Goal: Task Accomplishment & Management: Manage account settings

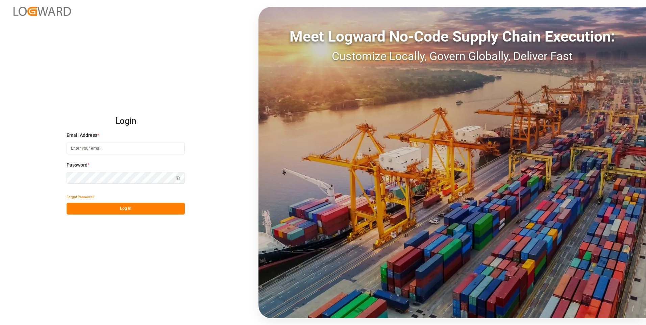
type input "evelyn.aceves@leschaco.com"
click at [177, 179] on div "Show password" at bounding box center [126, 178] width 118 height 12
click at [177, 177] on icon "button" at bounding box center [177, 178] width 5 height 5
click at [138, 207] on button "Log In" at bounding box center [126, 209] width 118 height 12
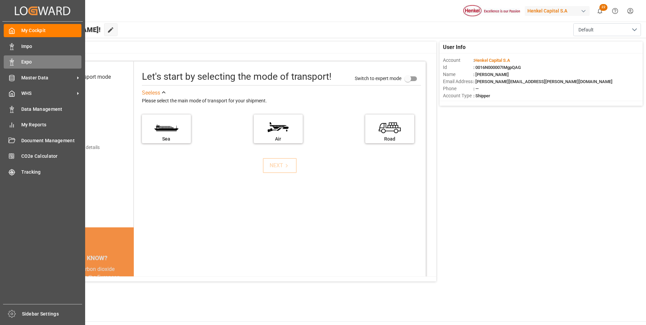
click at [15, 60] on icon at bounding box center [11, 62] width 7 height 7
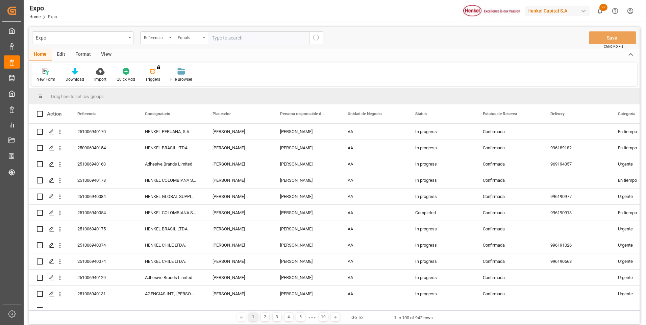
click at [521, 75] on div "New Form Download Import Quick Add Triggers You do not have permission for Trig…" at bounding box center [334, 74] width 606 height 23
click at [240, 35] on input "text" at bounding box center [258, 37] width 101 height 13
paste input "251106940033"
type input "251106940033"
click at [313, 37] on icon "search button" at bounding box center [316, 38] width 8 height 8
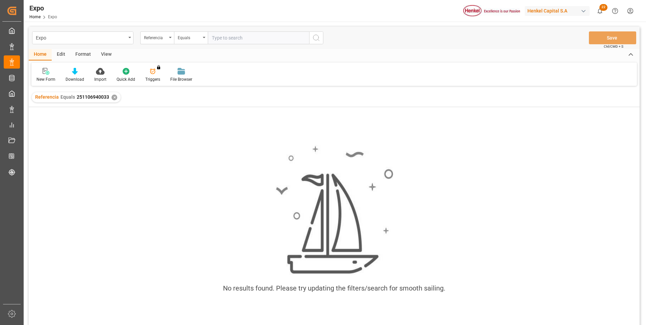
click at [112, 97] on div "✕" at bounding box center [115, 98] width 6 height 6
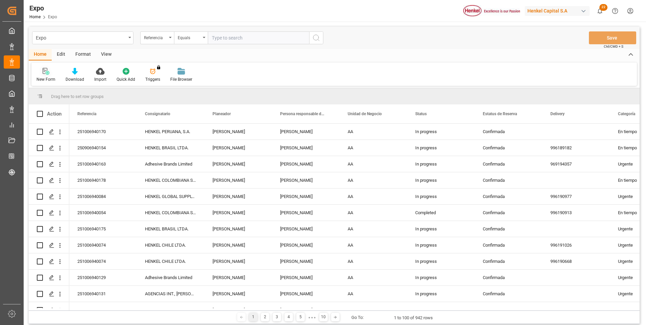
click at [44, 75] on icon at bounding box center [46, 71] width 7 height 7
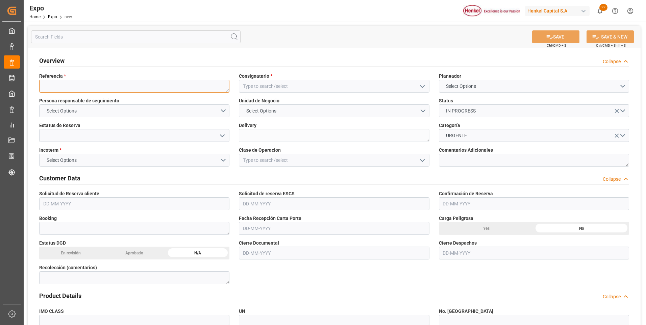
click at [159, 84] on textarea at bounding box center [134, 86] width 190 height 13
paste textarea "251106940033"
type textarea "251106940033"
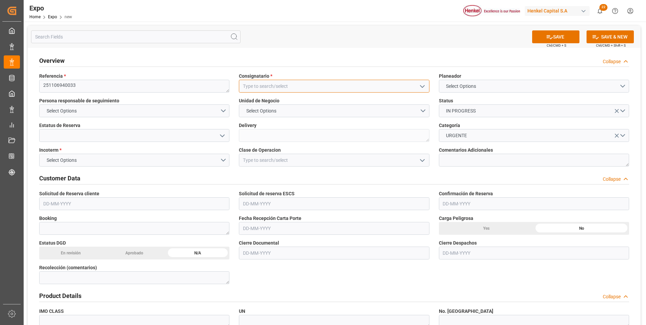
click at [285, 86] on input at bounding box center [334, 86] width 190 height 13
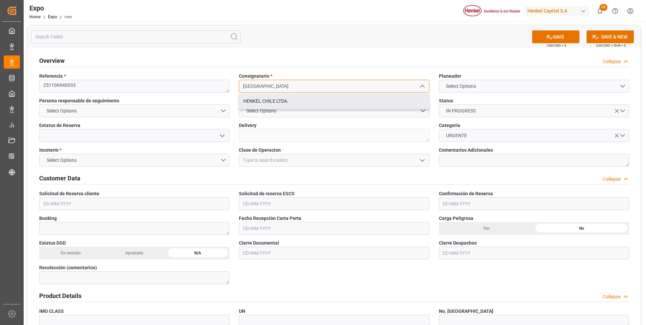
click at [285, 102] on div "HENKEL CHILE LTDA." at bounding box center [334, 101] width 190 height 15
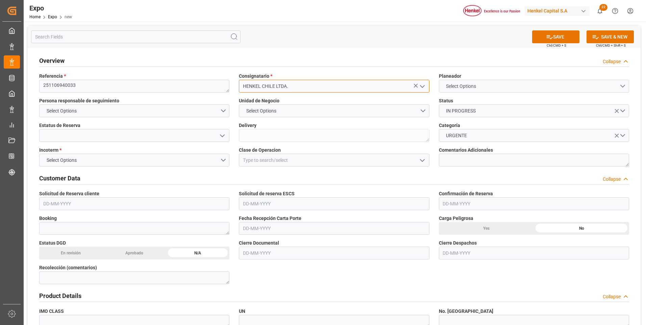
type input "HENKEL CHILE LTDA."
click at [538, 81] on button "Select Options" at bounding box center [534, 86] width 190 height 13
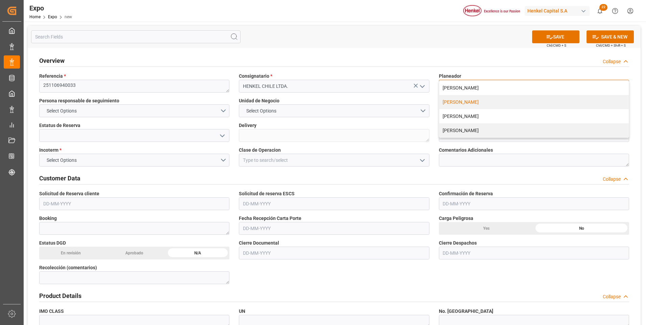
click at [464, 102] on div "[PERSON_NAME]" at bounding box center [534, 102] width 190 height 14
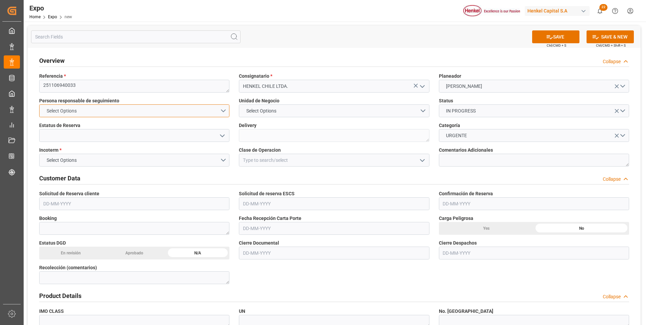
click at [220, 111] on button "Select Options" at bounding box center [134, 110] width 190 height 13
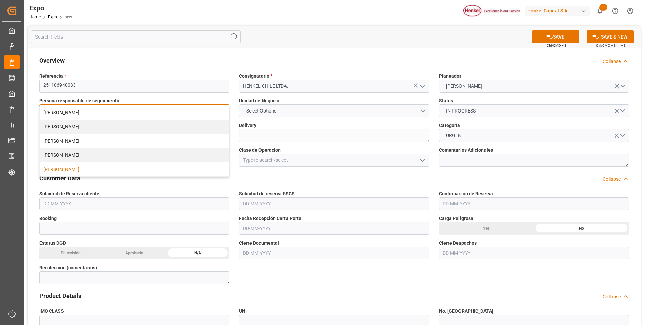
click at [51, 169] on div "[PERSON_NAME]" at bounding box center [135, 169] width 190 height 14
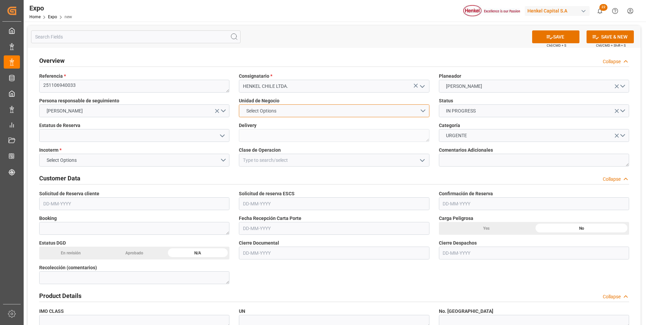
click at [324, 114] on button "Select Options" at bounding box center [334, 110] width 190 height 13
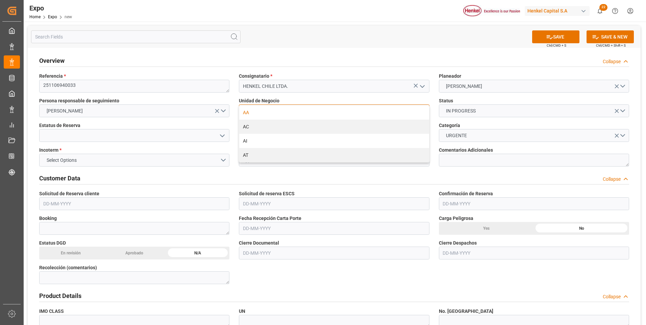
click at [311, 112] on div "AA" at bounding box center [334, 112] width 190 height 14
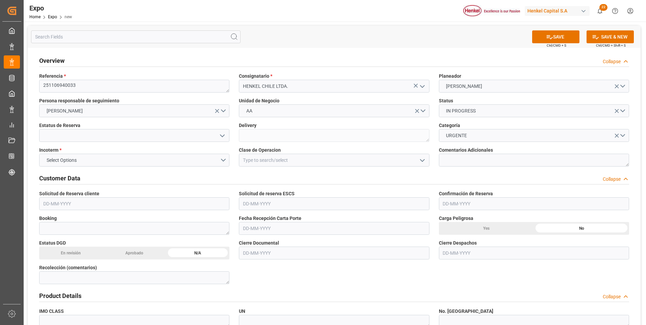
click at [224, 135] on polyline "open menu" at bounding box center [222, 136] width 4 height 2
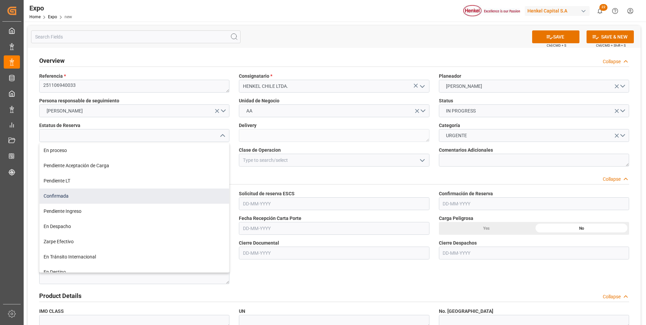
click at [78, 199] on div "Confirmada" at bounding box center [135, 196] width 190 height 15
type input "Confirmada"
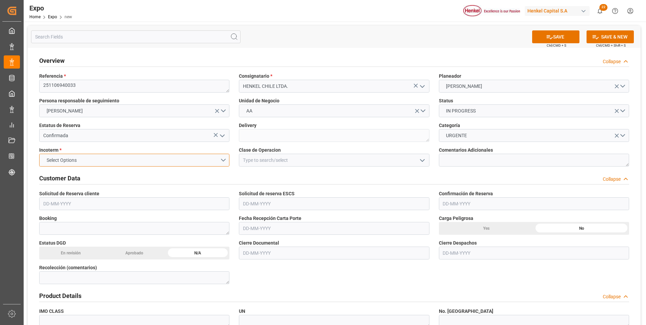
click at [220, 162] on button "Select Options" at bounding box center [134, 160] width 190 height 13
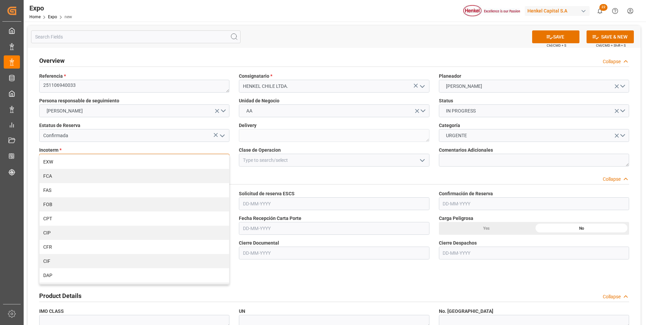
click at [66, 219] on div "CPT" at bounding box center [135, 219] width 190 height 14
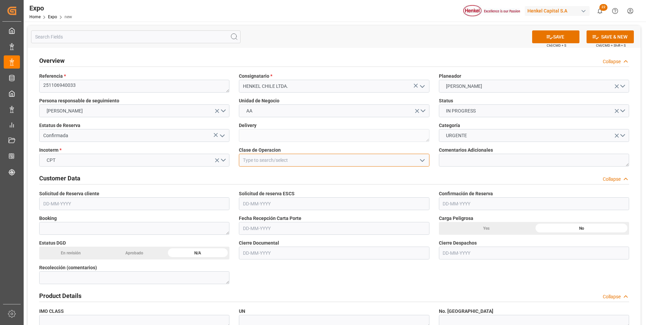
click at [293, 156] on input at bounding box center [334, 160] width 190 height 13
click at [420, 162] on icon "open menu" at bounding box center [422, 160] width 8 height 8
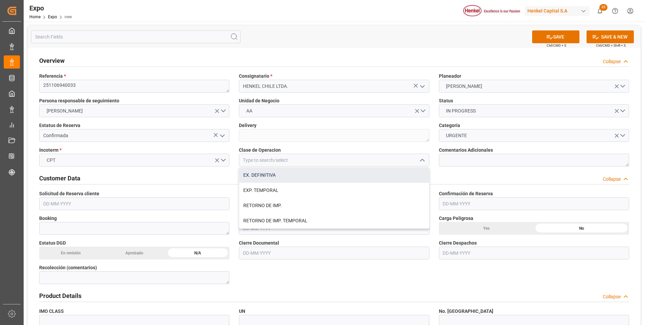
click at [299, 174] on div "EX. DEFINITIVA" at bounding box center [334, 175] width 190 height 15
type input "EX. DEFINITIVA"
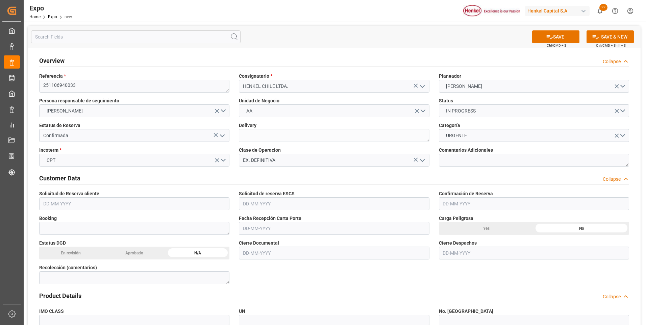
click at [48, 203] on input "text" at bounding box center [134, 203] width 190 height 13
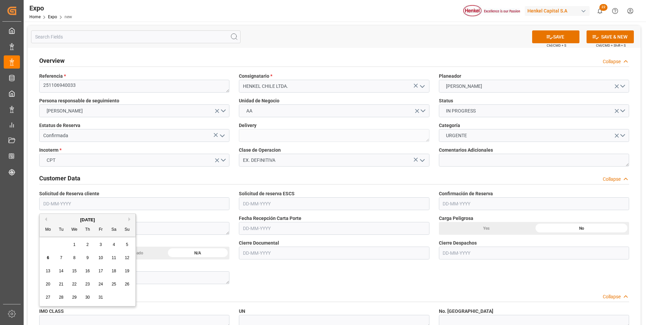
click at [102, 244] on span "3" at bounding box center [101, 244] width 2 height 5
type input "[DATE]"
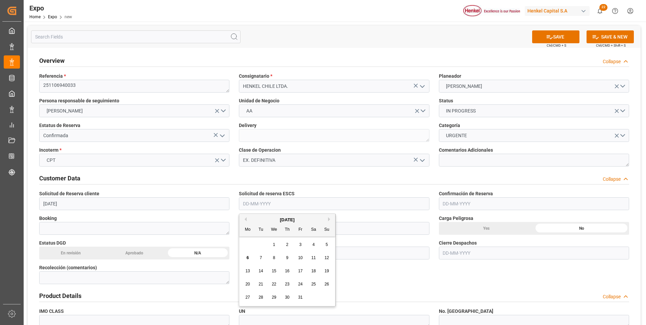
click at [271, 204] on input "text" at bounding box center [334, 203] width 190 height 13
click at [304, 245] on div "3" at bounding box center [300, 245] width 8 height 8
type input "[DATE]"
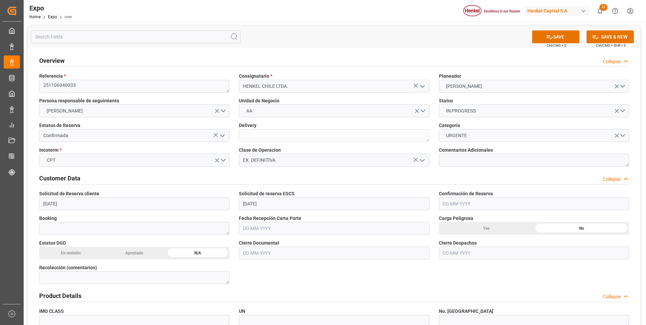
click at [463, 202] on input "text" at bounding box center [534, 203] width 190 height 13
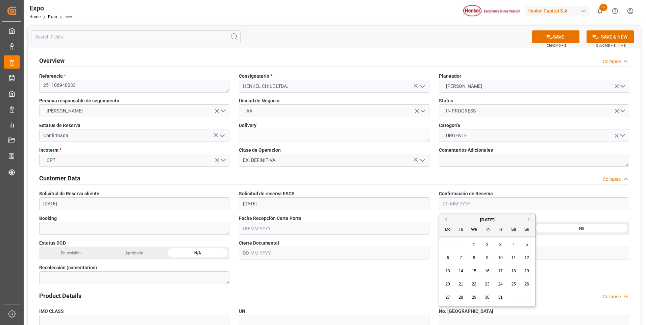
click at [449, 259] on div "6" at bounding box center [448, 258] width 8 height 8
type input "[DATE]"
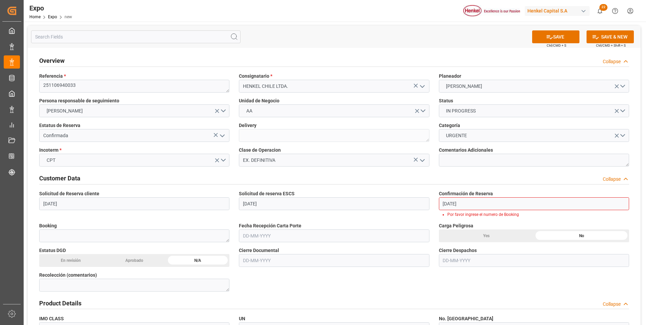
click at [256, 238] on input "text" at bounding box center [334, 235] width 190 height 13
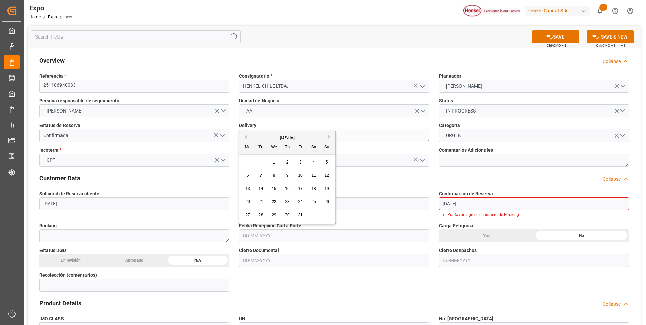
click at [260, 176] on span "7" at bounding box center [261, 175] width 2 height 5
type input "[DATE]"
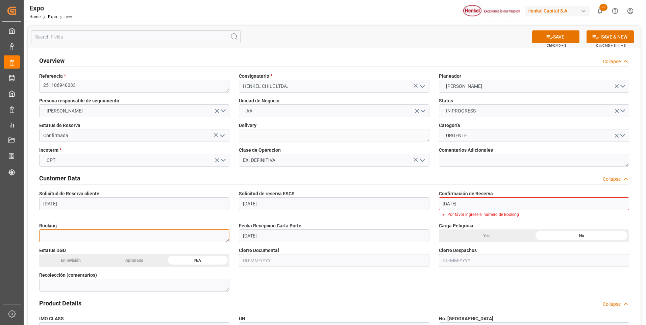
click at [122, 236] on textarea at bounding box center [134, 235] width 190 height 13
paste textarea "39089972"
type textarea "39089972"
click at [242, 261] on input "text" at bounding box center [334, 260] width 190 height 13
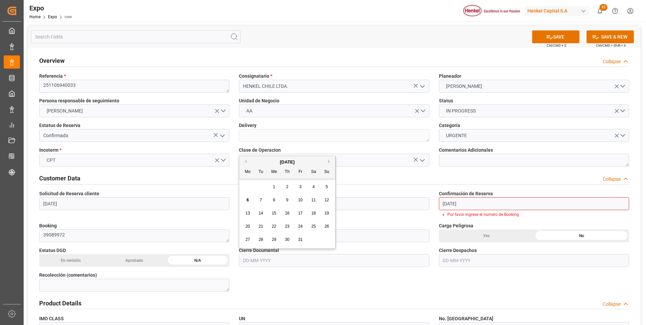
click at [276, 211] on div "15" at bounding box center [274, 214] width 8 height 8
type input "[DATE]"
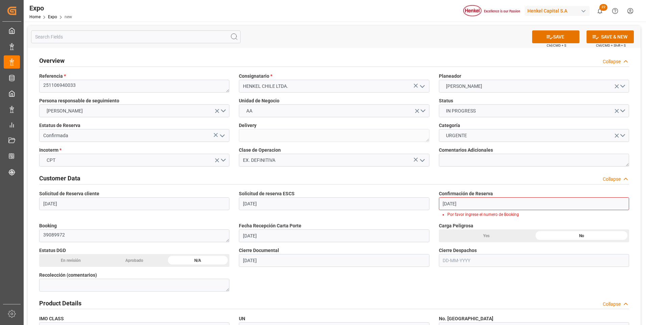
click at [449, 257] on input "text" at bounding box center [534, 260] width 190 height 13
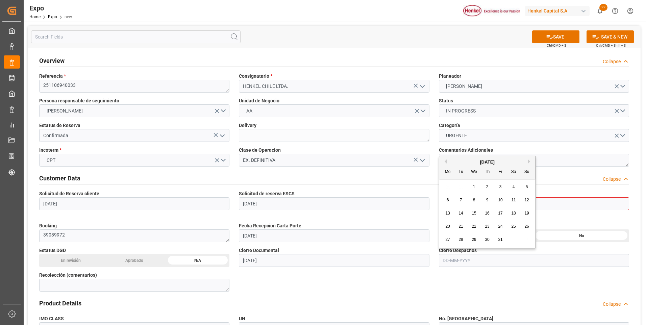
click at [517, 213] on div "18" at bounding box center [514, 214] width 8 height 8
type input "[DATE]"
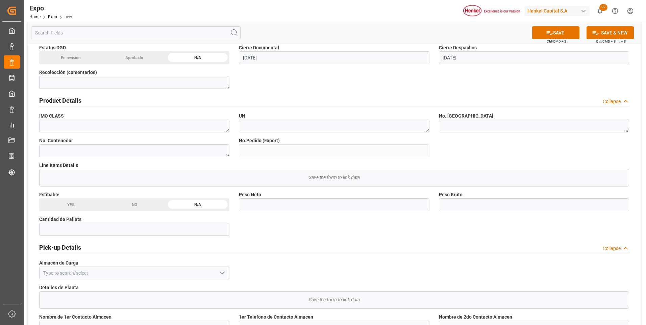
scroll to position [237, 0]
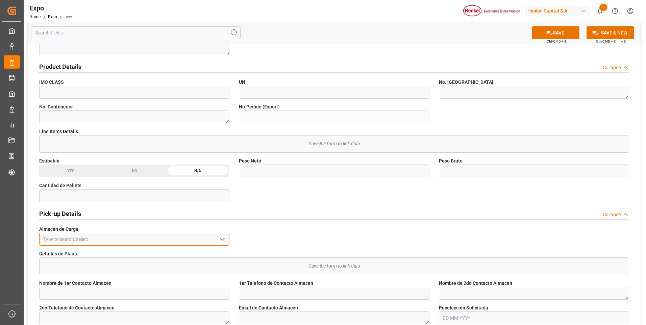
click at [155, 241] on input at bounding box center [134, 239] width 190 height 13
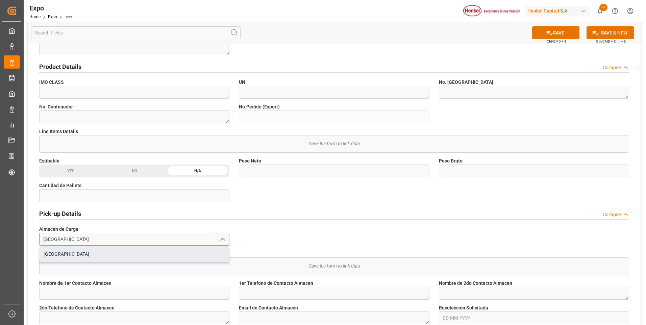
click at [163, 257] on div "[GEOGRAPHIC_DATA]" at bounding box center [135, 254] width 190 height 15
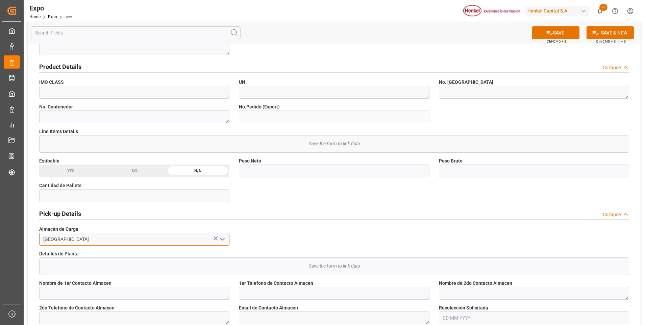
type input "[GEOGRAPHIC_DATA]"
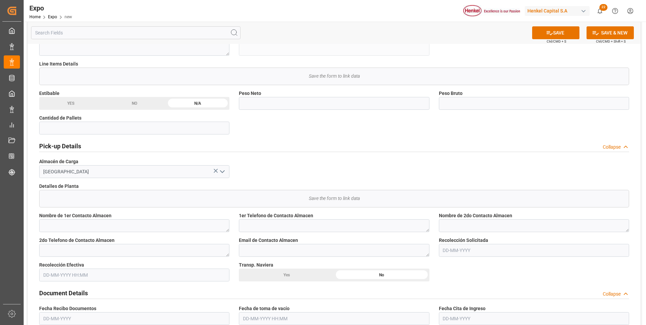
scroll to position [338, 0]
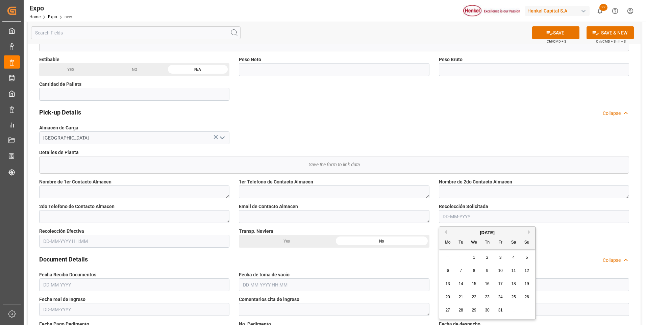
click at [457, 216] on input "text" at bounding box center [534, 216] width 190 height 13
click at [502, 271] on span "10" at bounding box center [500, 270] width 4 height 5
type input "[DATE]"
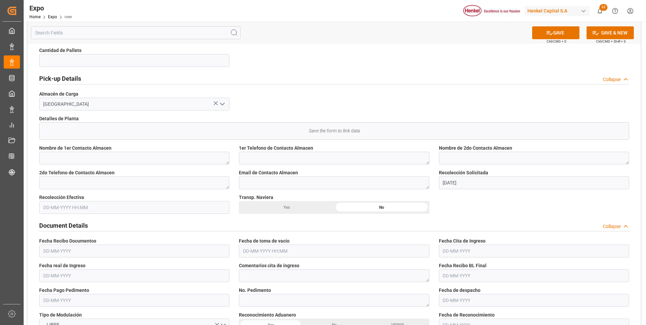
scroll to position [439, 0]
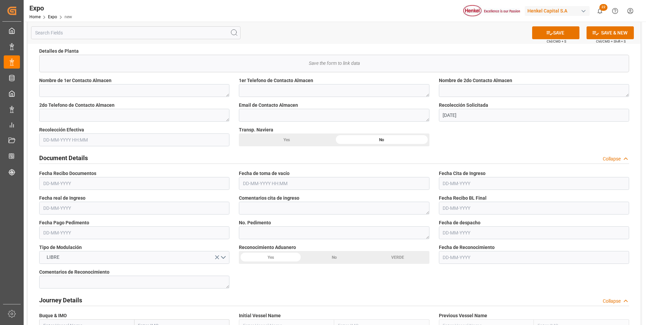
click at [269, 186] on input "text" at bounding box center [334, 183] width 190 height 13
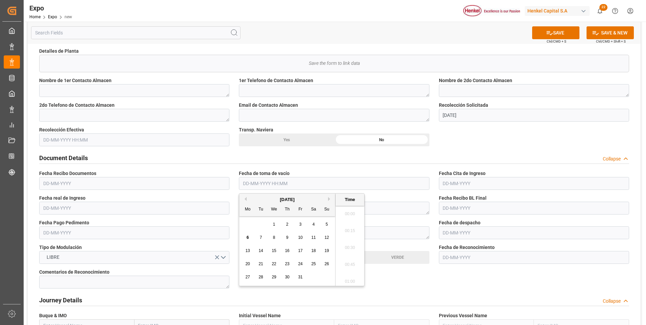
scroll to position [746, 0]
click at [288, 236] on span "9" at bounding box center [287, 237] width 2 height 5
type input "09-10-2025 00:00"
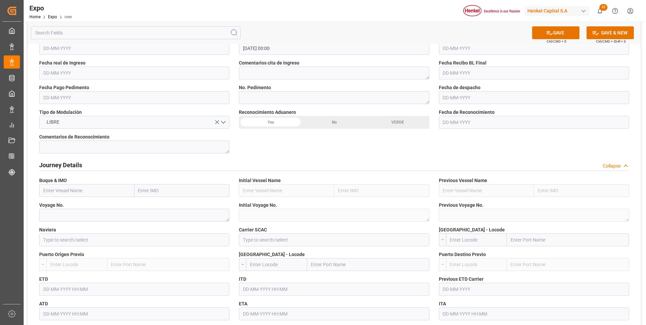
scroll to position [608, 0]
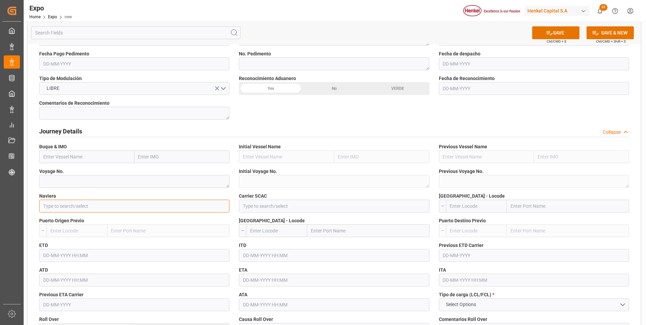
click at [104, 206] on input at bounding box center [134, 206] width 190 height 13
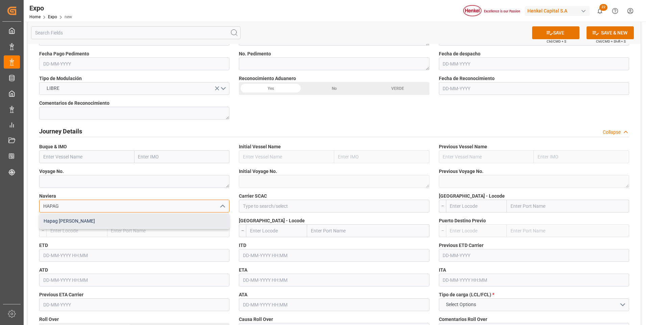
click at [103, 220] on div "Hapag [PERSON_NAME]" at bounding box center [135, 221] width 190 height 15
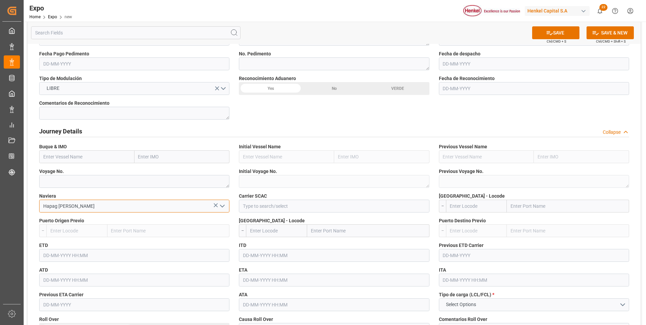
type input "Hapag [PERSON_NAME]"
click at [283, 207] on input at bounding box center [334, 206] width 190 height 13
click at [250, 205] on input "HAAPAG" at bounding box center [334, 206] width 190 height 13
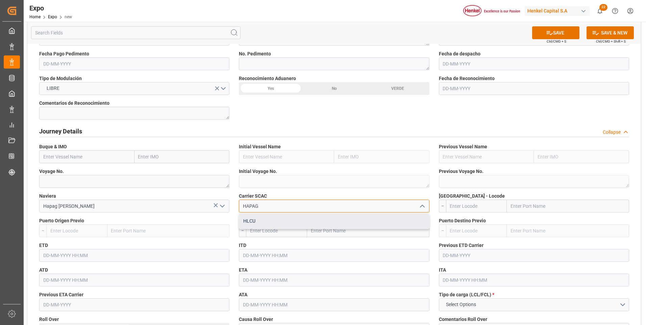
click at [308, 223] on div "HLCU" at bounding box center [334, 221] width 190 height 15
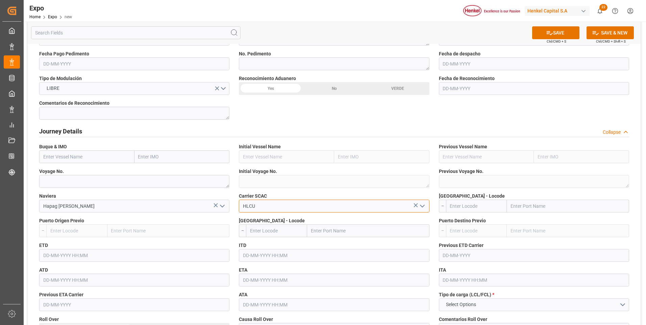
type input "HLCU"
click at [65, 253] on input "text" at bounding box center [134, 255] width 190 height 13
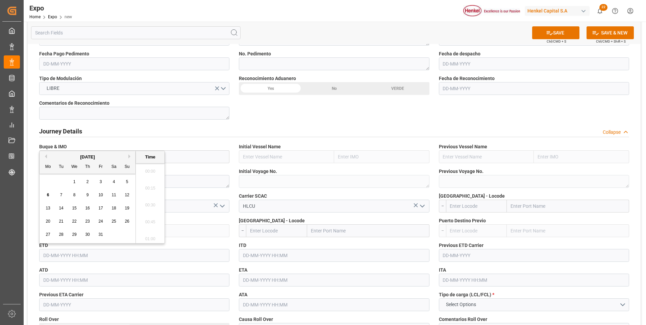
scroll to position [746, 0]
click at [59, 221] on span "21" at bounding box center [61, 221] width 4 height 5
type input "21-10-2025 00:00"
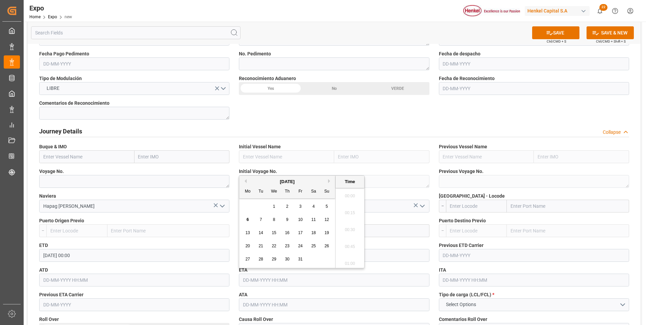
click at [261, 279] on input "text" at bounding box center [334, 280] width 190 height 13
click at [329, 182] on button "Next Month" at bounding box center [330, 181] width 4 height 4
click at [287, 219] on span "6" at bounding box center [287, 219] width 2 height 5
type input "06-11-2025 00:00"
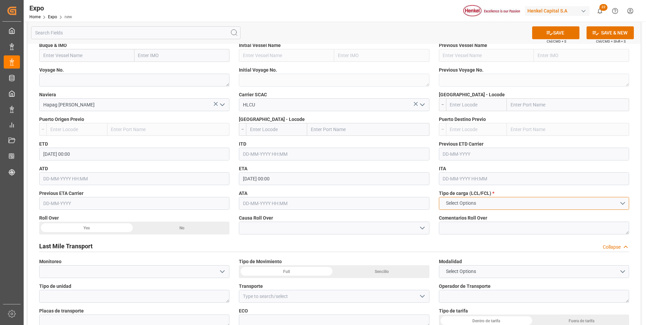
click at [477, 204] on span "Select Options" at bounding box center [461, 203] width 37 height 7
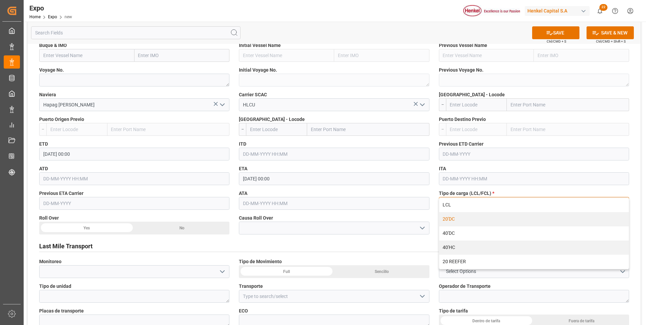
click at [464, 219] on div "20'DC" at bounding box center [534, 219] width 190 height 14
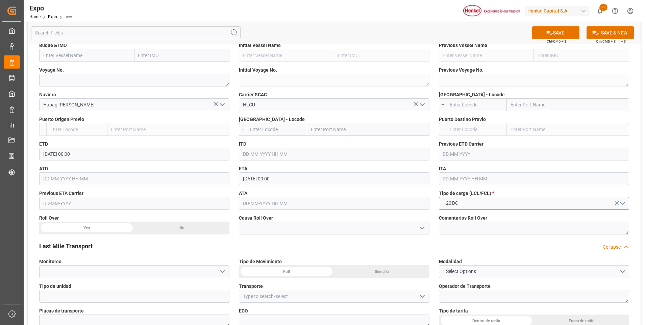
scroll to position [608, 0]
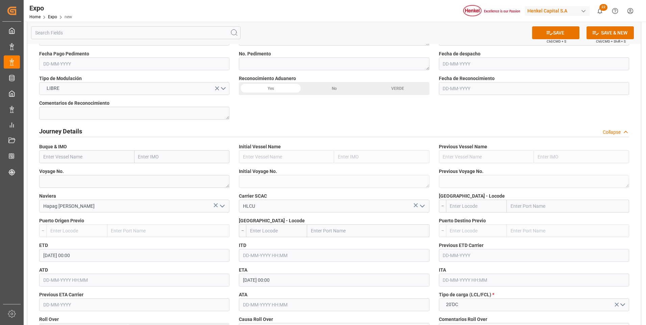
click at [99, 159] on input "text" at bounding box center [86, 156] width 95 height 13
paste input "ONE SPLENDOUR"
type input "ONE SPLENDOUR"
click at [90, 172] on span "ONE SPLENDOUR - 9975648" at bounding box center [73, 171] width 58 height 5
type input "9975648"
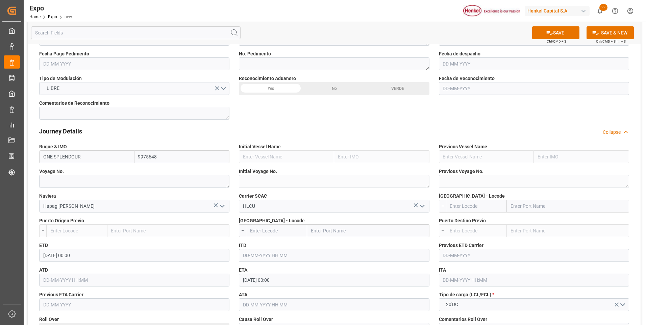
type input "ONE SPLENDOUR"
click at [97, 182] on textarea at bounding box center [134, 181] width 190 height 13
paste textarea "2537E"
type textarea "2537E"
click at [562, 31] on button "SAVE" at bounding box center [555, 32] width 47 height 13
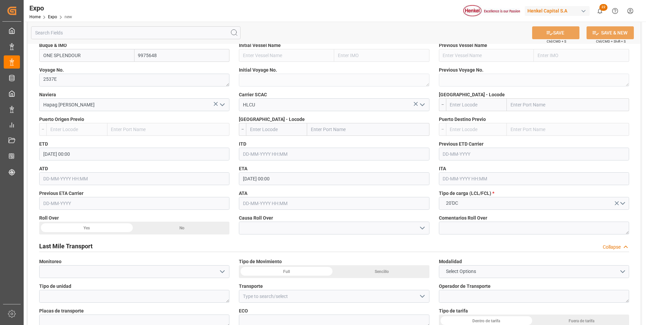
scroll to position [777, 0]
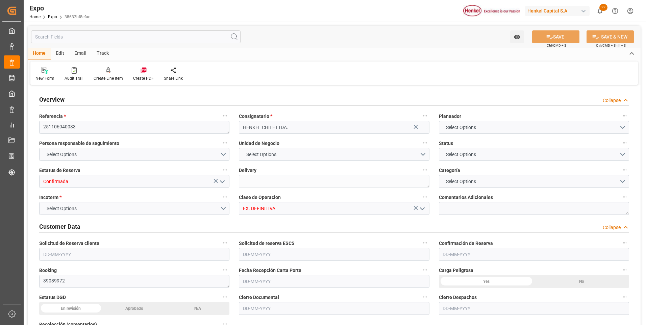
type input "9975648"
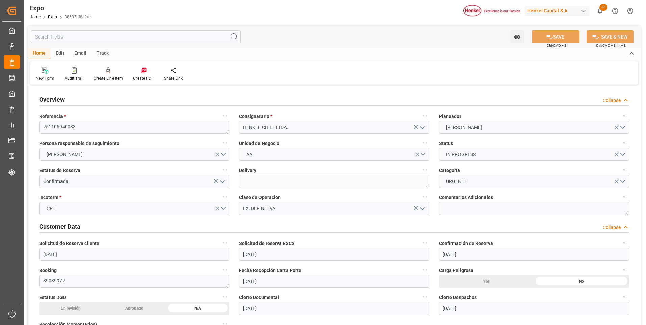
type input "[DATE]"
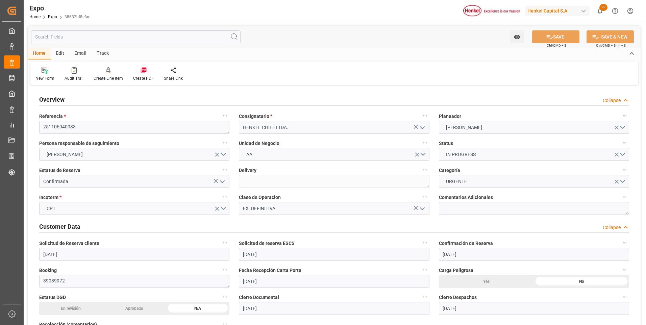
type input "[DATE]"
type input "09-10-2025 00:00"
type input "21-10-2025 00:00"
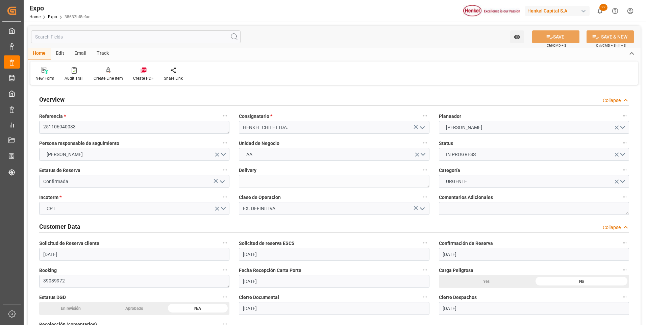
type input "06-11-2025 00:00"
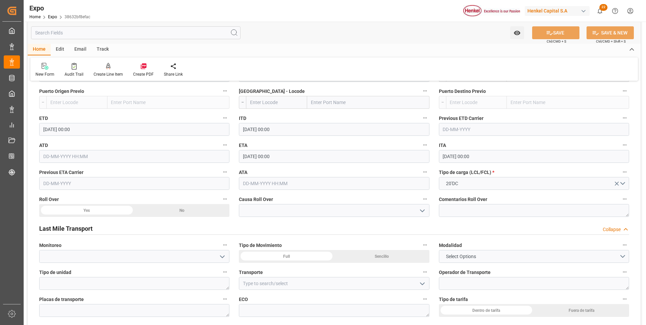
scroll to position [980, 0]
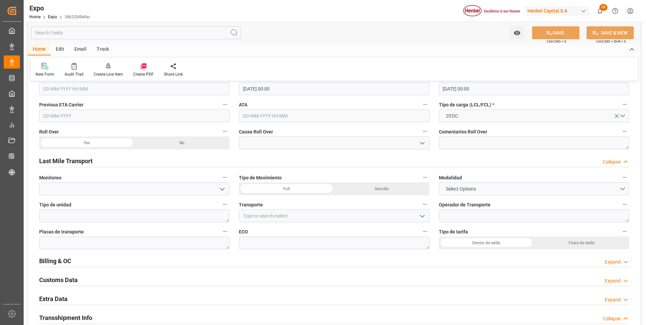
click at [387, 187] on div "Sencillo" at bounding box center [381, 189] width 95 height 13
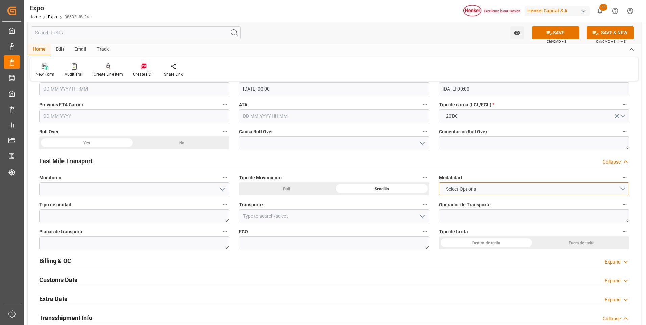
click at [455, 192] on span "Select Options" at bounding box center [461, 189] width 37 height 7
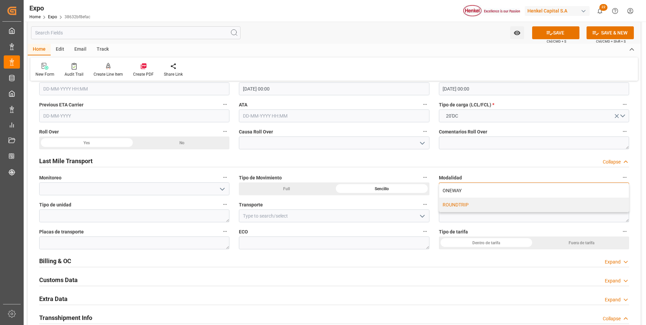
click at [456, 205] on div "ROUNDTRIP" at bounding box center [534, 205] width 190 height 14
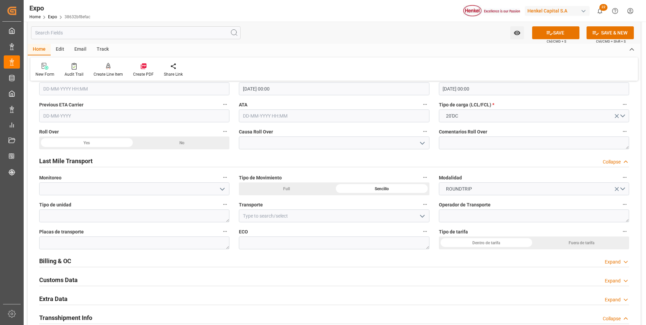
click at [468, 243] on div "Dentro de tarifa" at bounding box center [486, 243] width 95 height 13
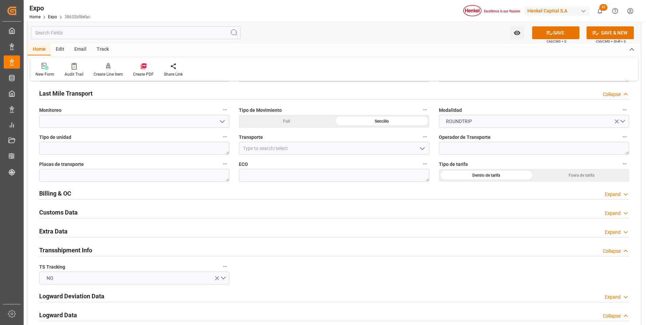
click at [611, 232] on div "Expand" at bounding box center [613, 232] width 16 height 7
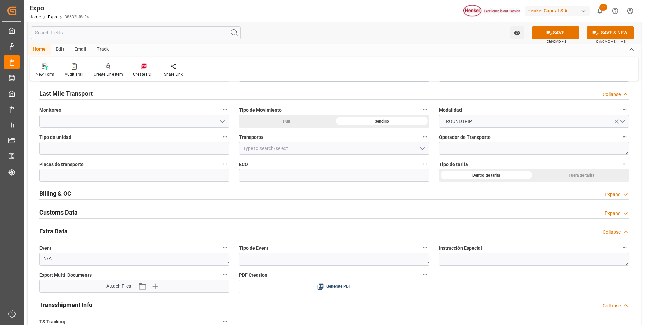
scroll to position [1115, 0]
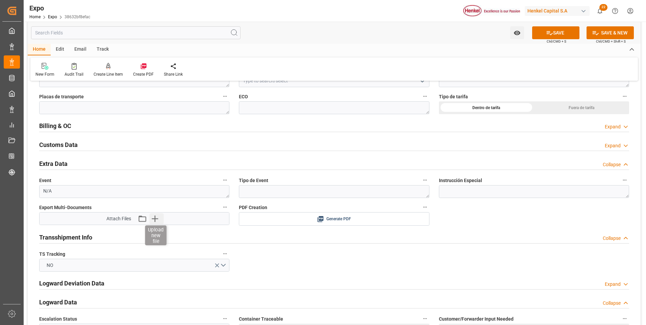
click at [154, 221] on icon "button" at bounding box center [154, 218] width 11 height 11
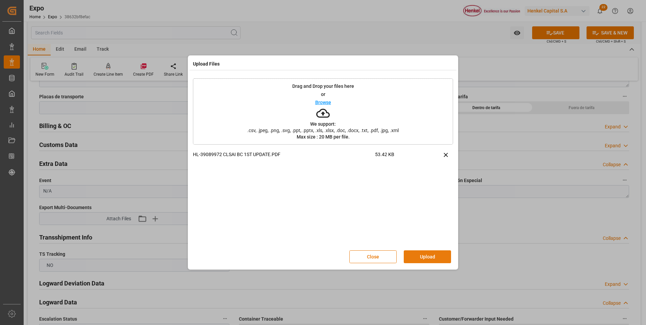
click at [420, 260] on button "Upload" at bounding box center [427, 256] width 47 height 13
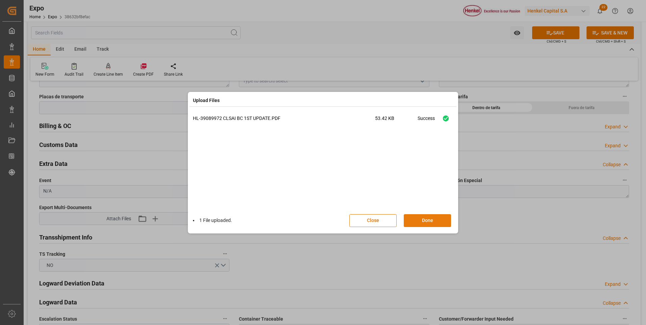
click at [429, 219] on button "Done" at bounding box center [427, 220] width 47 height 13
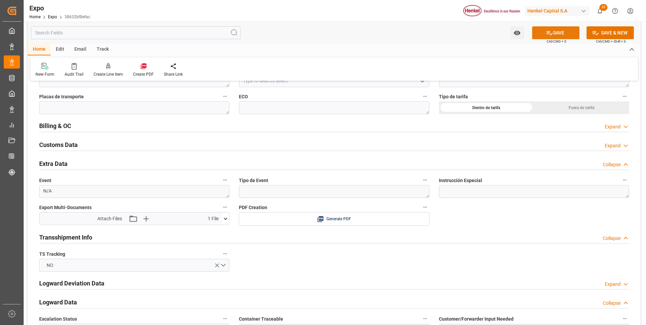
click at [566, 35] on button "SAVE" at bounding box center [555, 32] width 47 height 13
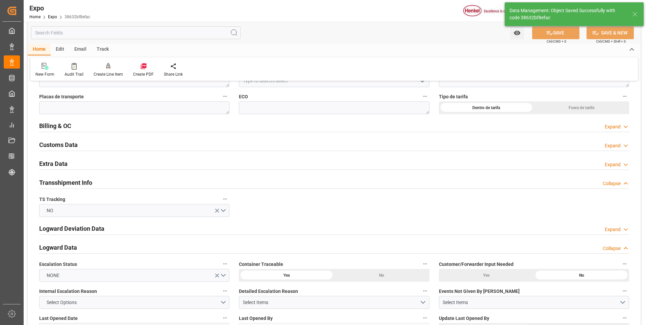
type input "06-10-2025 17:43"
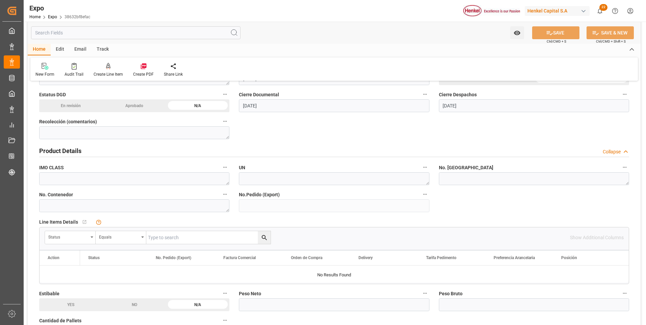
scroll to position [0, 0]
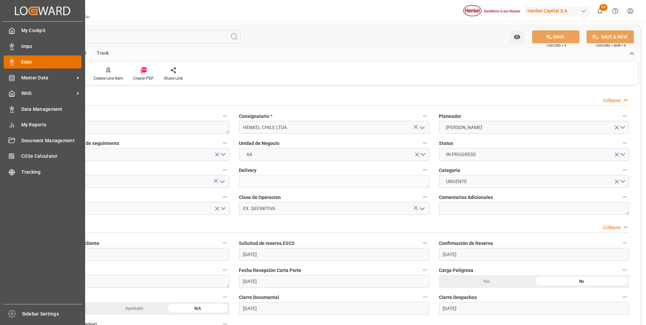
click at [11, 59] on icon at bounding box center [11, 62] width 7 height 7
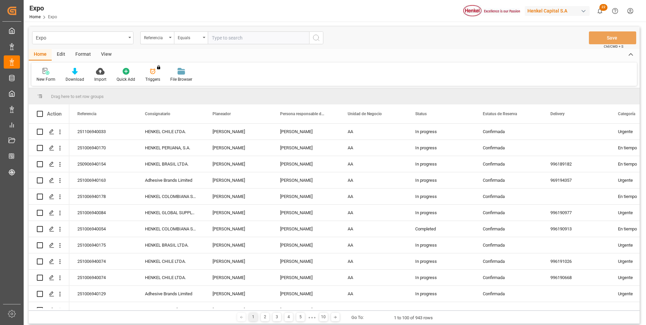
click at [229, 36] on input "text" at bounding box center [258, 37] width 101 height 13
paste input "280806960040"
type input "280806960040"
drag, startPoint x: 311, startPoint y: 37, endPoint x: 322, endPoint y: 35, distance: 10.7
click at [312, 37] on button "search button" at bounding box center [316, 37] width 14 height 13
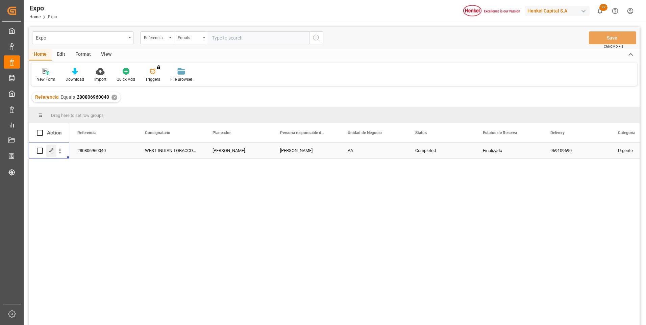
click at [54, 155] on div "Press SPACE to select this row." at bounding box center [51, 151] width 10 height 13
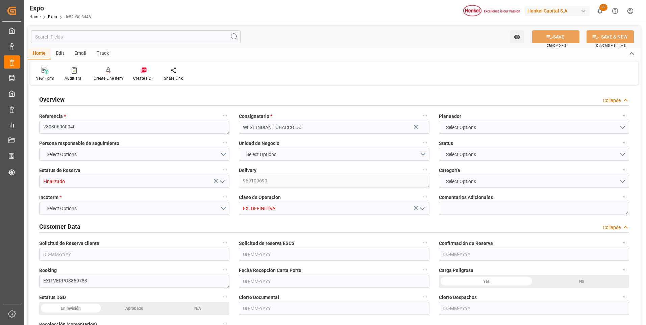
type input "2000"
type input "2128.105"
type input "2"
type input "9664275"
type input "9406922"
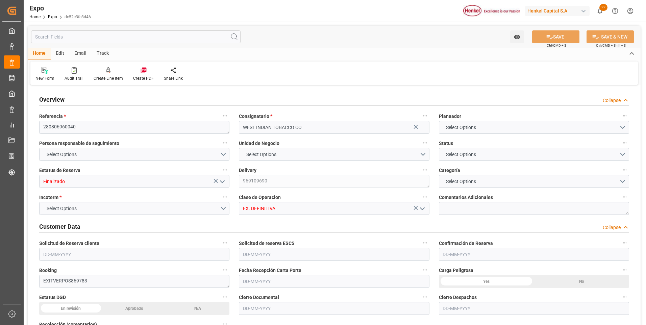
type input "9406922"
type input "MXVER"
type input "TTPOS"
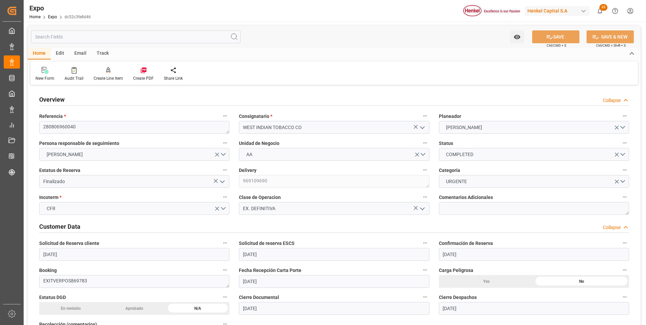
type input "[DATE]"
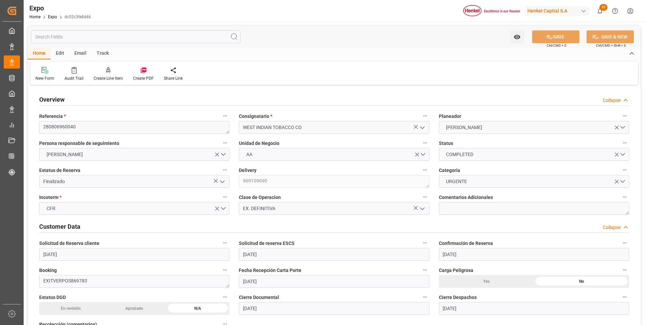
type input "[DATE]"
type input "08-08-2025 00:00"
type input "[DATE]"
type input "08-08-2025 00:00"
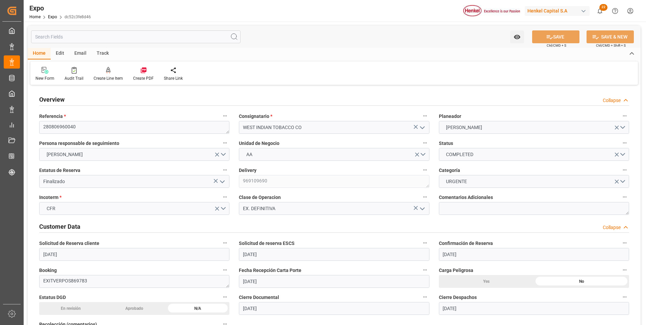
type input "[DATE]"
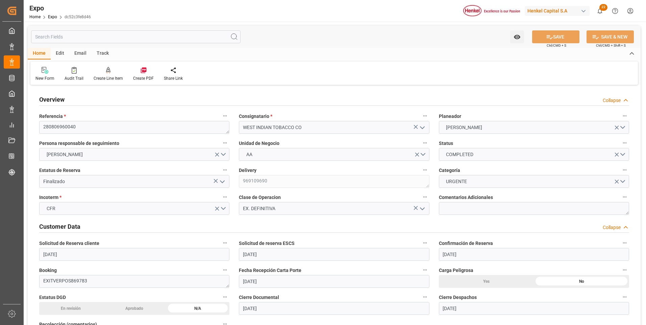
type input "25-08-2025 00:00"
type input "18-08-2025 00:00"
type input "01-09-2025 00:00"
type input "15-09-2025 00:00"
type input "01-09-2025 00:00"
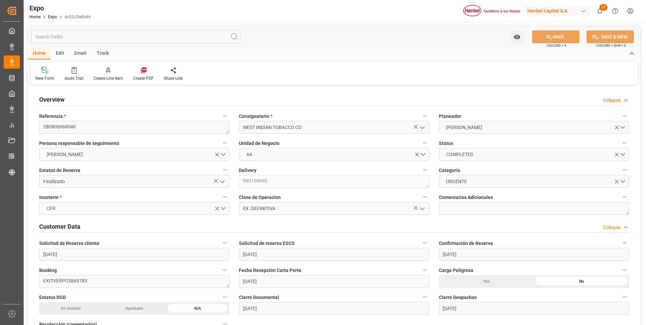
type input "14-09-2025 00:00"
type input "18-09-2025 23:02"
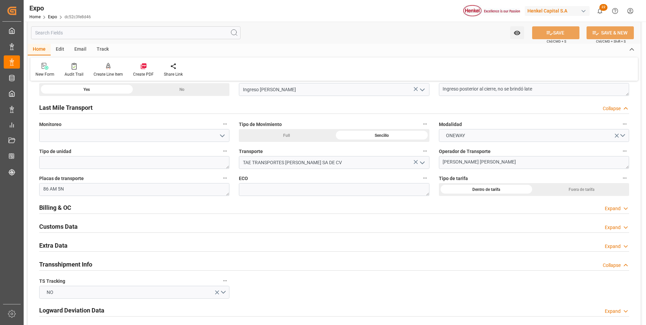
scroll to position [1115, 0]
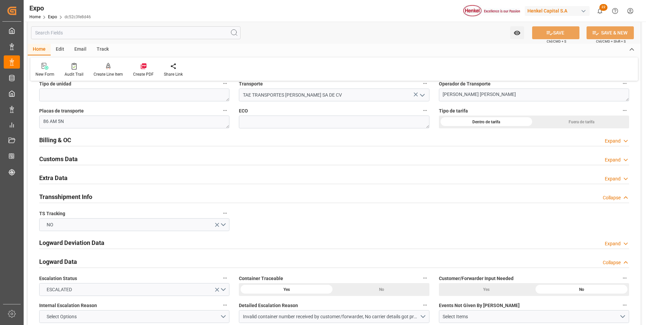
click at [602, 140] on div "Billing & OC Expand" at bounding box center [334, 139] width 590 height 13
click at [608, 142] on div "Expand" at bounding box center [613, 141] width 16 height 7
click at [626, 142] on polyline at bounding box center [625, 141] width 3 height 2
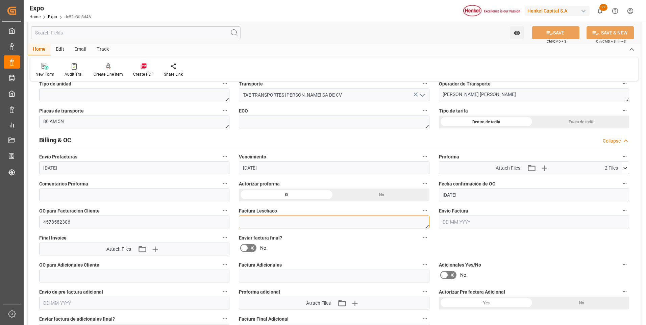
click at [266, 226] on textarea at bounding box center [334, 222] width 190 height 13
drag, startPoint x: 291, startPoint y: 225, endPoint x: 241, endPoint y: 226, distance: 50.7
click at [241, 226] on textarea "LM456182" at bounding box center [334, 222] width 190 height 13
type textarea "LM456182"
paste textarea "LM456182"
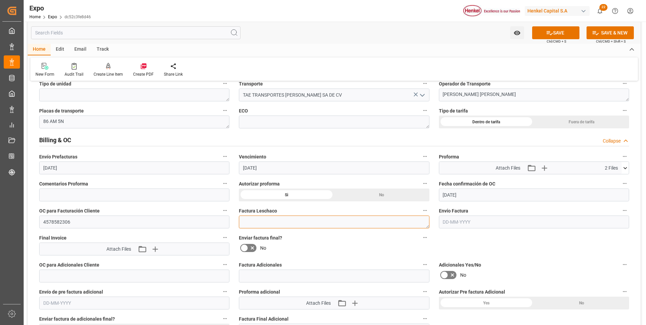
type textarea "LM456182"
click at [454, 223] on input "text" at bounding box center [534, 222] width 190 height 13
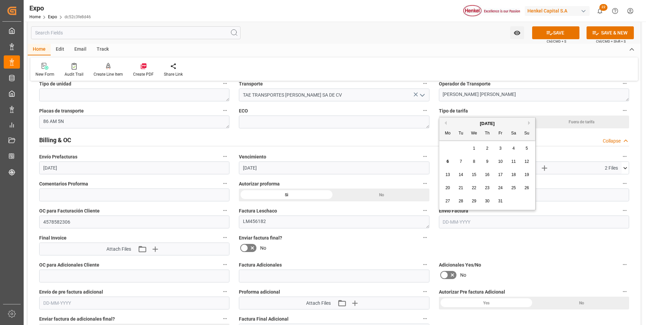
click at [448, 160] on span "6" at bounding box center [448, 161] width 2 height 5
type input "[DATE]"
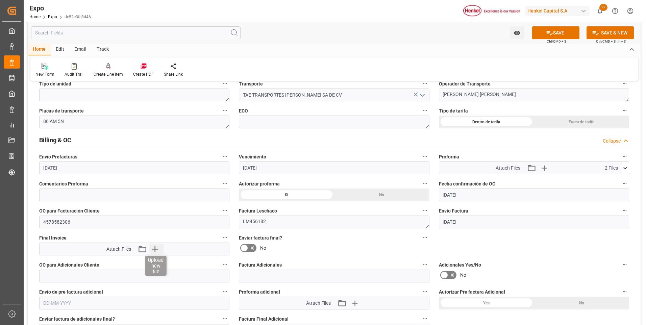
click at [157, 249] on icon "button" at bounding box center [155, 249] width 6 height 6
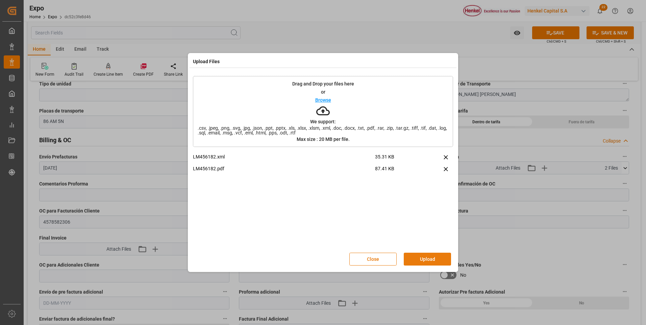
click at [405, 260] on button "Upload" at bounding box center [427, 259] width 47 height 13
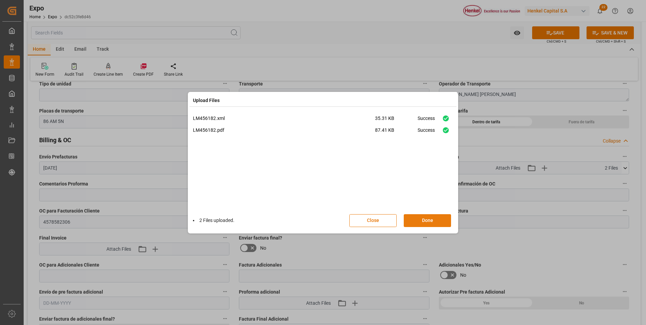
click at [431, 225] on button "Done" at bounding box center [427, 220] width 47 height 13
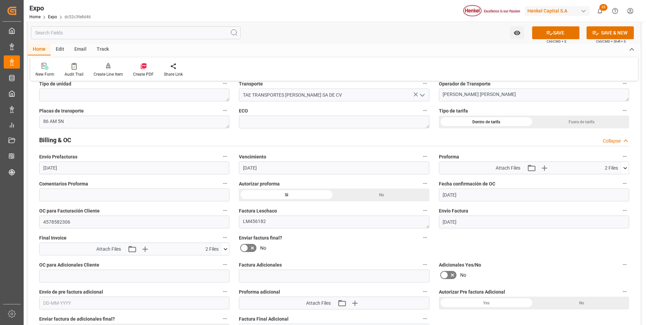
click at [245, 246] on icon at bounding box center [244, 248] width 8 height 8
click at [0, 0] on input "checkbox" at bounding box center [0, 0] width 0 height 0
click at [557, 33] on button "SAVE" at bounding box center [555, 32] width 47 height 13
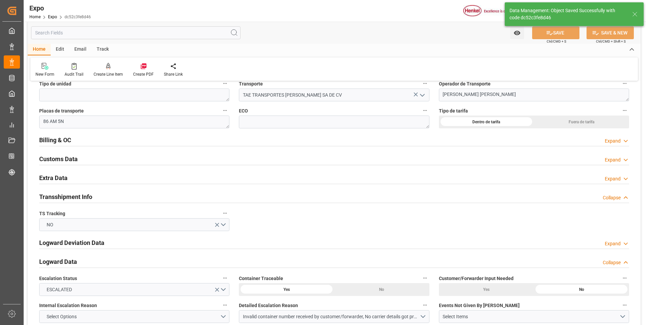
type input "06-10-2025 17:55"
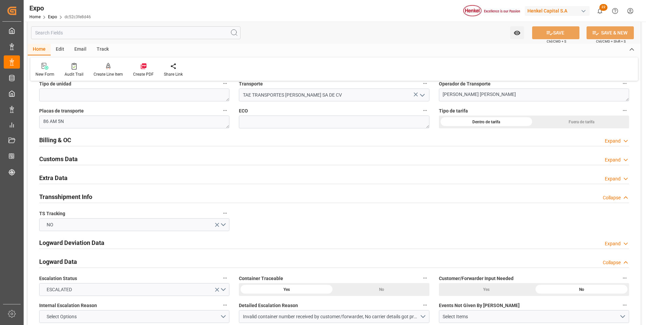
click at [625, 179] on icon at bounding box center [626, 178] width 7 height 7
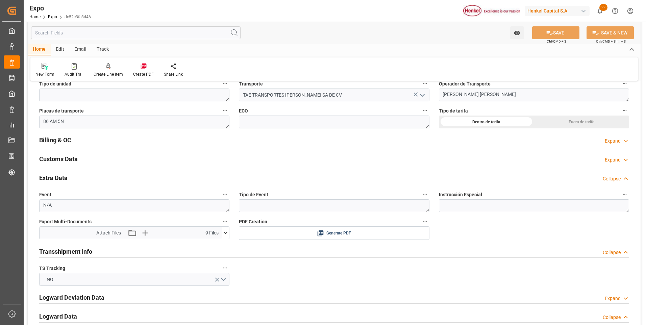
click at [227, 234] on icon at bounding box center [225, 232] width 7 height 7
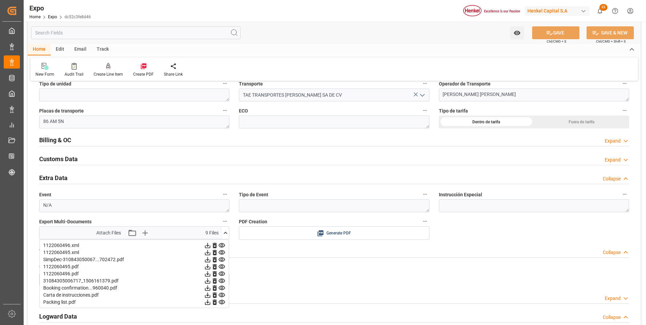
click at [227, 234] on icon at bounding box center [226, 233] width 4 height 2
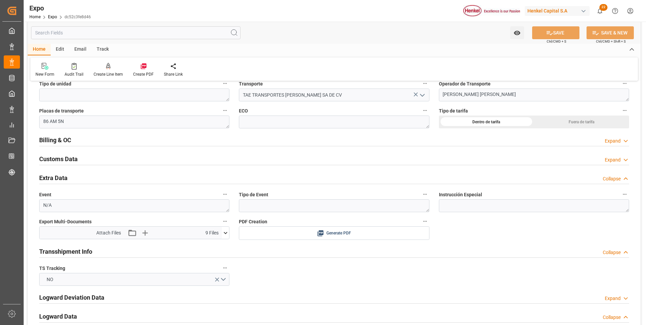
click at [624, 142] on icon at bounding box center [626, 141] width 7 height 7
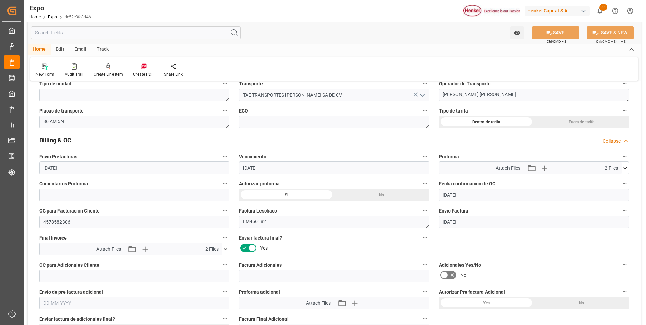
drag, startPoint x: 627, startPoint y: 142, endPoint x: 373, endPoint y: 170, distance: 254.6
click at [627, 142] on icon at bounding box center [626, 141] width 7 height 7
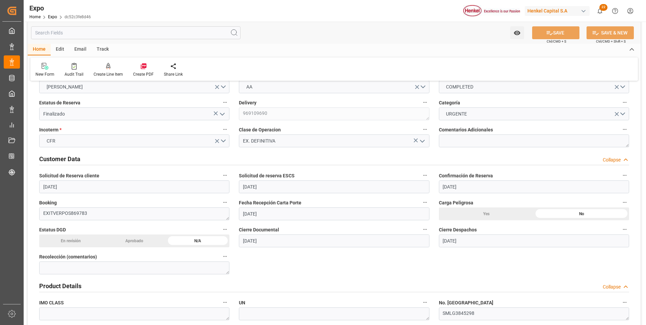
scroll to position [0, 0]
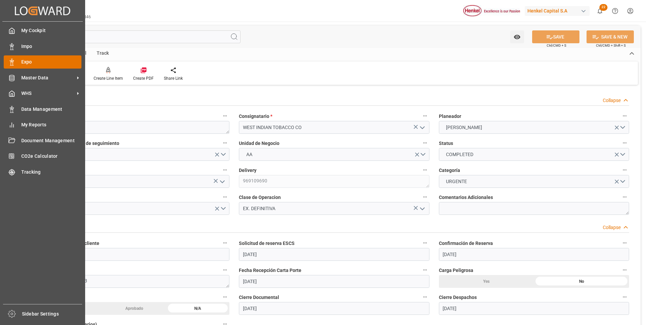
click at [7, 62] on div at bounding box center [9, 61] width 11 height 7
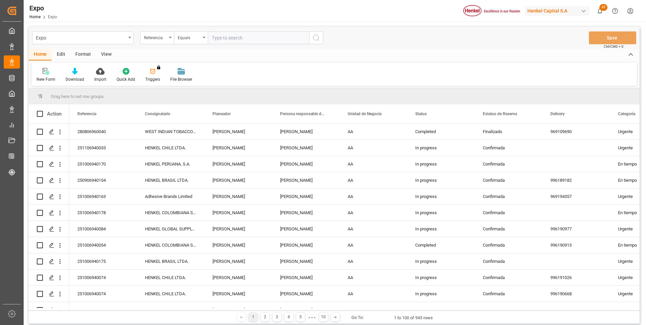
click at [255, 32] on input "text" at bounding box center [258, 37] width 101 height 13
type input "250906960017"
click at [319, 36] on icon "search button" at bounding box center [316, 38] width 8 height 8
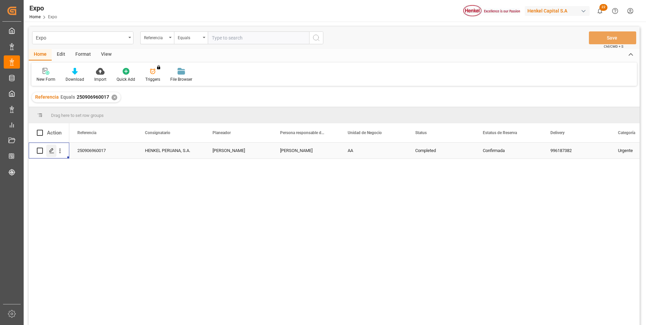
click at [52, 149] on polygon "Press SPACE to select this row." at bounding box center [51, 150] width 3 height 3
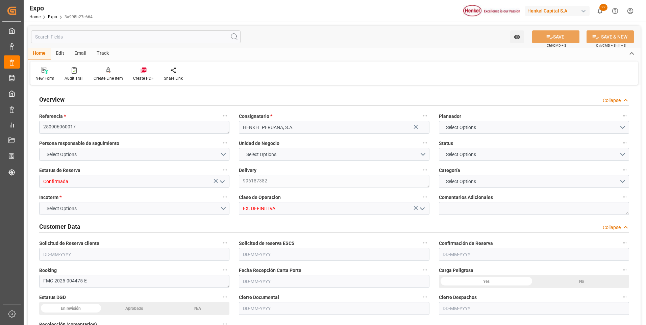
type input "3910"
type input "4254.403"
type input "5"
type input "9320697"
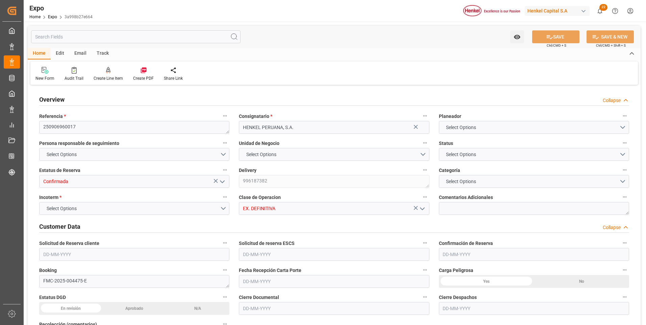
type input "9320697"
type input "MXZLO"
type input "PECLL"
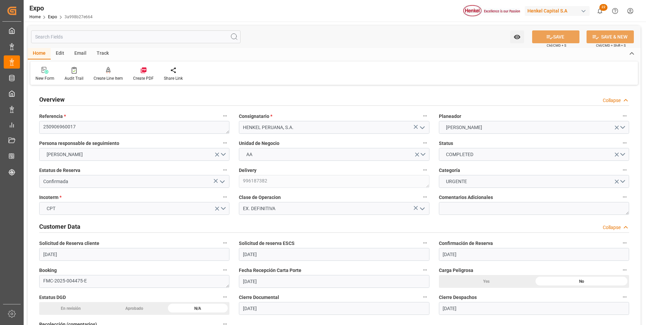
type input "[DATE]"
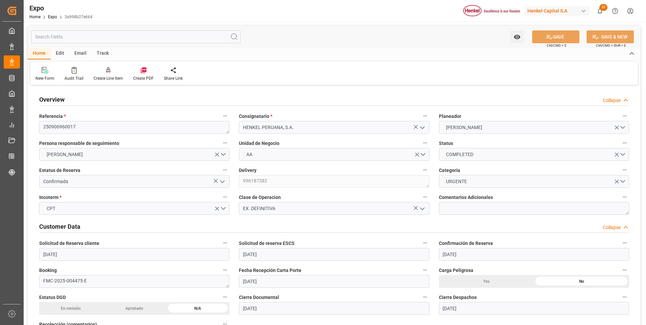
type input "[DATE]"
type input "25-08-2025 00:00"
type input "[DATE]"
type input "25-08-2025 00:00"
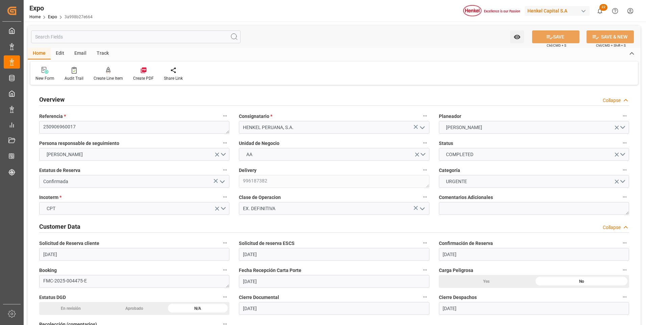
type input "[DATE]"
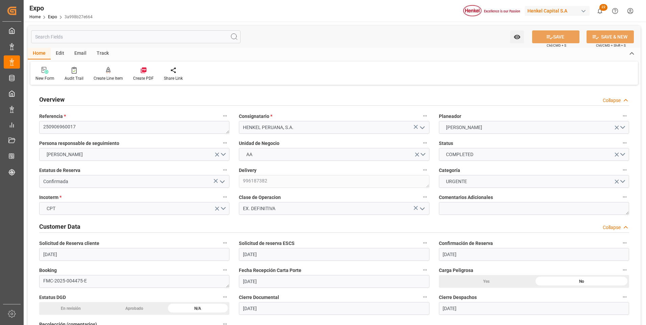
type input "06-09-2025 00:00"
type input "08-09-2025 00:00"
type input "19-09-2025 00:00"
type input "15-09-2025 00:00"
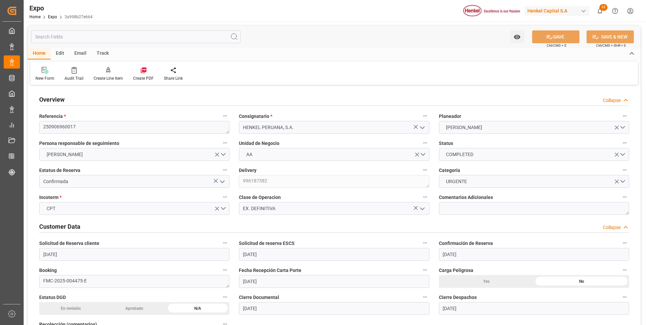
type input "19-09-2025 00:00"
type input "29-09-2025 18:42"
click at [223, 181] on icon "open menu" at bounding box center [222, 182] width 8 height 8
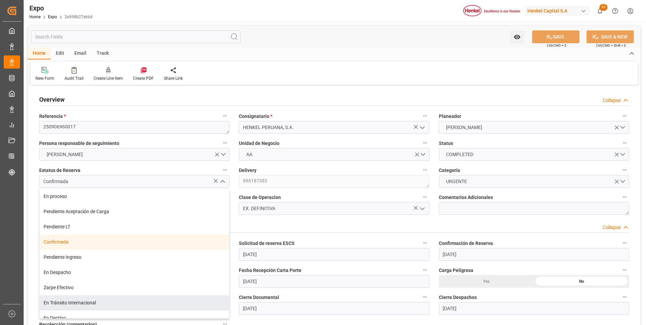
scroll to position [53, 0]
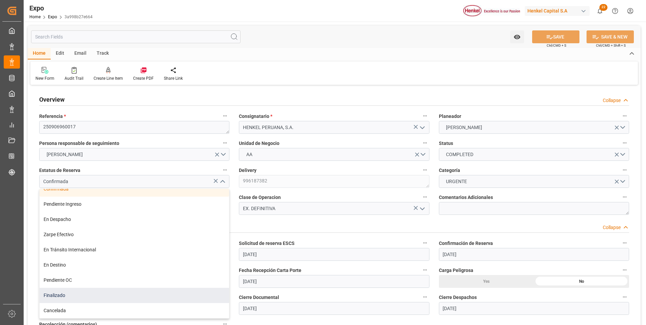
click at [74, 292] on div "Finalizado" at bounding box center [135, 295] width 190 height 15
type input "Finalizado"
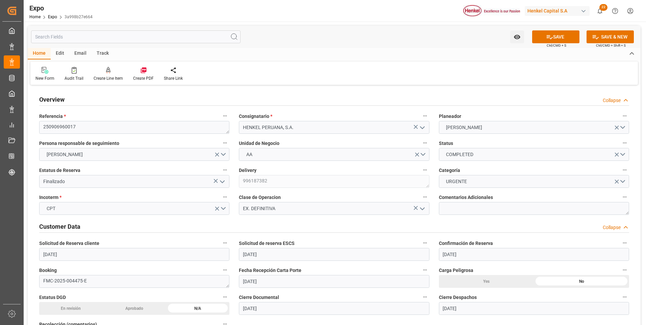
click at [251, 93] on div "Overview Collapse" at bounding box center [334, 99] width 590 height 13
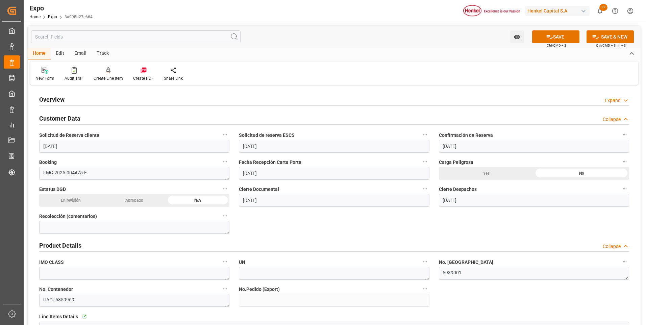
click at [251, 93] on div "Overview Expand" at bounding box center [334, 99] width 590 height 13
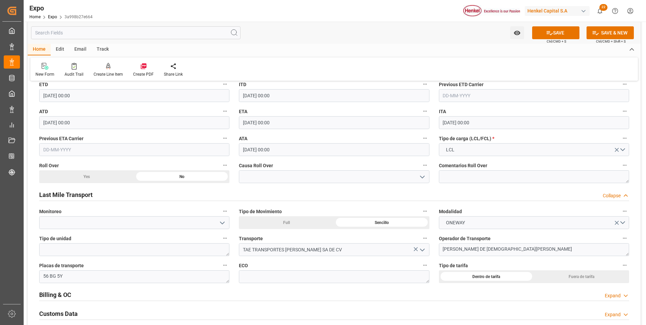
scroll to position [1014, 0]
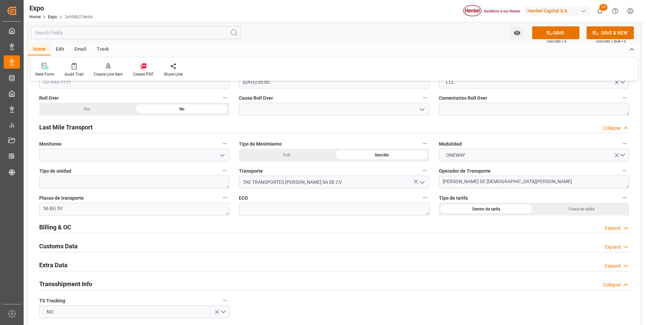
click at [607, 228] on div "Expand" at bounding box center [613, 228] width 16 height 7
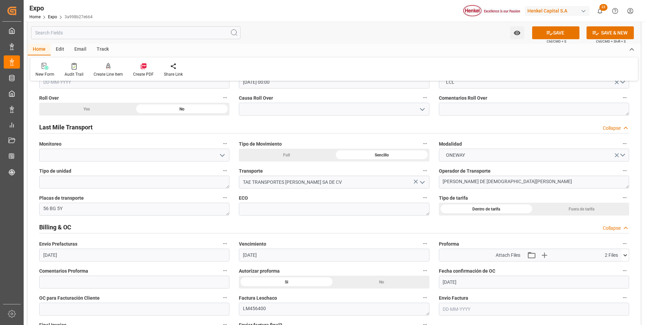
scroll to position [1082, 0]
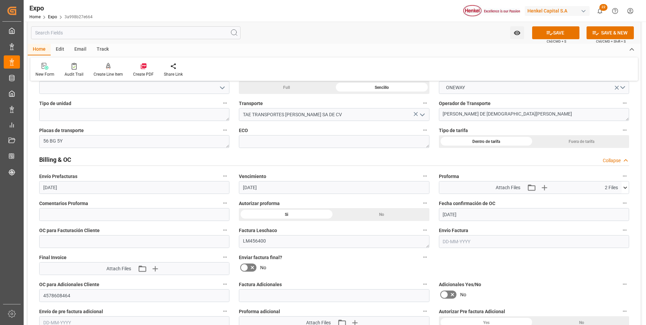
click at [468, 241] on input "text" at bounding box center [534, 241] width 190 height 13
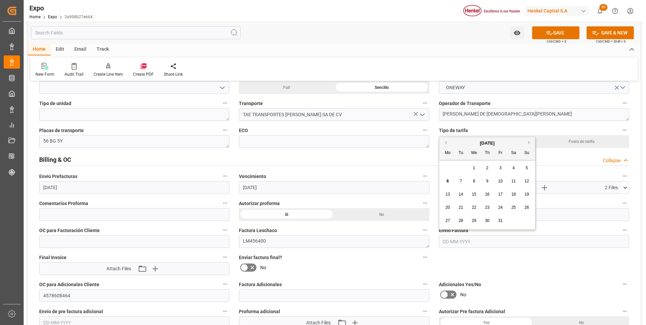
click at [447, 180] on span "6" at bounding box center [448, 181] width 2 height 5
type input "[DATE]"
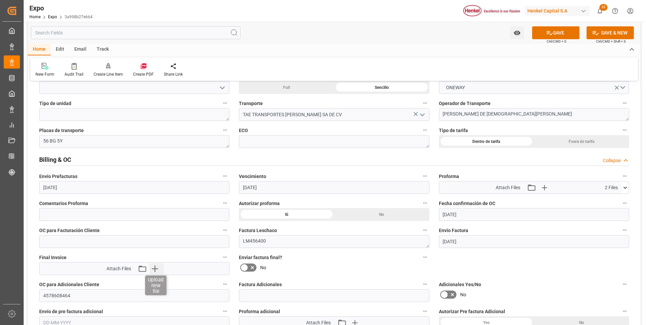
click at [158, 267] on icon "button" at bounding box center [154, 268] width 11 height 11
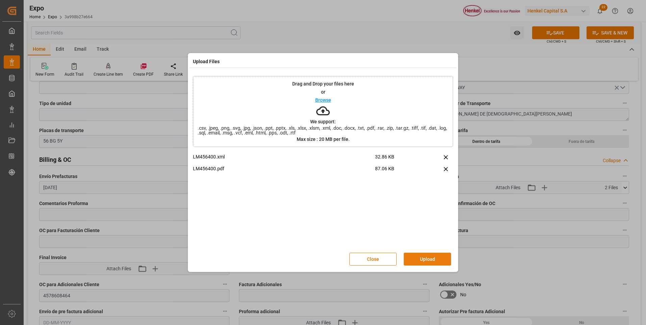
click at [413, 258] on button "Upload" at bounding box center [427, 259] width 47 height 13
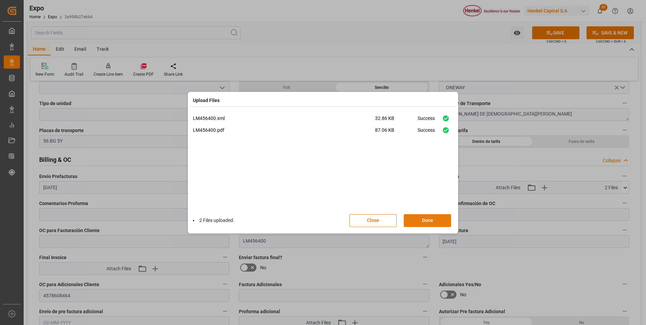
click at [433, 219] on button "Done" at bounding box center [427, 220] width 47 height 13
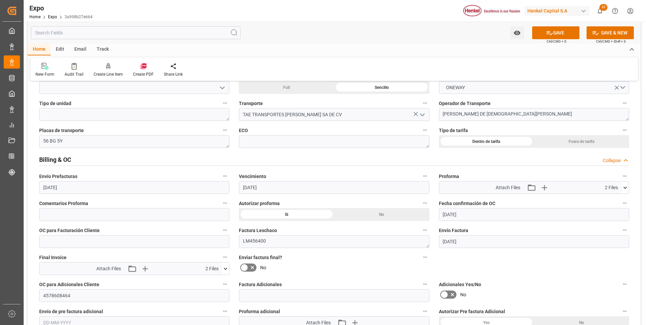
click at [244, 269] on icon at bounding box center [244, 267] width 4 height 3
click at [0, 0] on input "checkbox" at bounding box center [0, 0] width 0 height 0
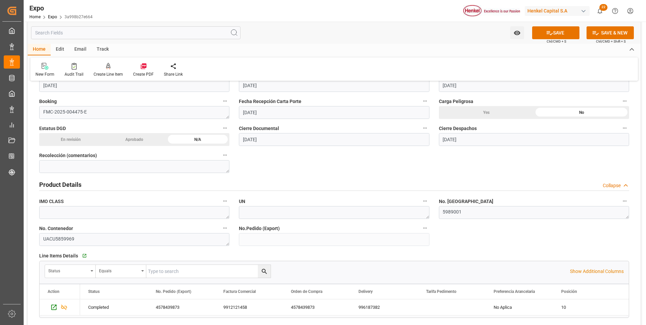
scroll to position [0, 0]
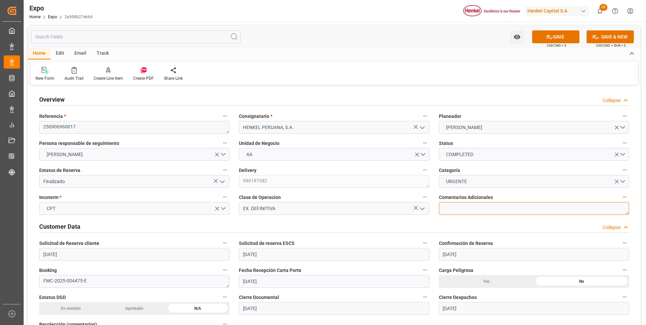
click at [446, 207] on textarea at bounding box center [534, 208] width 190 height 13
type textarea "Factura timbrada sin OC"
click at [568, 36] on button "SAVE" at bounding box center [555, 36] width 47 height 13
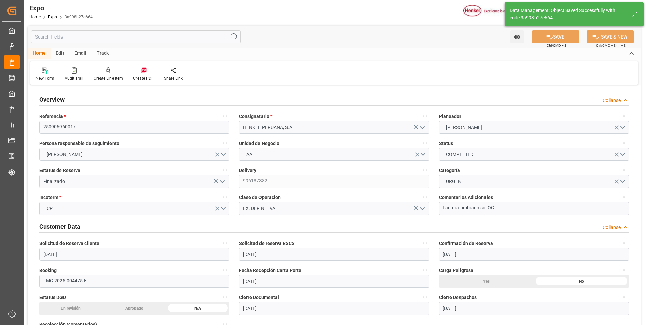
type textarea "[PERSON_NAME]"
type input "06-10-2025 18:07"
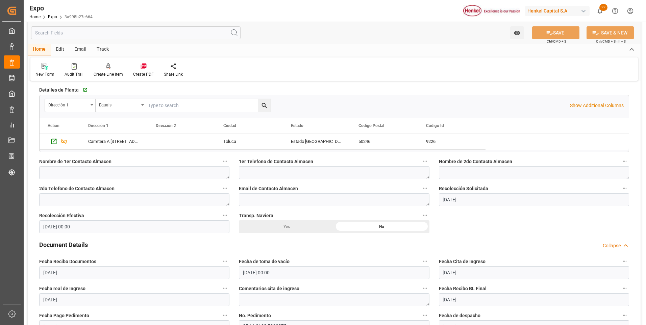
scroll to position [439, 0]
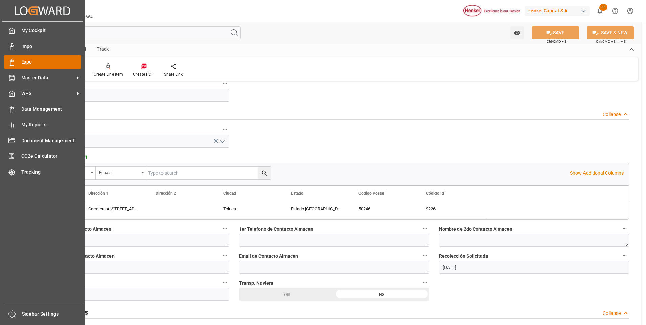
click at [16, 64] on div "Expo Expo" at bounding box center [43, 61] width 78 height 13
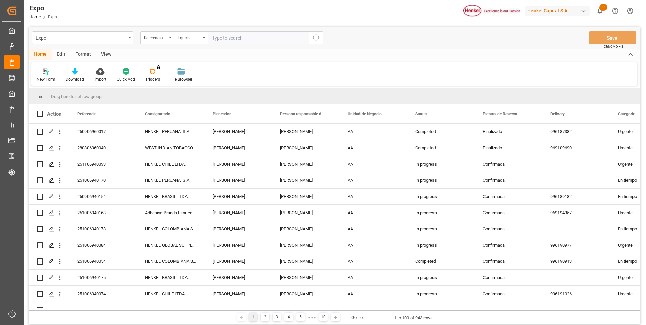
click at [261, 40] on input "text" at bounding box center [258, 37] width 101 height 13
paste input "250906940020"
type input "250906940020"
click at [317, 37] on icon "search button" at bounding box center [316, 38] width 8 height 8
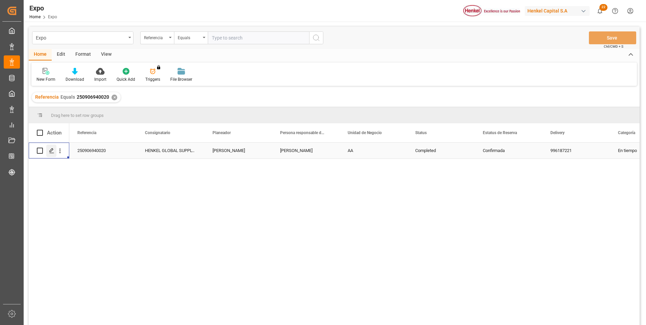
click at [53, 150] on polygon "Press SPACE to select this row." at bounding box center [51, 150] width 3 height 3
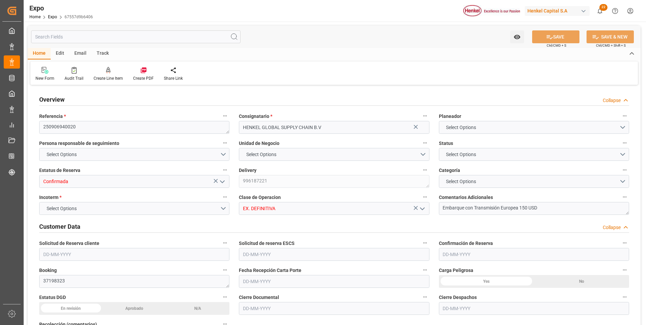
type input "6367.94"
type input "8755.92"
type input "10"
type input "9306172"
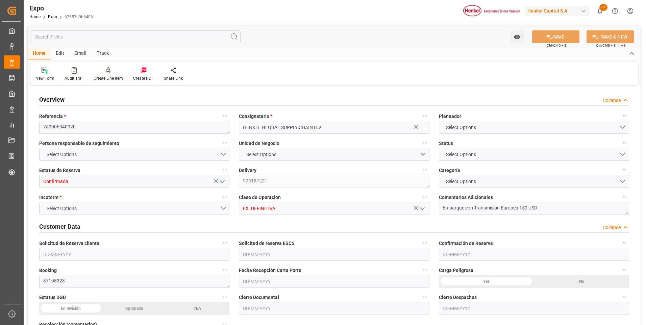
type input "9306172"
type input "MXATM"
type input "PLGDY"
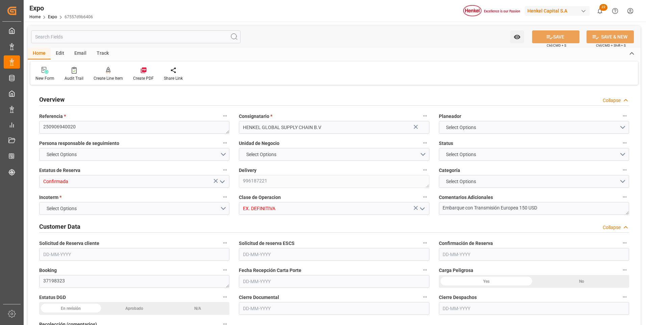
type input "9292149"
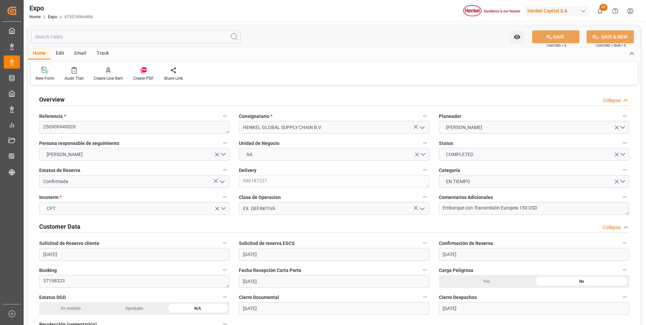
type input "[DATE]"
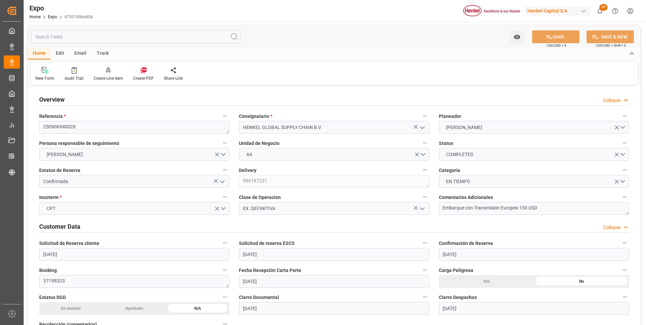
type input "[DATE]"
type input "14-08-2025 00:00"
type input "[DATE]"
type input "18-08-2025 12:25"
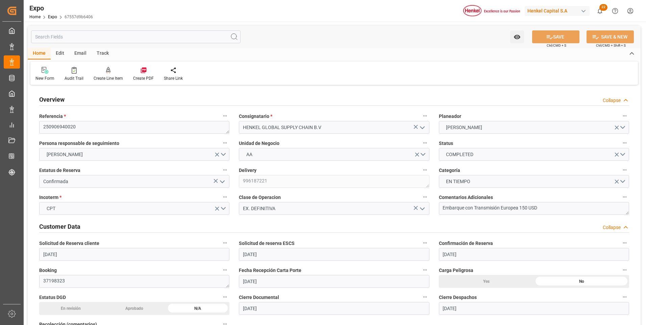
type input "[DATE]"
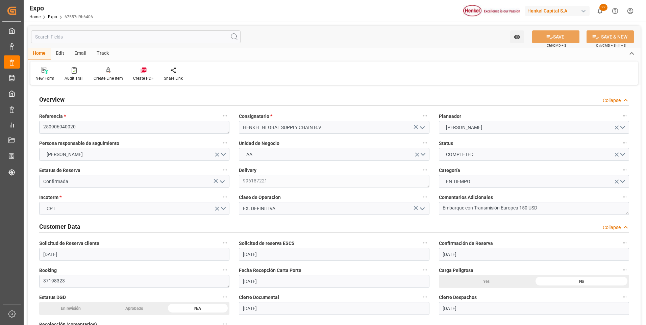
type input "22-08-2025 09:00"
type input "23-08-2025 00:00"
type input "22-08-2025 10:42"
type input "25-09-2025 20:00"
type input "09-10-2025 00:00"
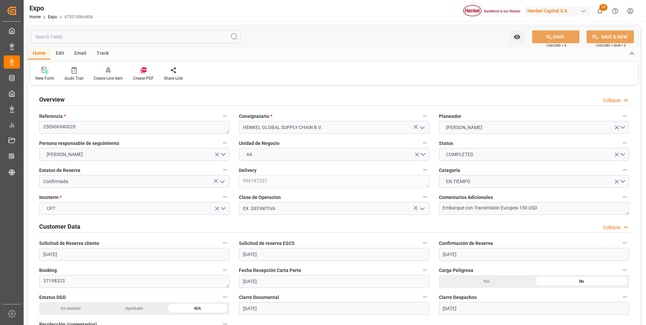
type input "25-09-2025 20:54"
type input "26-09-2025 12:07"
type input "13-08-2025 11:14"
type input "21-08-2025 23:25"
type input "22-08-2025 10:00"
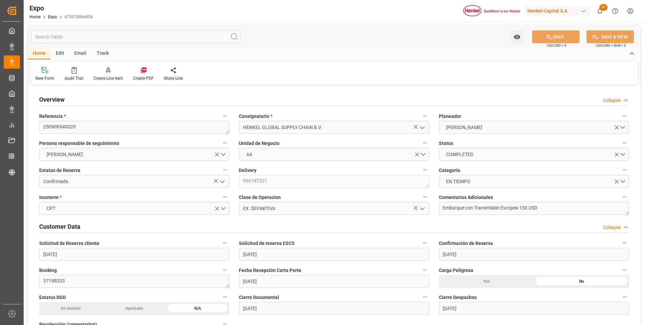
type input "22-08-2025 11:11"
type input "16-09-2025 14:00"
type input "16-09-2025 01:53"
type input "16-09-2025 02:12"
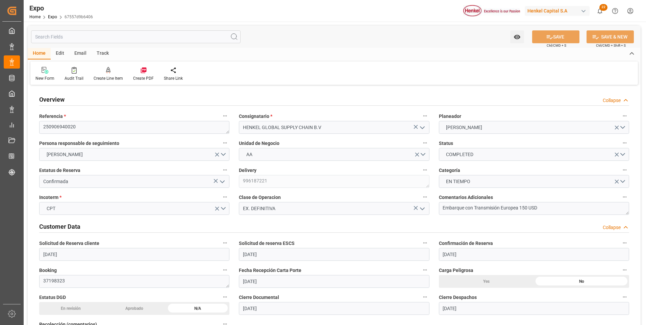
type input "16-09-2025 18:17"
type input "16-09-2025 09:01"
type input "20-09-2025 15:23"
type input "21-09-2025 07:00"
type input "21-09-2025 08:36"
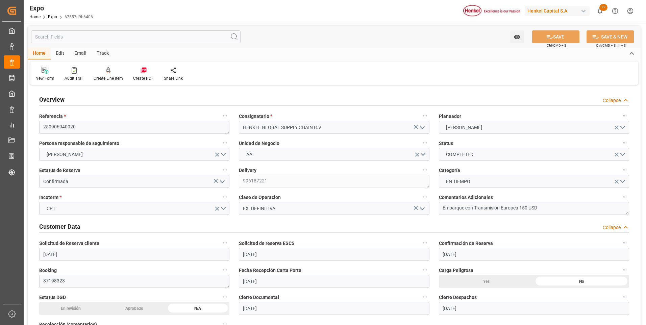
type input "25-09-2025 20:00"
type input "25-09-2025 20:06"
type input "26-09-2025 08:23"
type input "25-09-2025 20:54"
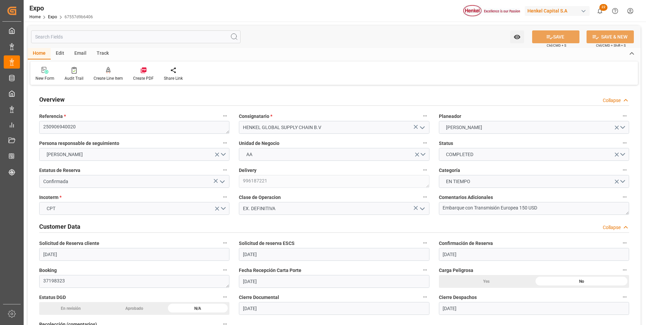
type input "29-09-2025 20:54"
click at [221, 181] on icon "open menu" at bounding box center [222, 182] width 8 height 8
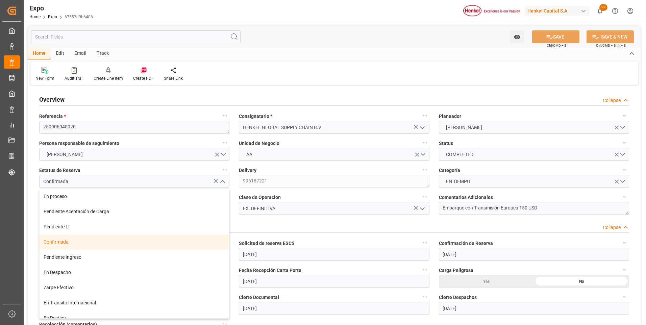
scroll to position [53, 0]
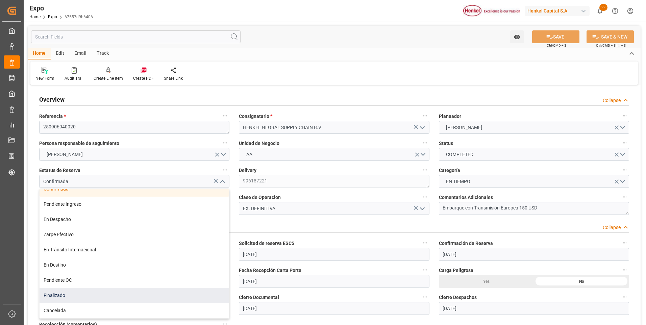
click at [89, 298] on div "Finalizado" at bounding box center [135, 295] width 190 height 15
type input "Finalizado"
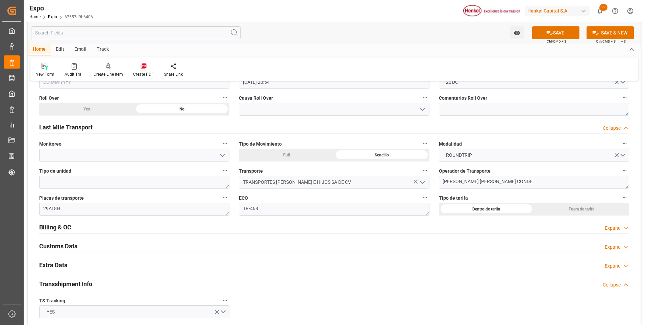
scroll to position [1048, 0]
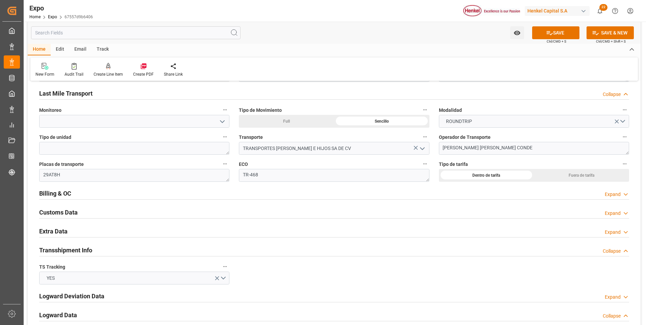
drag, startPoint x: 609, startPoint y: 195, endPoint x: 595, endPoint y: 203, distance: 16.2
click at [609, 195] on div "Expand" at bounding box center [613, 194] width 16 height 7
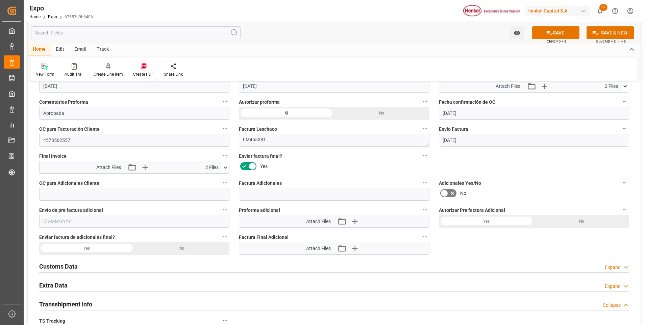
scroll to position [1251, 0]
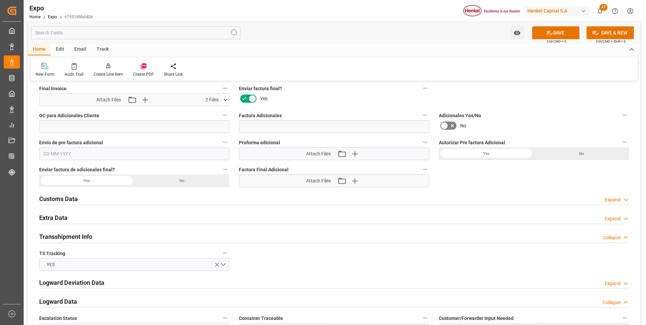
click at [608, 219] on div "Expand" at bounding box center [613, 218] width 16 height 7
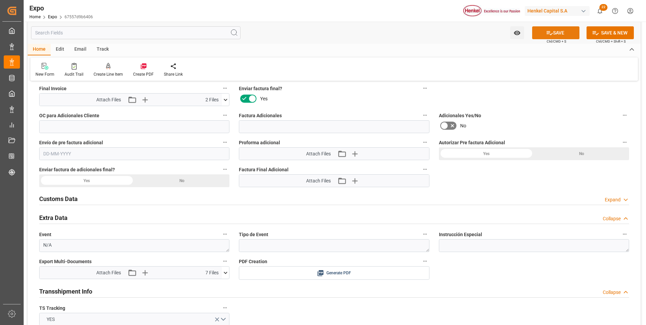
click at [559, 35] on button "SAVE" at bounding box center [555, 32] width 47 height 13
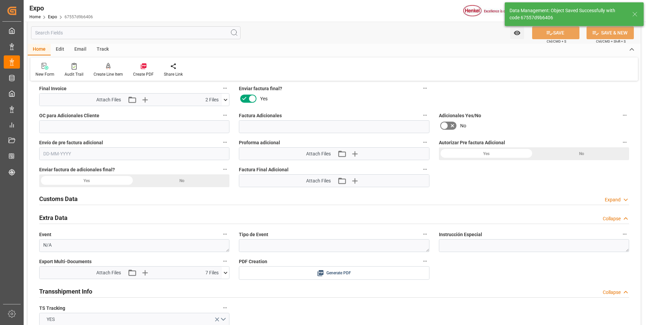
type textarea "[PERSON_NAME]"
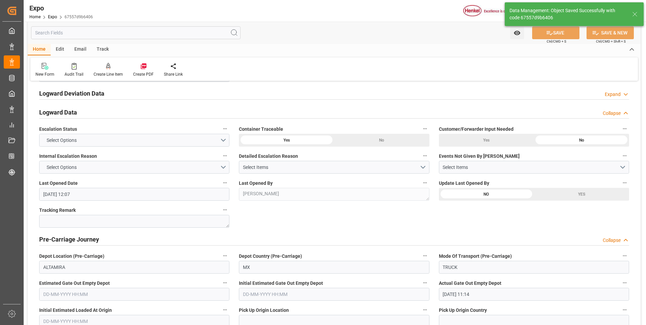
type input "06-10-2025 18:17"
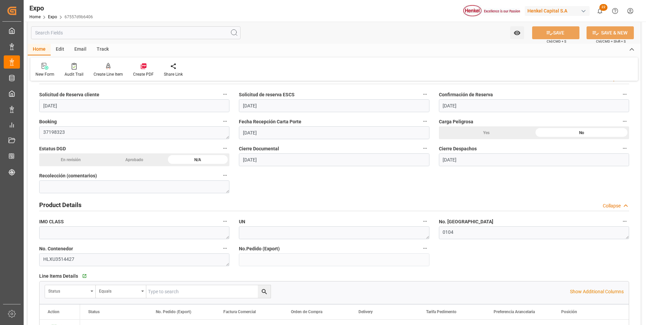
scroll to position [0, 0]
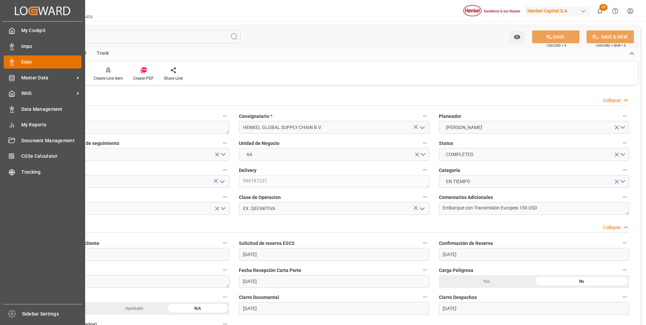
click at [18, 60] on div "Expo Expo" at bounding box center [43, 61] width 78 height 13
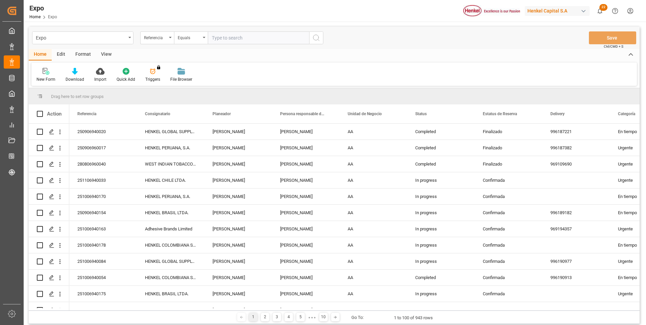
click at [222, 38] on input "text" at bounding box center [258, 37] width 101 height 13
type input "250806960042"
click at [320, 37] on icon "search button" at bounding box center [316, 38] width 8 height 8
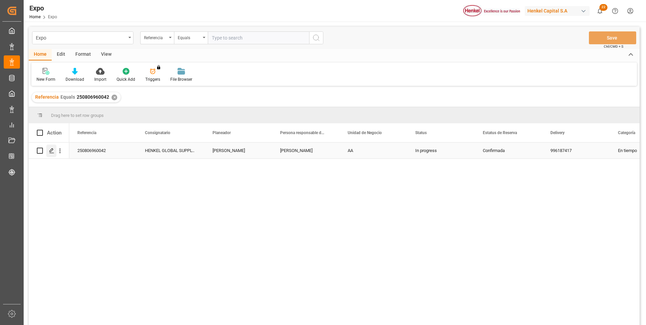
click at [52, 152] on icon "Press SPACE to select this row." at bounding box center [51, 150] width 5 height 5
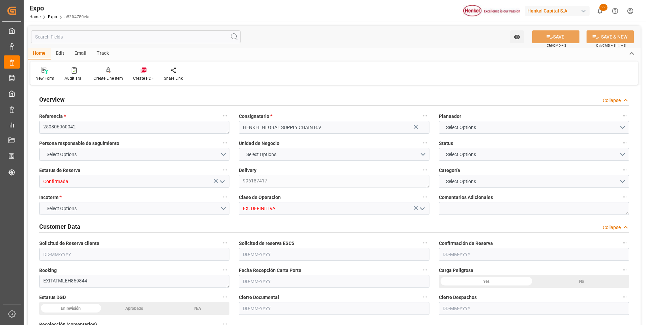
type input "2192"
type input "2263.34"
type input "3"
type input "9535163"
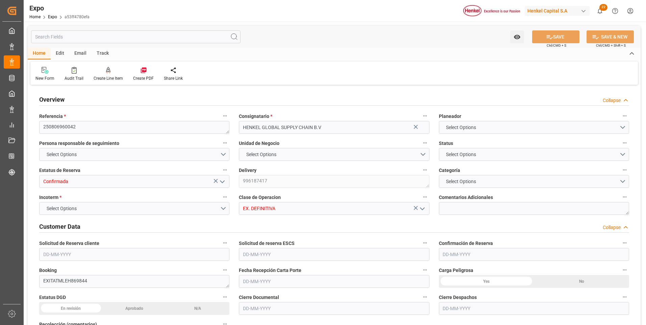
type input "9535163"
type input "MXATM"
type input "FRLEH"
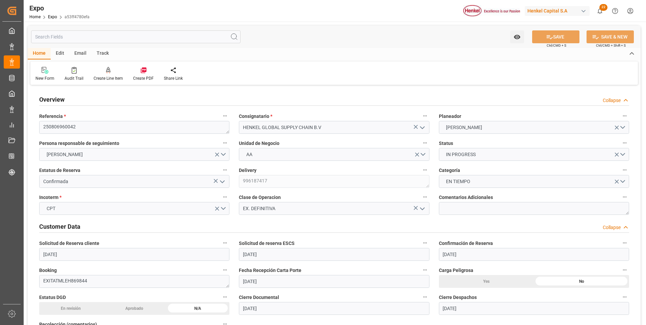
type input "[DATE]"
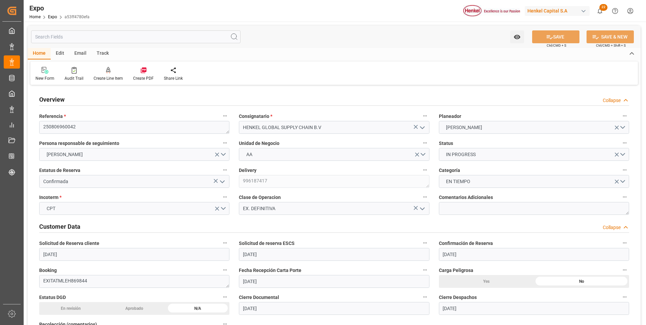
type input "[DATE]"
type input "08-08-2025 00:00"
type input "[DATE]"
type input "08-08-2025 00:00"
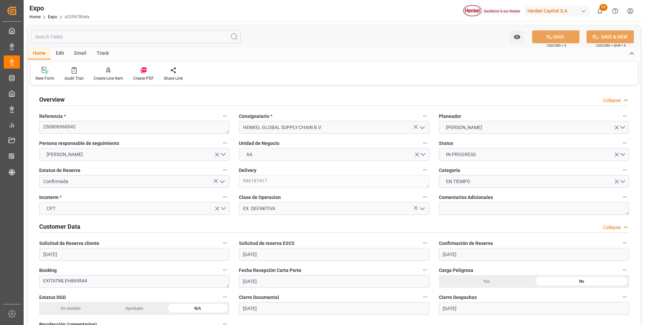
type input "[DATE]"
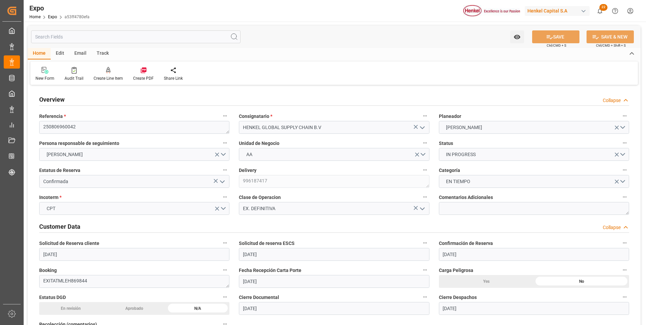
type input "20-08-2025 00:00"
type input "14-10-2025 00:00"
type input "12-09-2025 00:00"
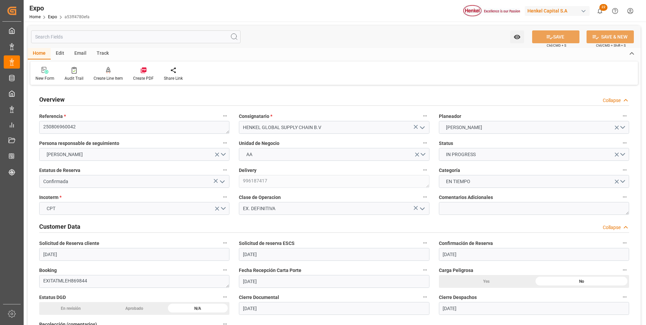
type input "06-10-2025 06:49"
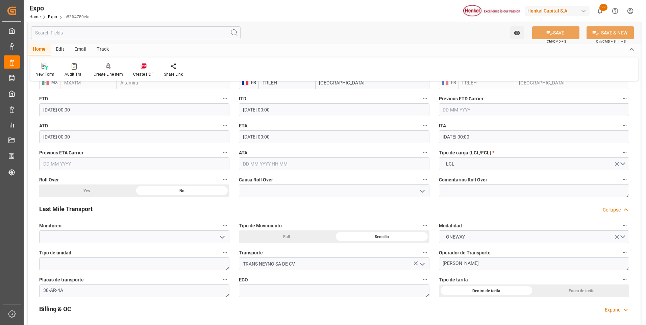
scroll to position [1048, 0]
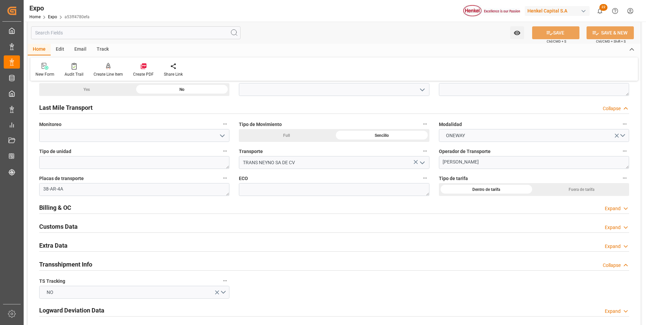
click at [627, 246] on icon at bounding box center [626, 246] width 7 height 7
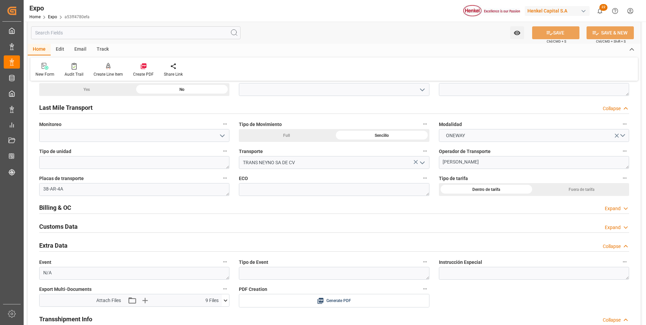
scroll to position [1115, 0]
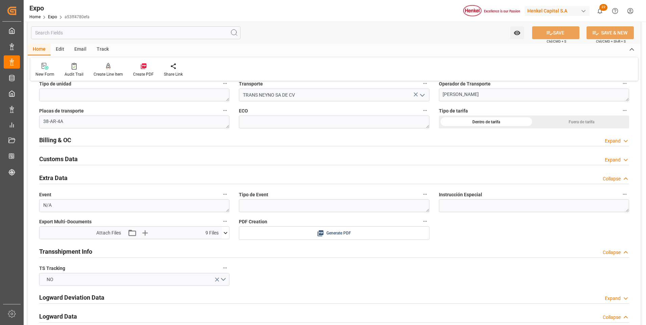
click at [226, 232] on icon at bounding box center [225, 232] width 7 height 7
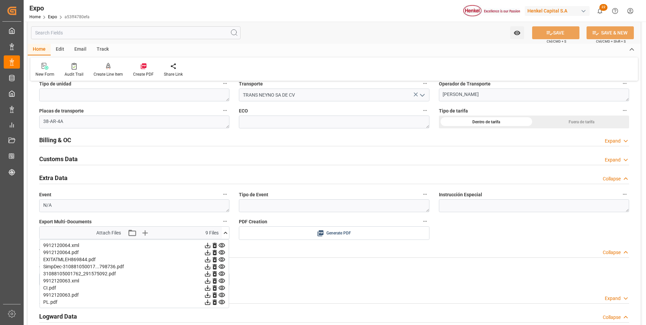
click at [623, 140] on icon at bounding box center [626, 141] width 7 height 7
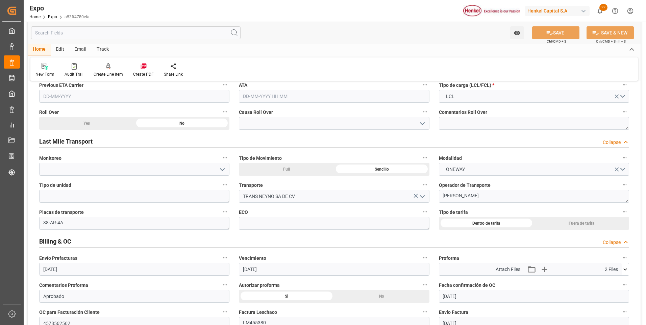
scroll to position [913, 0]
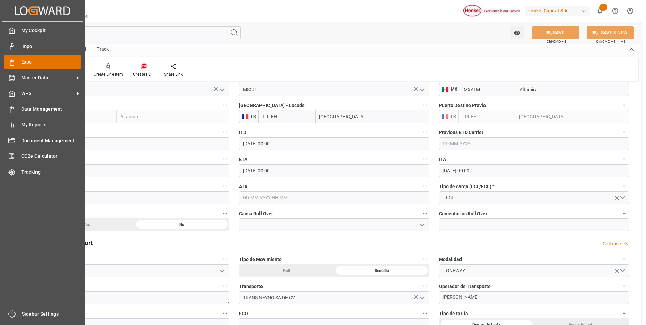
click at [21, 61] on div "Expo Expo" at bounding box center [43, 61] width 78 height 13
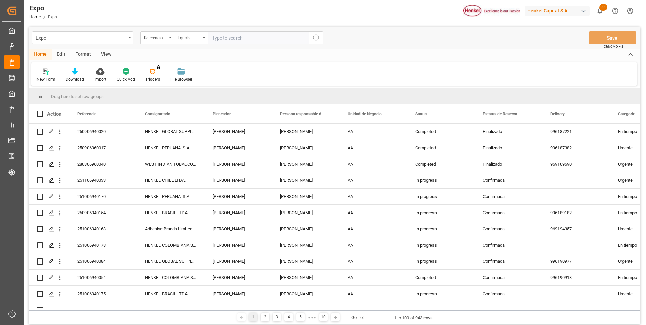
click at [270, 39] on input "text" at bounding box center [258, 37] width 101 height 13
type input "250906960018"
click at [316, 38] on icon "search button" at bounding box center [316, 38] width 8 height 8
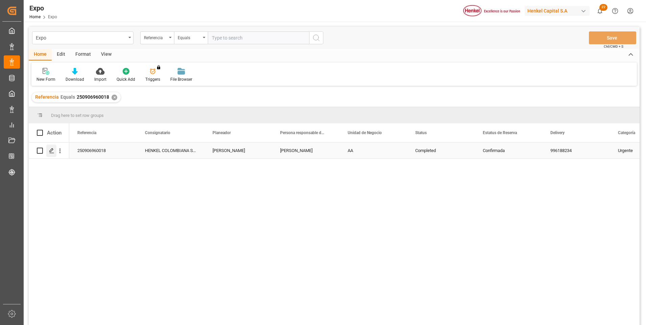
click at [49, 151] on icon "Press SPACE to select this row." at bounding box center [51, 150] width 5 height 5
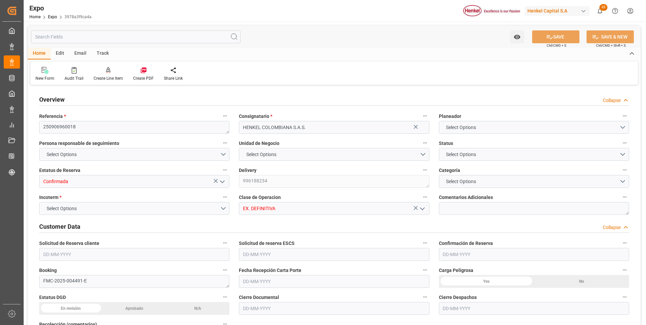
type input "98.5"
type input "445.82"
type input "4"
type input "9938432"
type input "9320697"
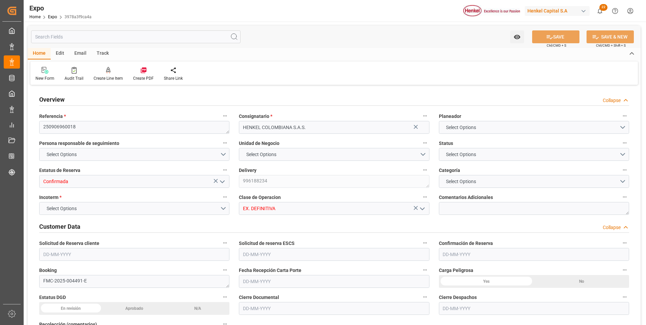
type input "9320697"
type input "MXZLO"
type input "COBUN"
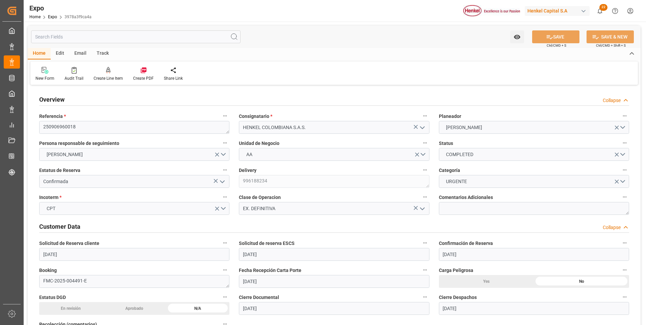
type input "[DATE]"
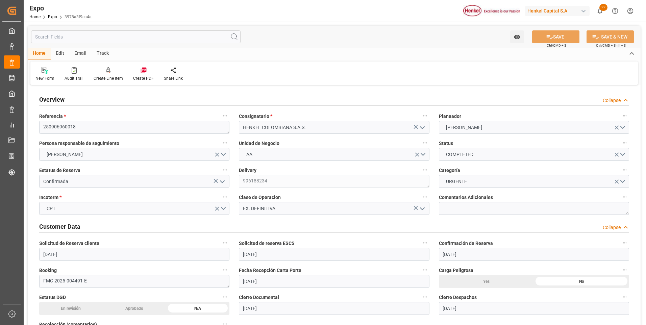
type input "[DATE]"
type input "27-08-2025 00:00"
type input "[DATE]"
type input "27-08-2025 00:00"
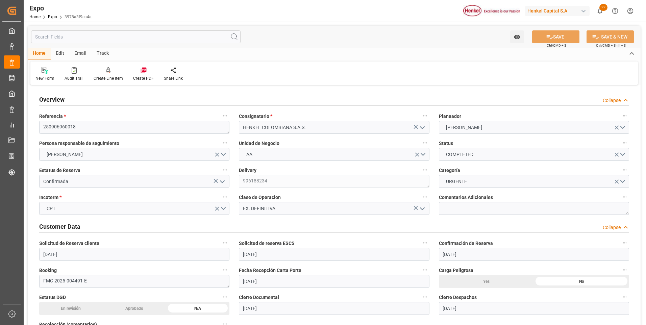
click at [221, 182] on icon "open menu" at bounding box center [222, 182] width 8 height 8
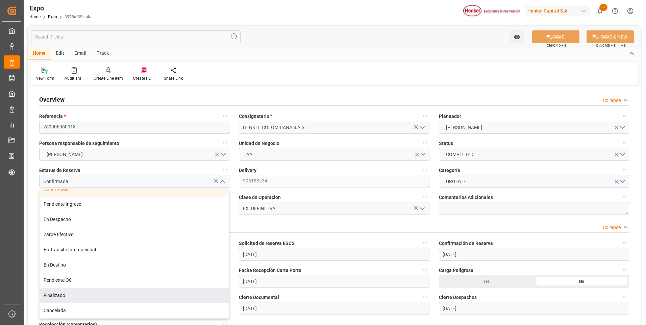
scroll to position [34, 0]
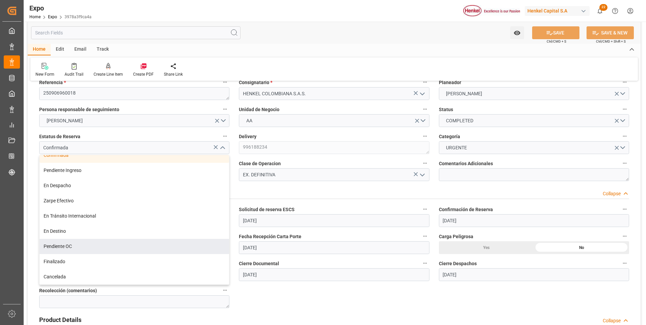
click at [79, 247] on div "Pendiente OC" at bounding box center [135, 246] width 190 height 15
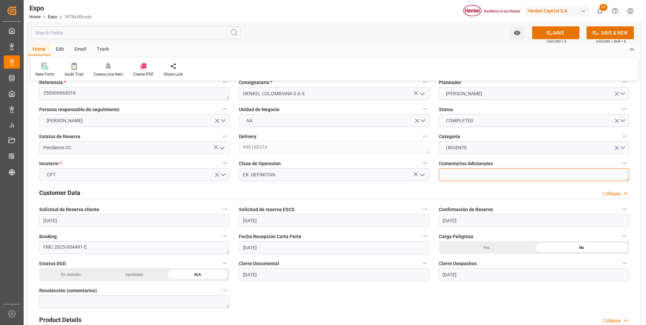
drag, startPoint x: 481, startPoint y: 174, endPoint x: 492, endPoint y: 179, distance: 12.5
click at [482, 175] on textarea at bounding box center [534, 174] width 190 height 13
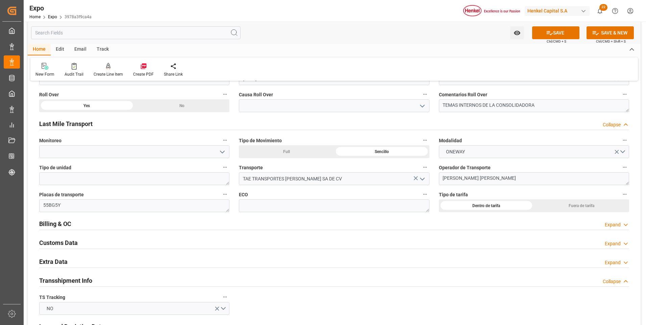
scroll to position [1082, 0]
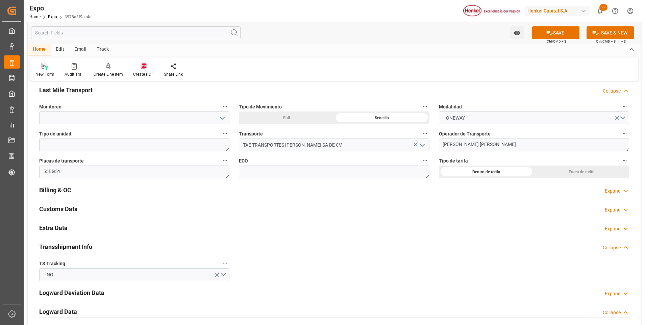
click at [627, 190] on icon at bounding box center [626, 191] width 7 height 7
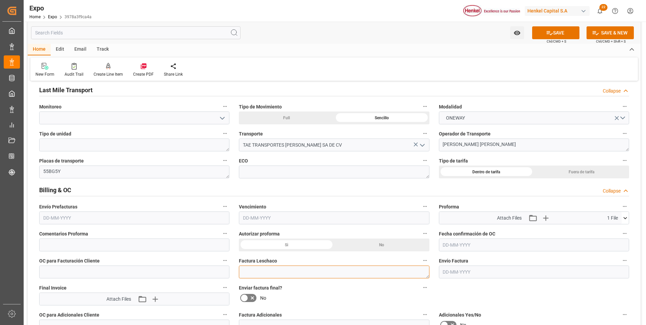
click at [246, 273] on textarea at bounding box center [334, 272] width 190 height 13
paste textarea "LM457961"
click at [446, 274] on input "text" at bounding box center [534, 272] width 190 height 13
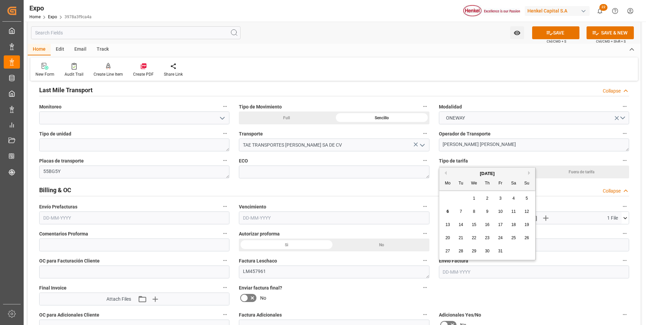
click at [449, 214] on span "6" at bounding box center [448, 211] width 2 height 5
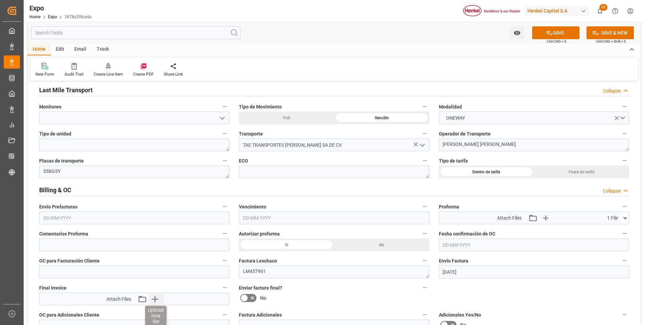
click at [155, 299] on icon "button" at bounding box center [155, 299] width 6 height 6
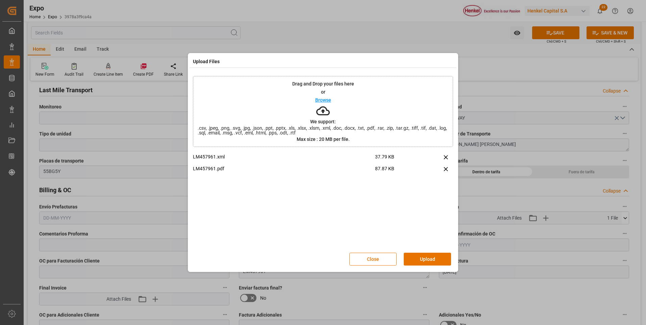
click at [437, 256] on button "Upload" at bounding box center [427, 259] width 47 height 13
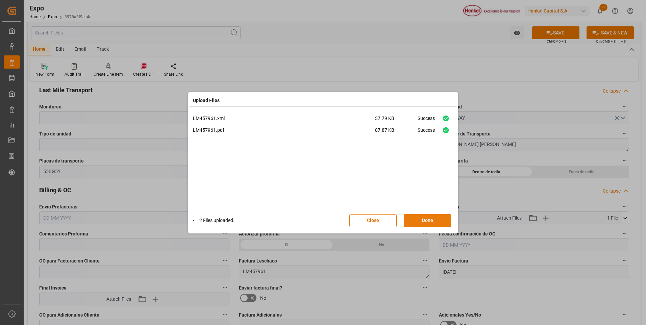
click at [434, 221] on button "Done" at bounding box center [427, 220] width 47 height 13
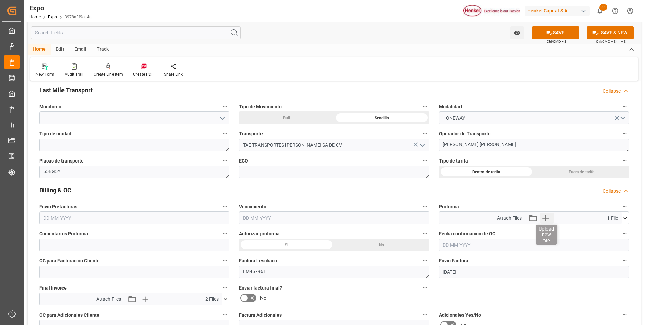
click at [545, 217] on icon "button" at bounding box center [545, 218] width 6 height 6
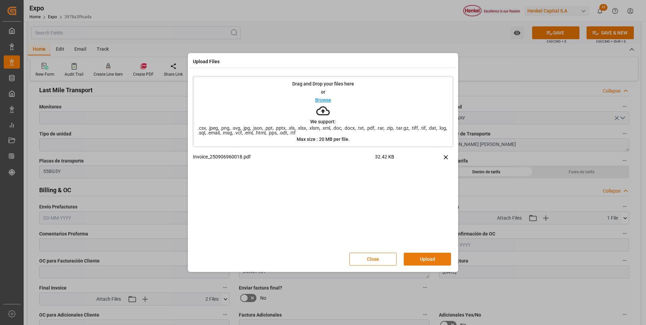
click at [423, 262] on button "Upload" at bounding box center [427, 259] width 47 height 13
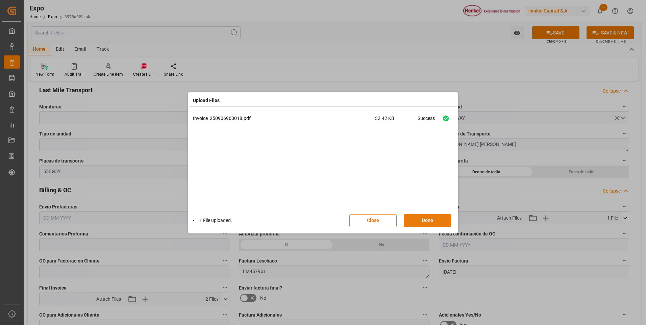
click at [434, 224] on button "Done" at bounding box center [427, 220] width 47 height 13
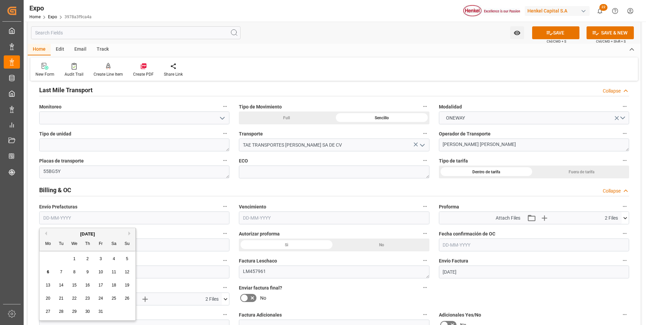
click at [66, 217] on input "text" at bounding box center [134, 218] width 190 height 13
click at [49, 235] on div "October 2025" at bounding box center [88, 234] width 96 height 7
click at [45, 235] on button "Previous Month" at bounding box center [45, 234] width 4 height 4
click at [75, 297] on span "24" at bounding box center [74, 298] width 4 height 5
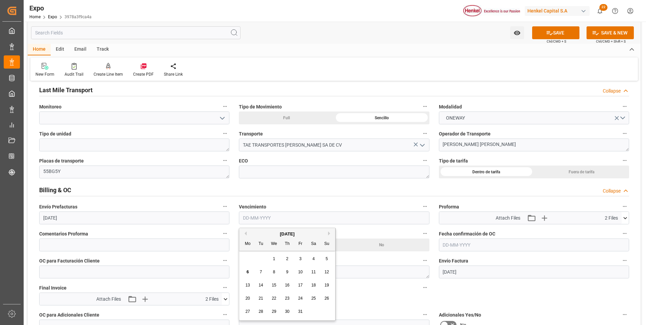
click at [242, 218] on input "text" at bounding box center [334, 218] width 190 height 13
click at [253, 219] on input "text" at bounding box center [334, 218] width 190 height 13
click at [246, 232] on button "Previous Month" at bounding box center [245, 234] width 4 height 4
click at [247, 312] on span "29" at bounding box center [247, 311] width 4 height 5
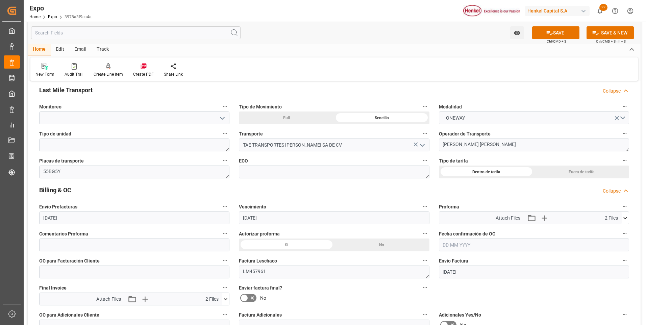
click at [249, 300] on icon at bounding box center [252, 298] width 8 height 8
click at [0, 0] on input "checkbox" at bounding box center [0, 0] width 0 height 0
click at [575, 36] on button "SAVE" at bounding box center [555, 32] width 47 height 13
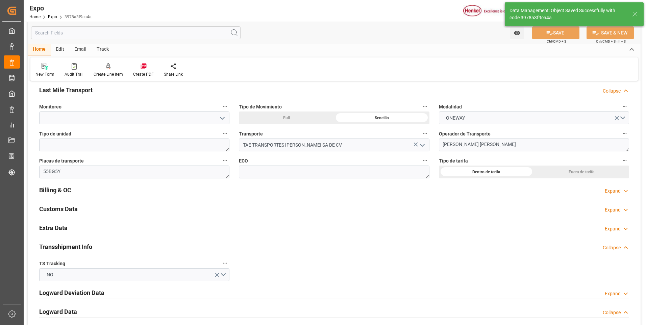
click at [623, 229] on icon at bounding box center [626, 228] width 7 height 7
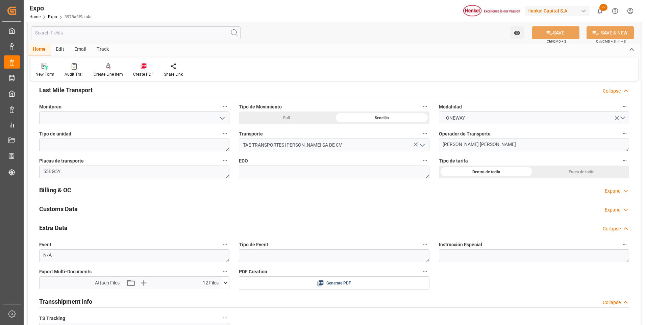
scroll to position [1149, 0]
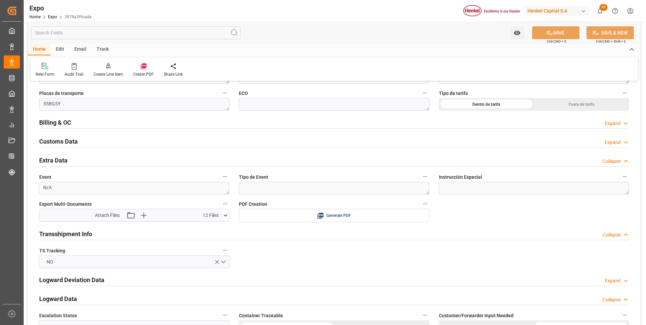
click at [224, 217] on icon at bounding box center [225, 215] width 7 height 7
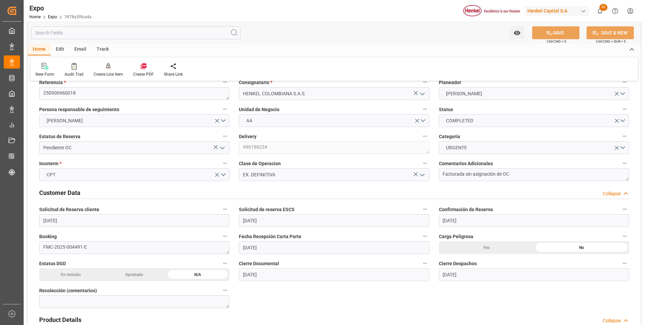
scroll to position [0, 0]
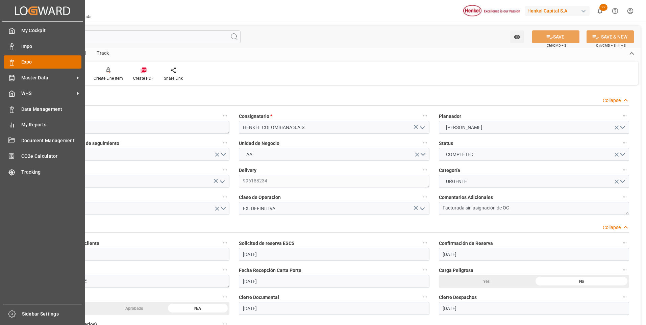
click at [6, 60] on div at bounding box center [9, 61] width 11 height 7
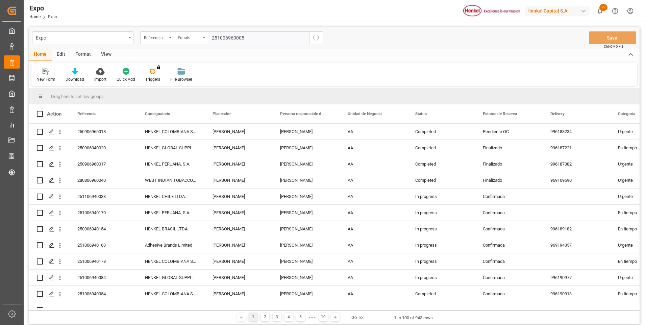
click at [322, 38] on button "search button" at bounding box center [316, 37] width 14 height 13
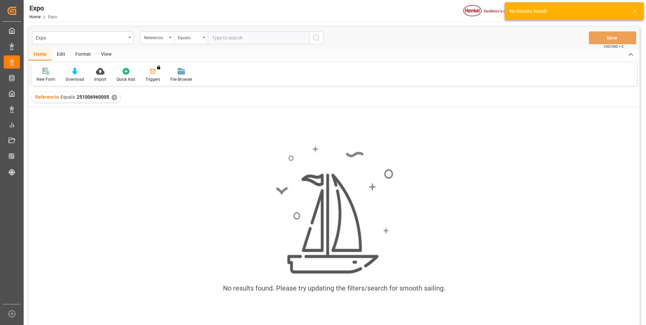
click at [49, 76] on div "New Form" at bounding box center [45, 75] width 29 height 15
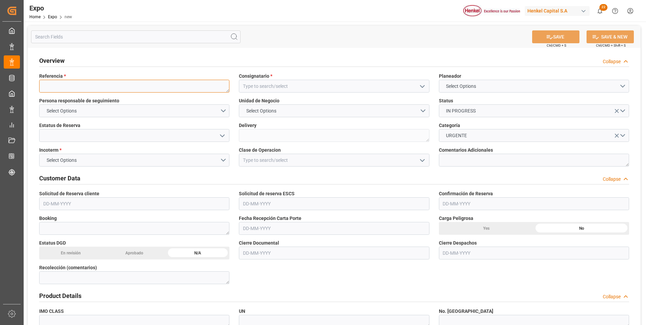
click at [84, 87] on textarea at bounding box center [134, 86] width 190 height 13
paste textarea "251006960005"
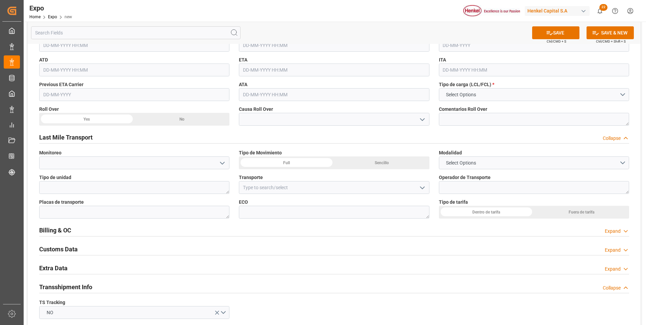
scroll to position [913, 0]
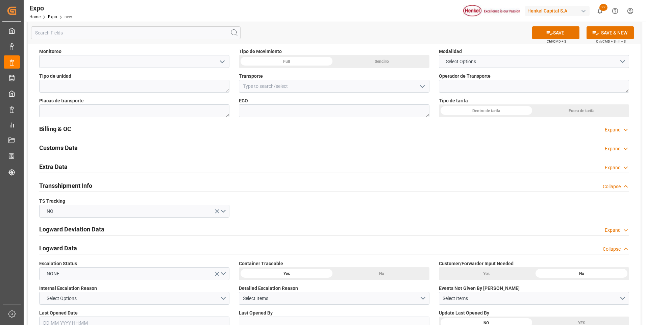
click at [617, 168] on div "Expand" at bounding box center [613, 167] width 16 height 7
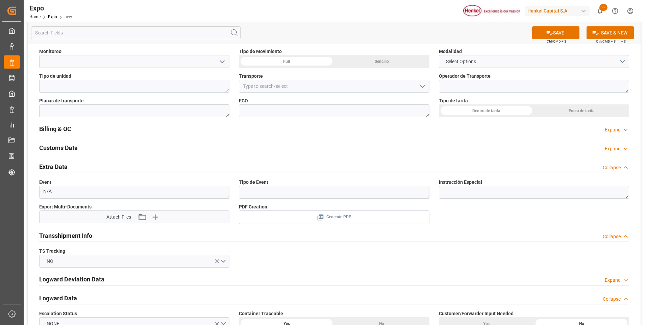
scroll to position [946, 0]
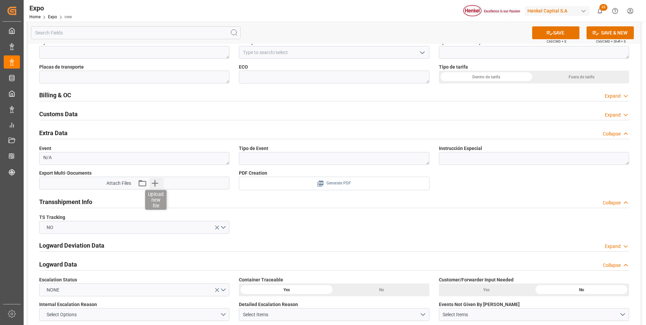
click at [152, 186] on icon "button" at bounding box center [154, 183] width 11 height 11
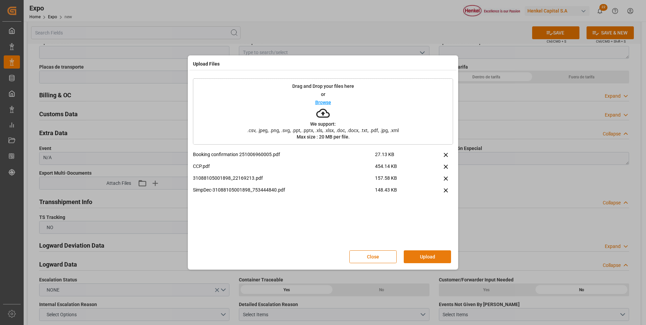
click at [417, 256] on button "Upload" at bounding box center [427, 256] width 47 height 13
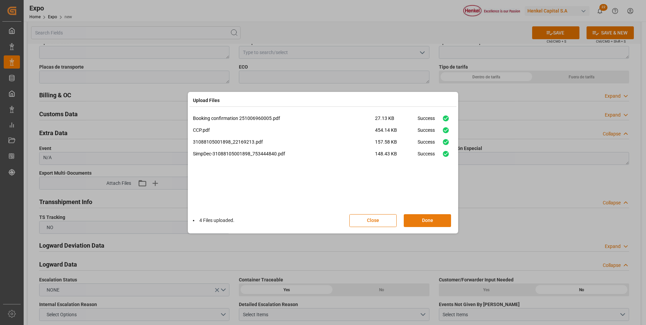
click at [416, 218] on button "Done" at bounding box center [427, 220] width 47 height 13
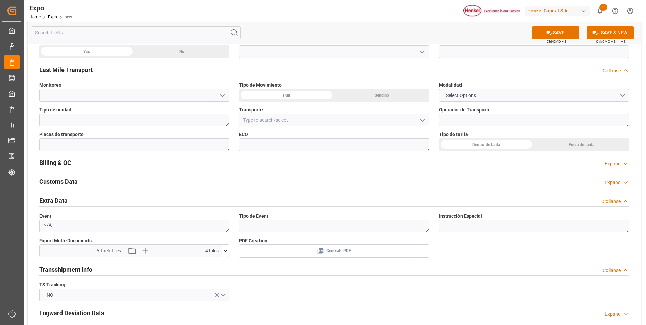
scroll to position [777, 0]
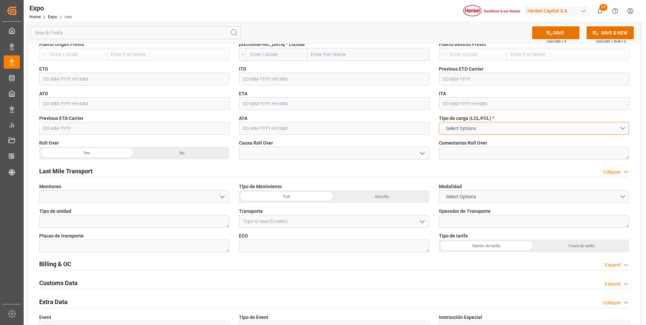
click at [574, 127] on button "Select Options" at bounding box center [534, 128] width 190 height 13
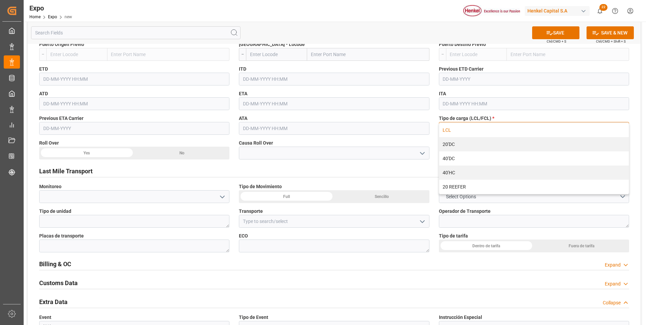
click at [496, 131] on div "LCL" at bounding box center [534, 130] width 190 height 14
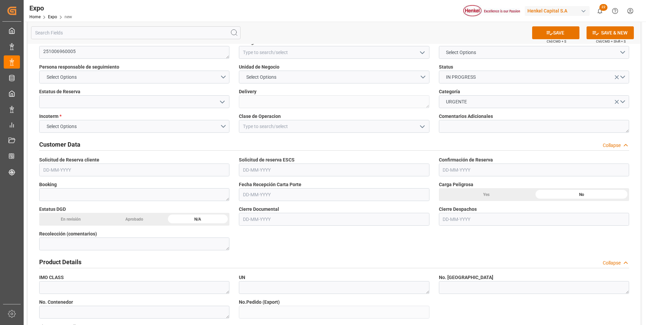
scroll to position [0, 0]
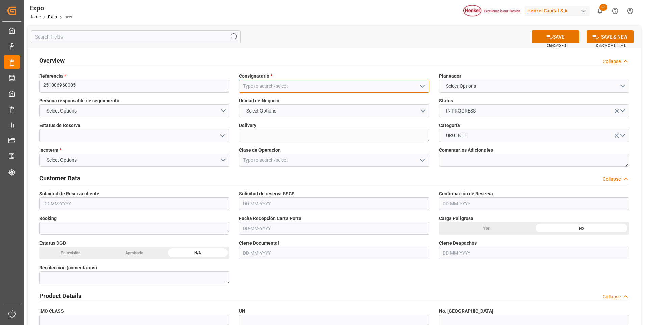
click at [260, 84] on input at bounding box center [334, 86] width 190 height 13
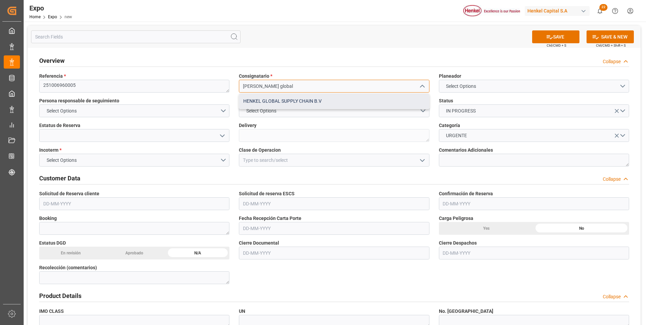
click at [276, 100] on div "HENKEL GLOBAL SUPPLY CHAIN B.V" at bounding box center [334, 101] width 190 height 15
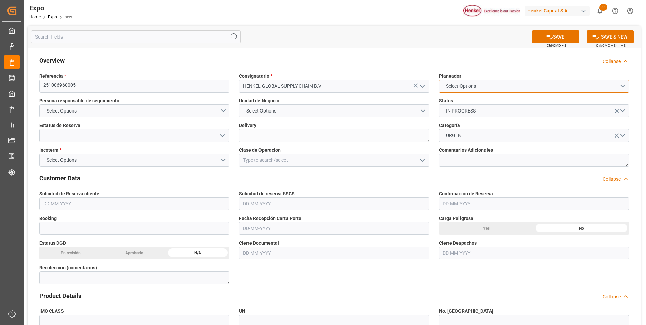
click at [551, 85] on button "Select Options" at bounding box center [534, 86] width 190 height 13
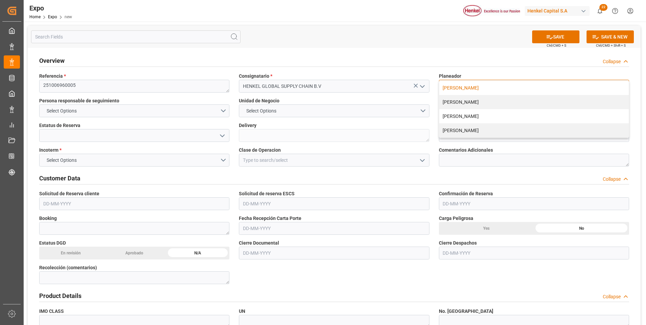
click at [468, 88] on div "[PERSON_NAME]" at bounding box center [534, 88] width 190 height 14
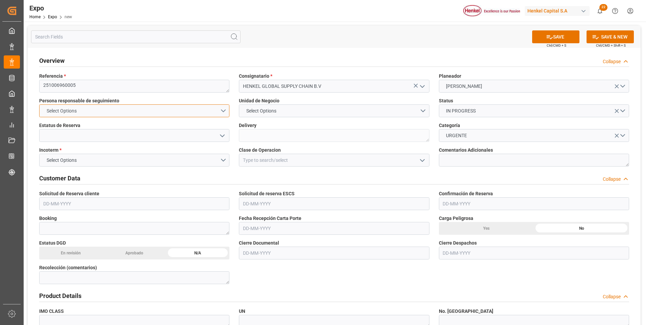
click at [218, 110] on button "Select Options" at bounding box center [134, 110] width 190 height 13
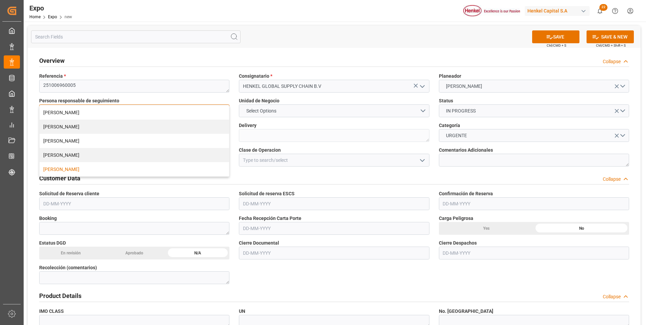
click at [81, 172] on div "[PERSON_NAME]" at bounding box center [135, 169] width 190 height 14
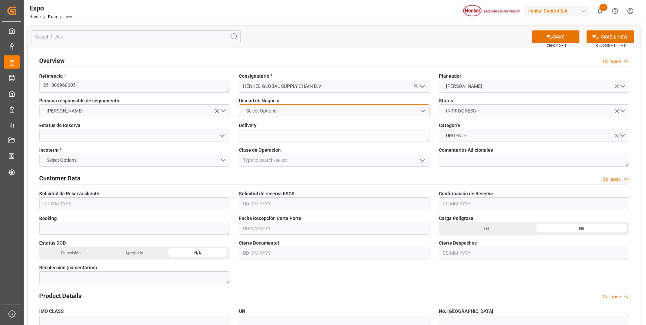
click at [379, 112] on button "Select Options" at bounding box center [334, 110] width 190 height 13
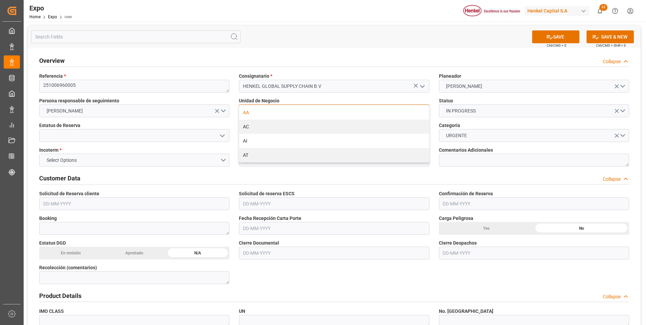
click at [288, 114] on div "AA" at bounding box center [334, 112] width 190 height 14
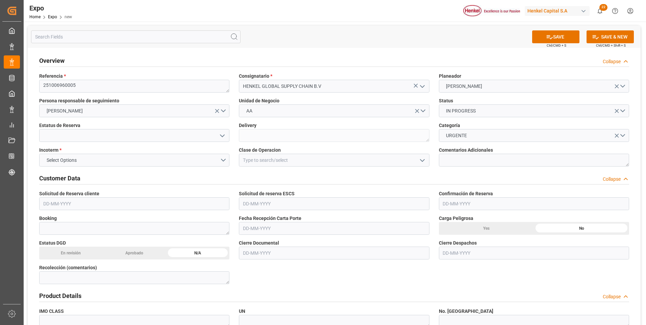
click at [225, 135] on icon "open menu" at bounding box center [222, 136] width 8 height 8
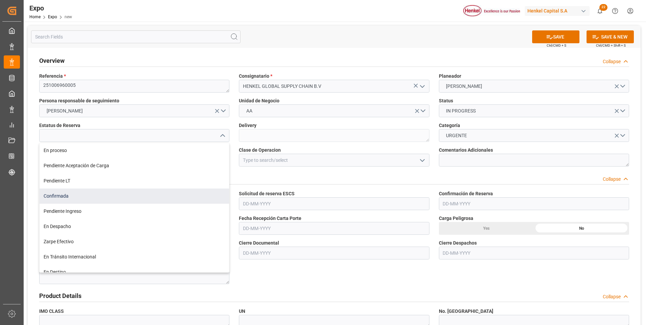
click at [72, 199] on div "Confirmada" at bounding box center [135, 196] width 190 height 15
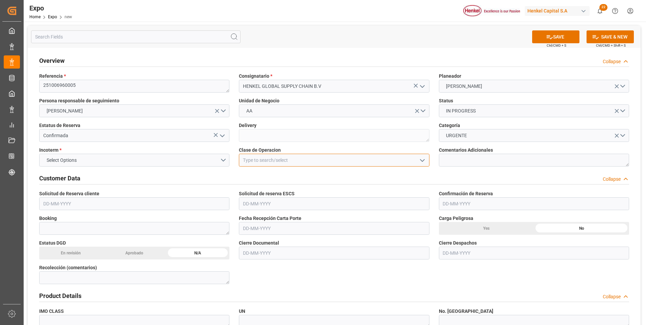
click at [373, 162] on input at bounding box center [334, 160] width 190 height 13
click at [423, 160] on polyline "open menu" at bounding box center [422, 161] width 4 height 2
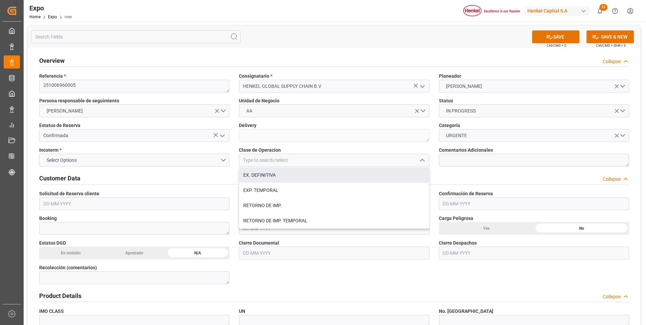
click at [271, 174] on div "EX. DEFINITIVA" at bounding box center [334, 175] width 190 height 15
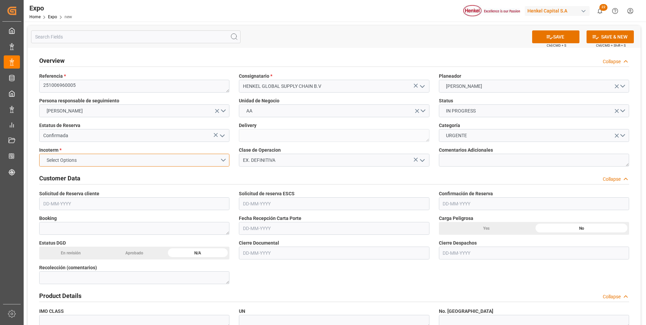
click at [221, 161] on button "Select Options" at bounding box center [134, 160] width 190 height 13
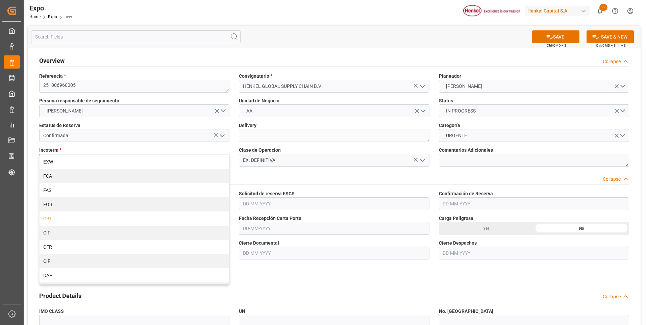
click at [62, 221] on div "CPT" at bounding box center [135, 219] width 190 height 14
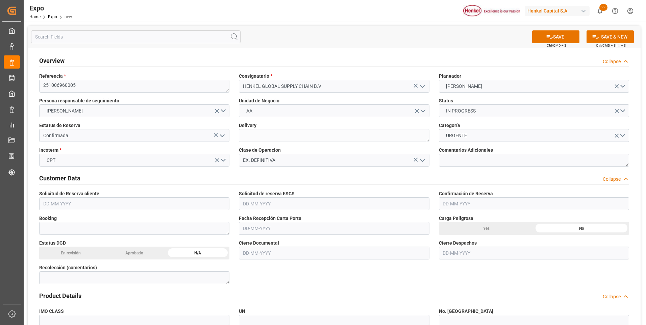
click at [62, 206] on input "text" at bounding box center [134, 203] width 190 height 13
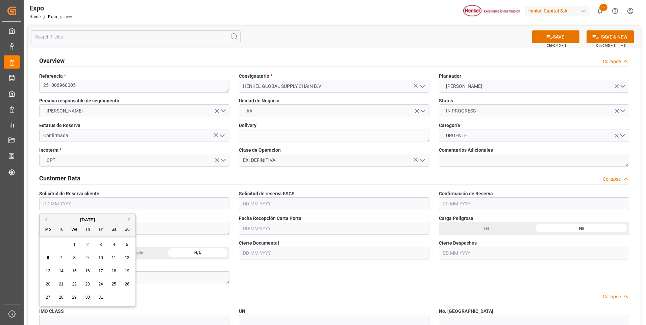
click at [46, 220] on button "Previous Month" at bounding box center [45, 219] width 4 height 4
click at [61, 257] on span "9" at bounding box center [61, 258] width 2 height 5
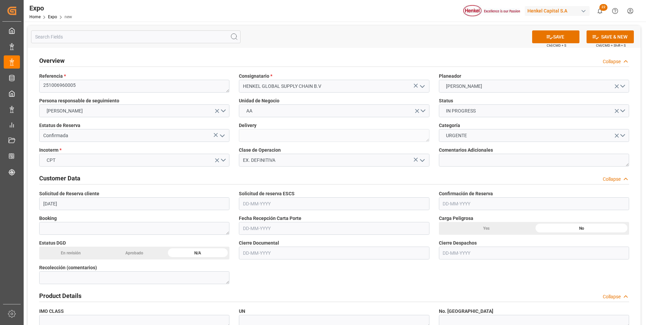
click at [261, 205] on input "text" at bounding box center [334, 203] width 190 height 13
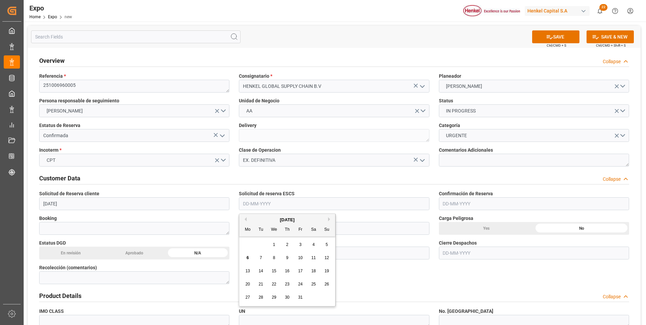
click at [245, 220] on button "Previous Month" at bounding box center [245, 219] width 4 height 4
click at [257, 257] on div "9" at bounding box center [261, 258] width 8 height 8
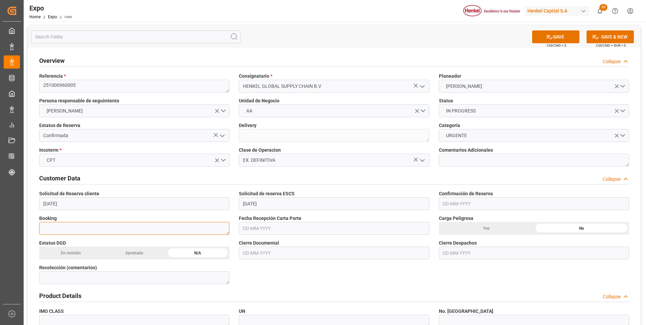
click at [113, 232] on textarea at bounding box center [134, 228] width 190 height 13
paste textarea "EXITATMLEH870633"
click at [472, 201] on input "text" at bounding box center [534, 203] width 190 height 13
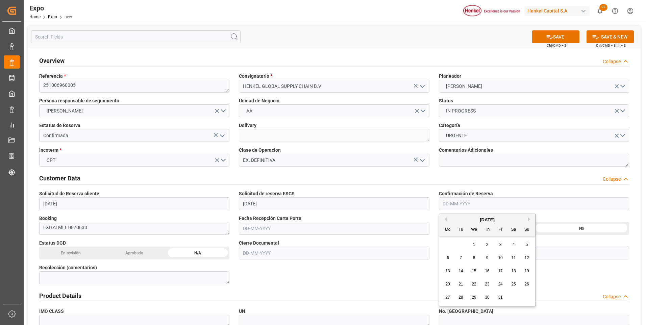
click at [501, 258] on span "10" at bounding box center [500, 258] width 4 height 5
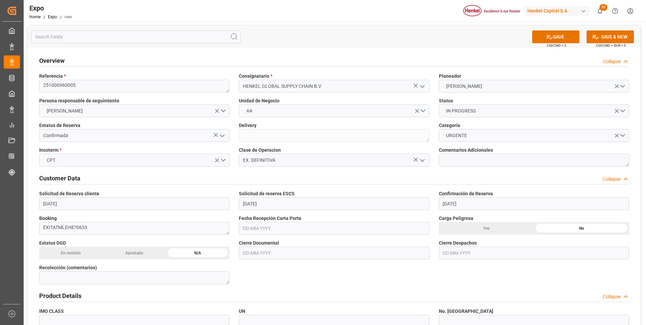
click at [249, 227] on input "text" at bounding box center [334, 228] width 190 height 13
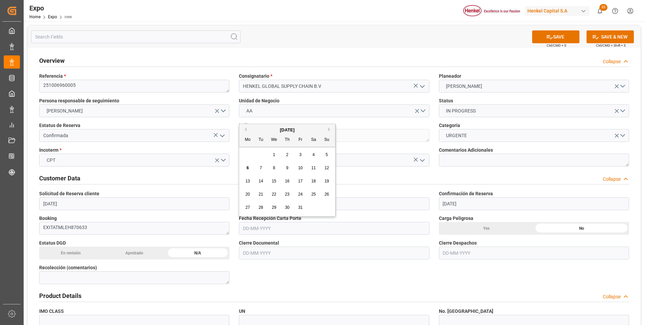
click at [245, 130] on button "Previous Month" at bounding box center [245, 129] width 4 height 4
click at [272, 167] on span "10" at bounding box center [274, 168] width 4 height 5
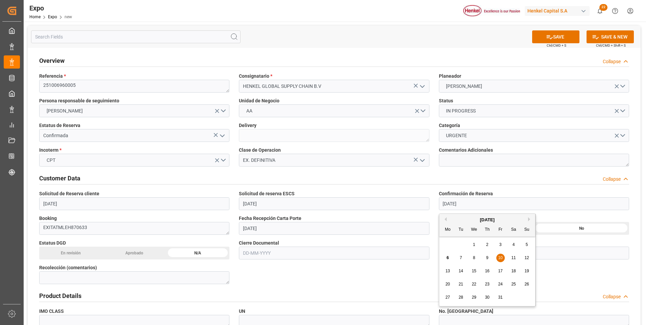
click at [464, 203] on input "[DATE]" at bounding box center [534, 203] width 190 height 13
click at [446, 219] on button "Previous Month" at bounding box center [445, 219] width 4 height 4
click at [476, 255] on div "10" at bounding box center [474, 258] width 8 height 8
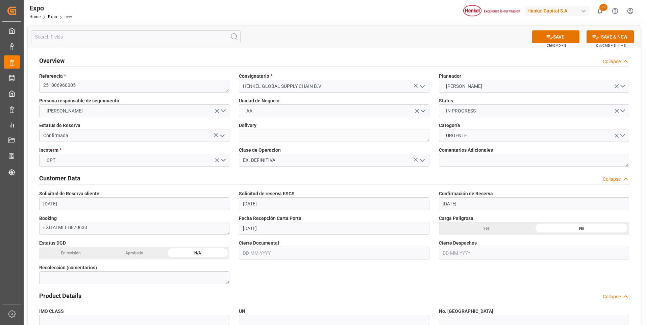
click at [255, 252] on input "text" at bounding box center [334, 253] width 190 height 13
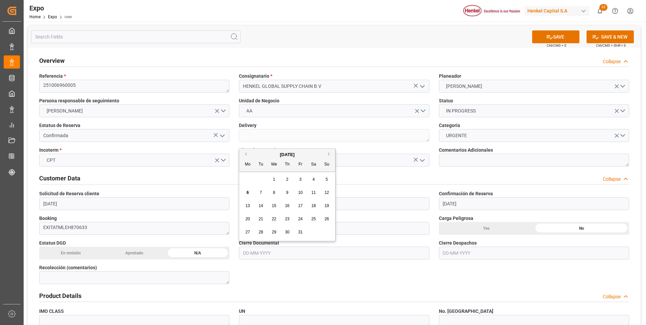
click at [246, 155] on button "Previous Month" at bounding box center [245, 154] width 4 height 4
click at [261, 221] on span "23" at bounding box center [261, 219] width 4 height 5
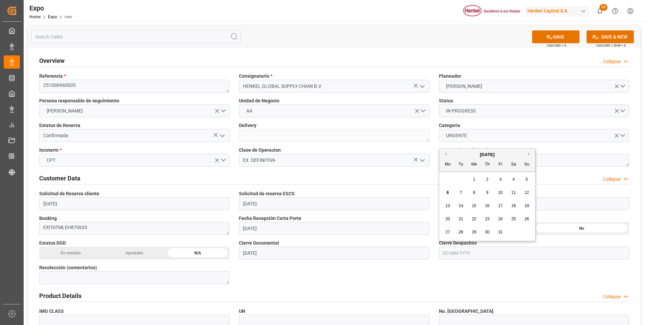
click at [452, 252] on input "text" at bounding box center [534, 253] width 190 height 13
click at [447, 155] on div "October 2025" at bounding box center [487, 154] width 96 height 7
click at [446, 154] on button "Previous Month" at bounding box center [445, 154] width 4 height 4
click at [499, 220] on span "26" at bounding box center [500, 219] width 4 height 5
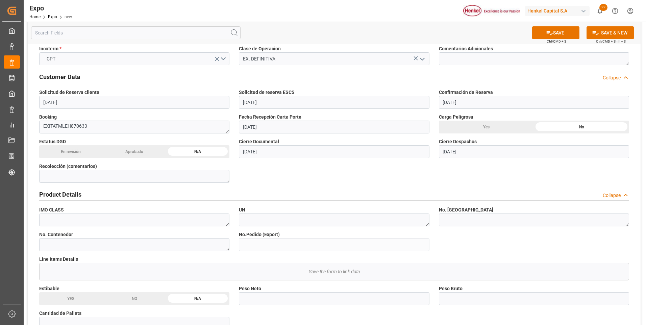
scroll to position [135, 0]
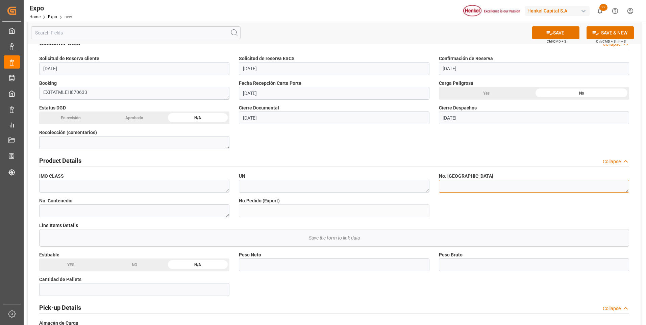
click at [484, 187] on textarea at bounding box center [534, 186] width 190 height 13
click at [195, 213] on textarea at bounding box center [134, 210] width 190 height 13
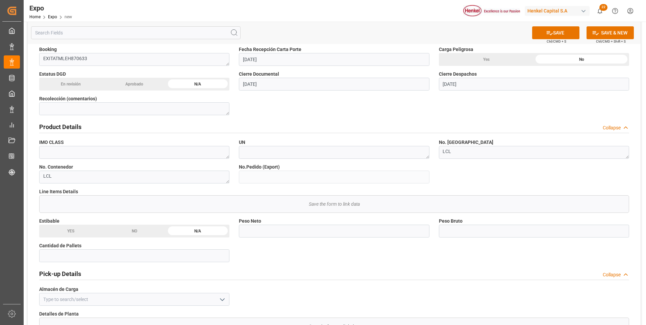
scroll to position [203, 0]
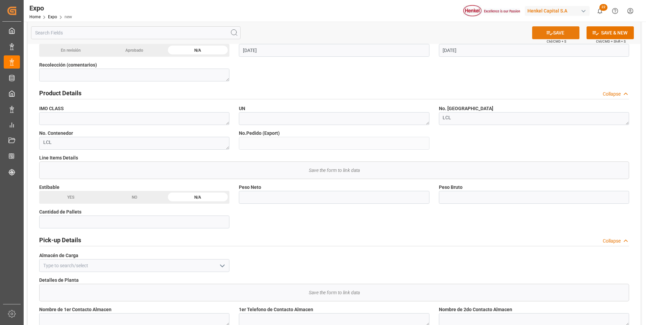
click at [562, 30] on button "SAVE" at bounding box center [555, 32] width 47 height 13
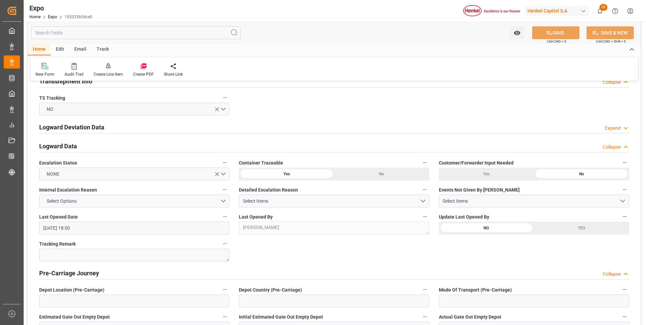
scroll to position [1149, 0]
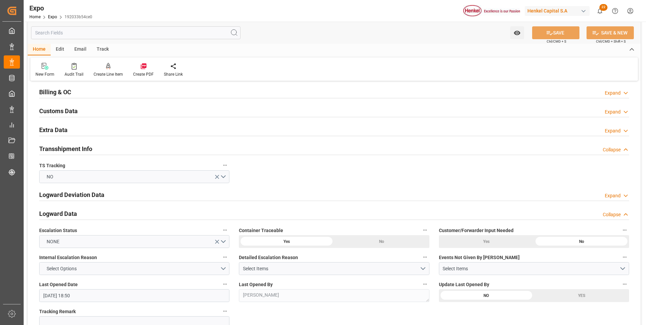
click at [613, 130] on div "Expand" at bounding box center [613, 130] width 16 height 7
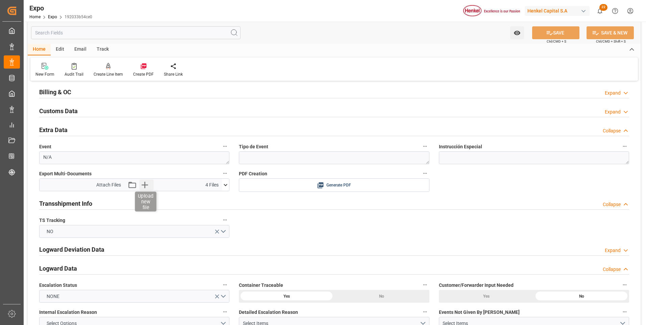
click at [146, 186] on icon "button" at bounding box center [144, 184] width 11 height 11
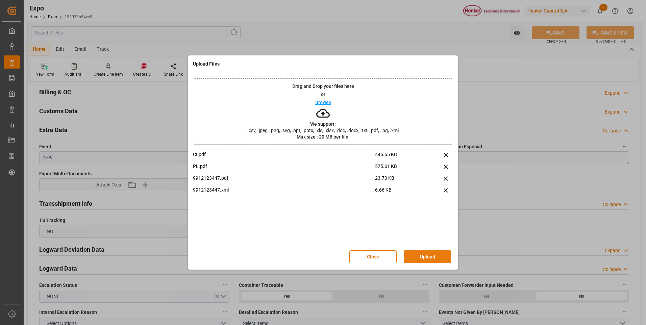
click at [421, 252] on button "Upload" at bounding box center [427, 256] width 47 height 13
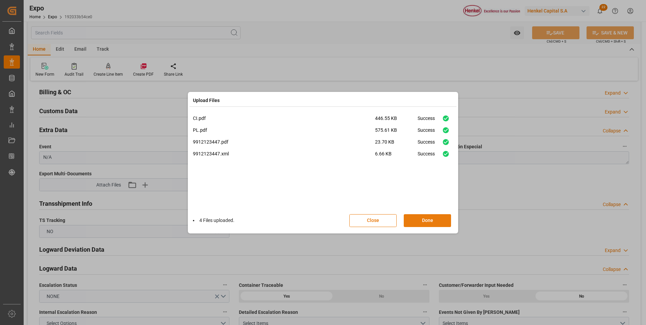
click at [428, 221] on button "Done" at bounding box center [427, 220] width 47 height 13
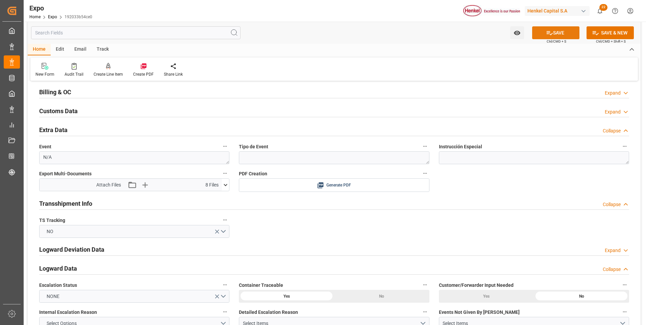
click at [554, 30] on button "SAVE" at bounding box center [555, 32] width 47 height 13
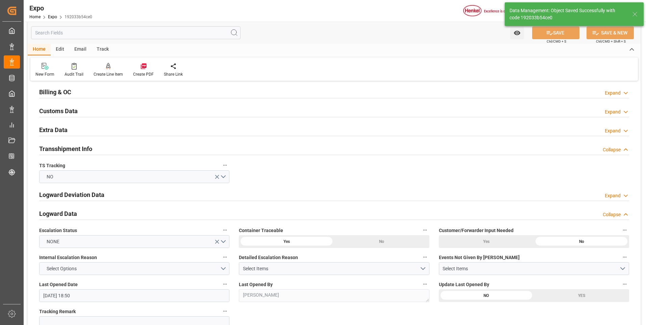
type input "06-10-2025 18:53"
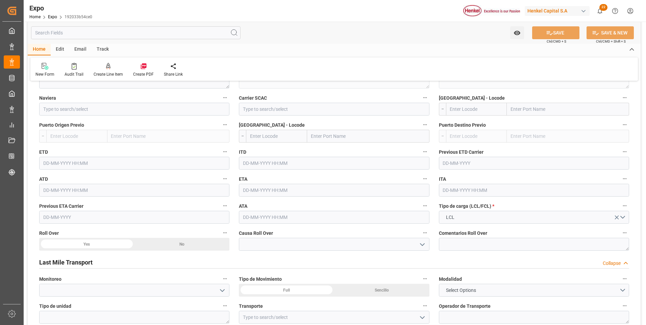
scroll to position [1014, 0]
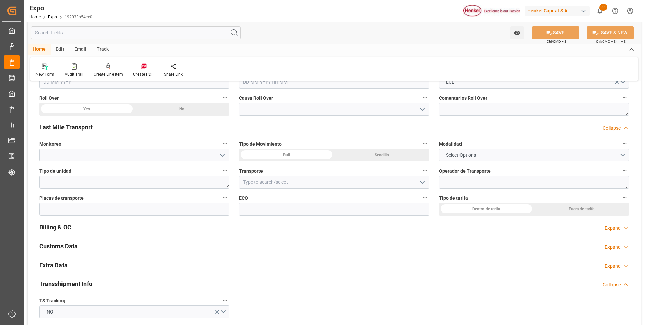
drag, startPoint x: 389, startPoint y: 154, endPoint x: 464, endPoint y: 156, distance: 74.7
click at [389, 154] on div "Sencillo" at bounding box center [381, 155] width 95 height 13
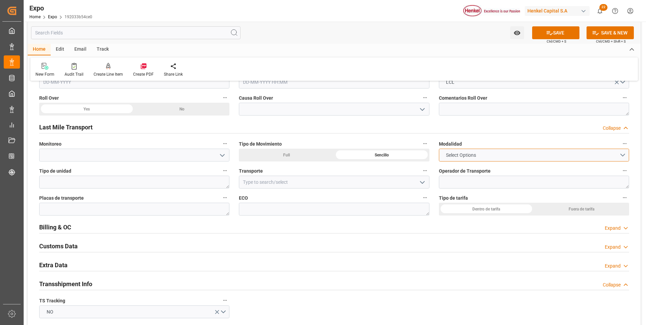
click at [464, 155] on span "Select Options" at bounding box center [461, 155] width 37 height 7
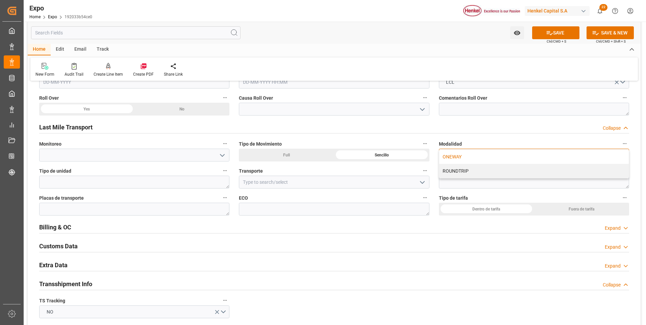
click at [465, 156] on div "ONEWAY" at bounding box center [534, 157] width 190 height 14
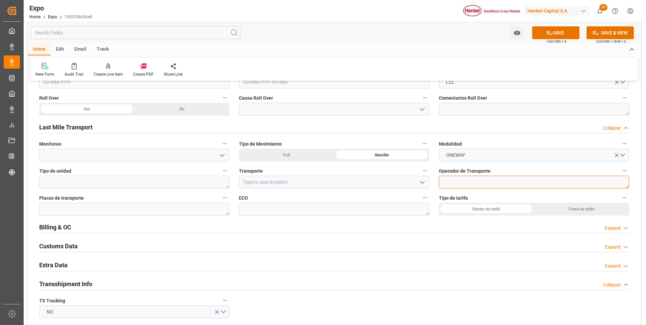
click at [449, 182] on textarea at bounding box center [534, 182] width 190 height 13
paste textarea "[PERSON_NAME]"
type textarea "[PERSON_NAME]"
click at [269, 212] on textarea at bounding box center [334, 209] width 190 height 13
type textarea "LTL 14"
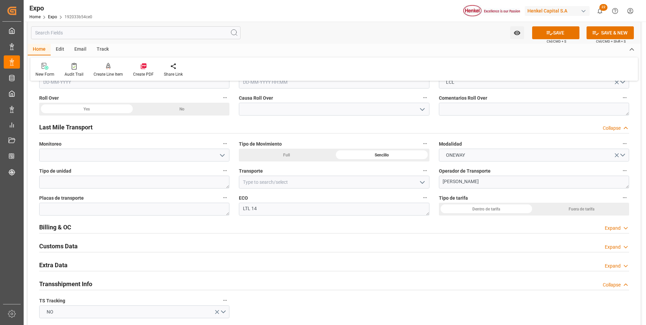
click at [490, 207] on div "Dentro de tarifa" at bounding box center [486, 209] width 95 height 13
click at [125, 211] on textarea at bounding box center [134, 209] width 190 height 13
paste textarea "05-BA-3F"
type textarea "05-BA-3F"
click at [308, 180] on input at bounding box center [334, 182] width 190 height 13
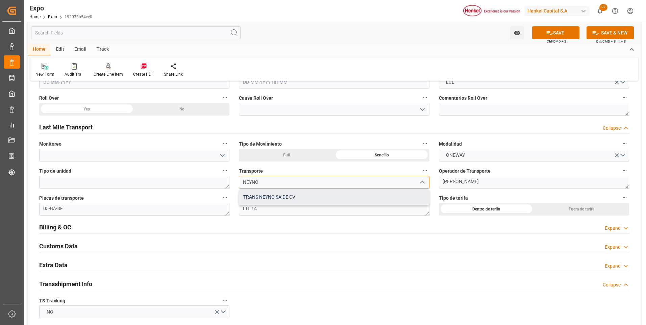
click at [322, 200] on div "TRANS NEYNO SA DE CV" at bounding box center [334, 197] width 190 height 15
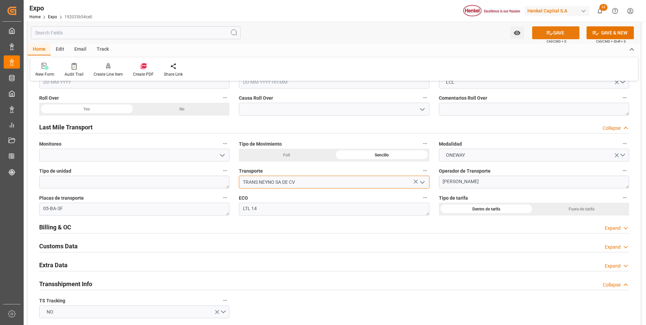
type input "TRANS NEYNO SA DE CV"
click at [552, 33] on button "SAVE" at bounding box center [555, 32] width 47 height 13
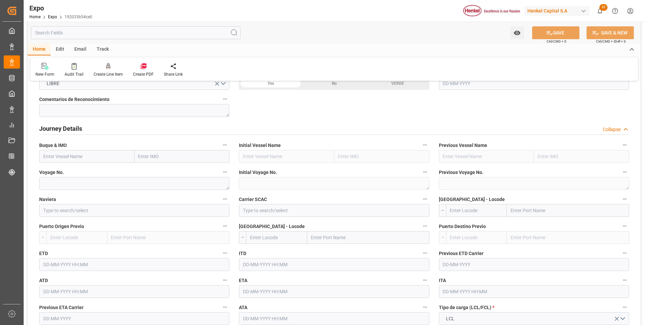
scroll to position [642, 0]
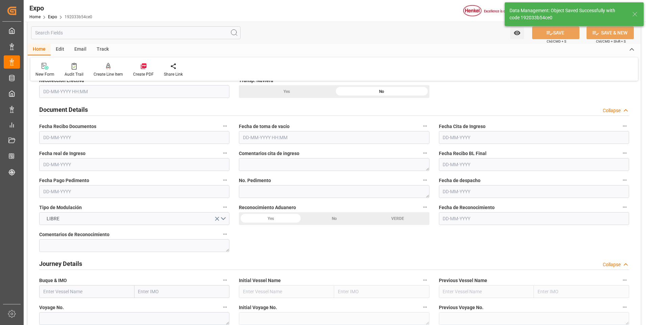
type input "06-10-2025 18:54"
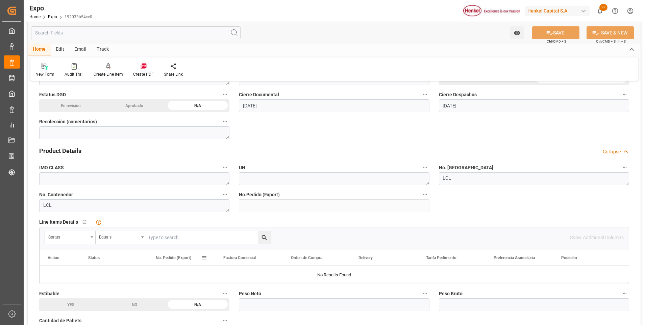
scroll to position [304, 0]
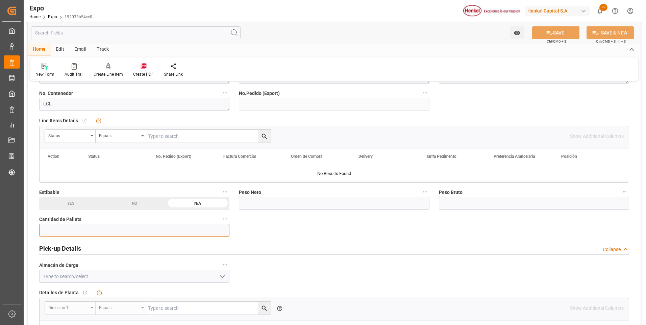
click at [161, 229] on input "text" at bounding box center [134, 230] width 190 height 13
type input "4"
click at [267, 203] on input "text" at bounding box center [334, 203] width 190 height 13
type input "2636"
click at [452, 200] on input "text" at bounding box center [534, 203] width 190 height 13
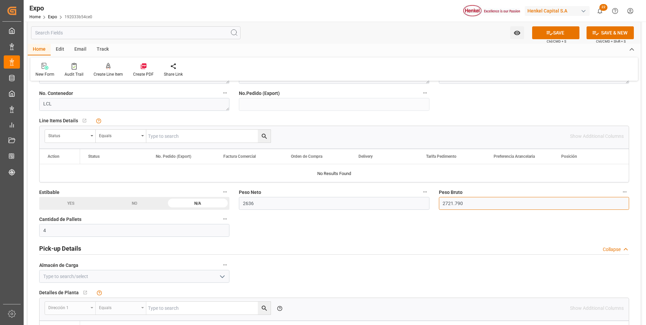
type input "2721.790"
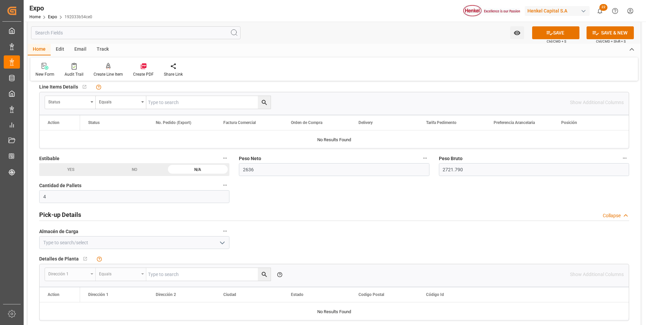
scroll to position [372, 0]
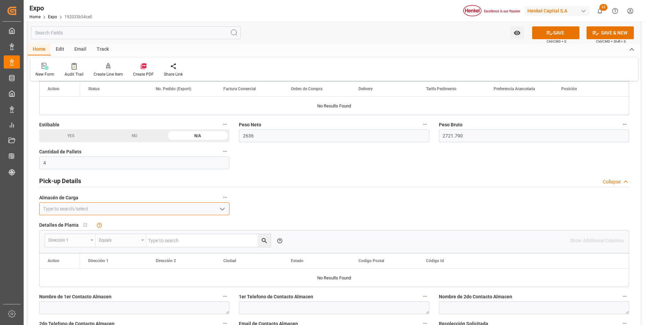
click at [142, 210] on input at bounding box center [134, 208] width 190 height 13
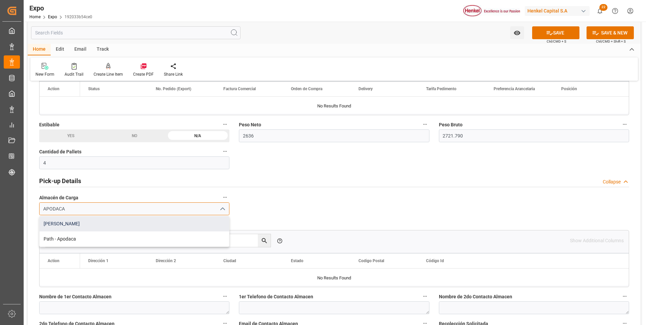
click at [79, 228] on div "[PERSON_NAME]" at bounding box center [135, 223] width 190 height 15
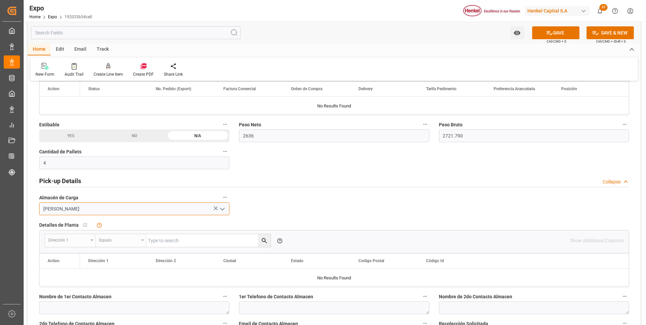
type input "[PERSON_NAME]"
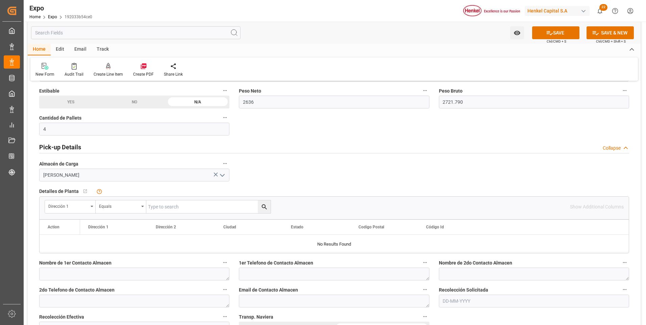
scroll to position [439, 0]
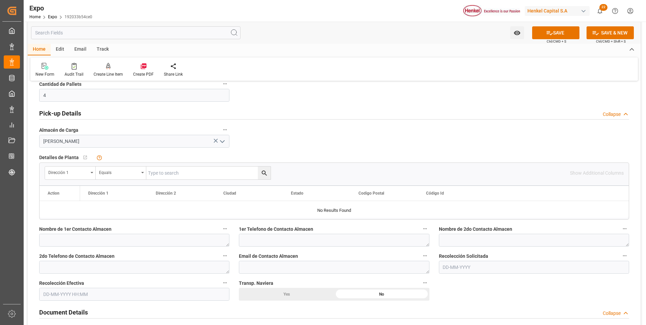
click at [468, 265] on input "text" at bounding box center [534, 267] width 190 height 13
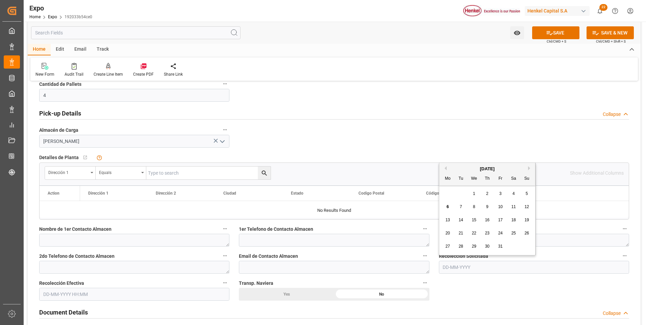
click at [446, 169] on button "Previous Month" at bounding box center [445, 168] width 4 height 4
click at [472, 221] on span "17" at bounding box center [474, 220] width 4 height 5
type input "[DATE]"
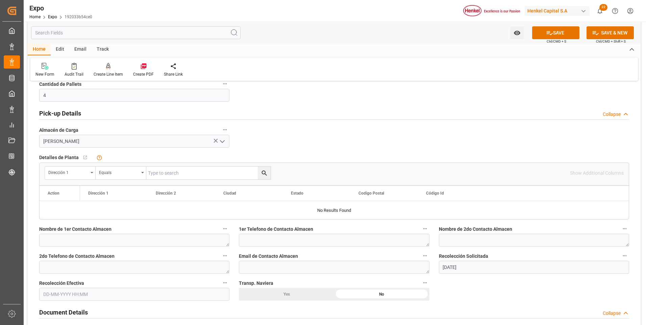
click at [66, 296] on input "text" at bounding box center [134, 294] width 190 height 13
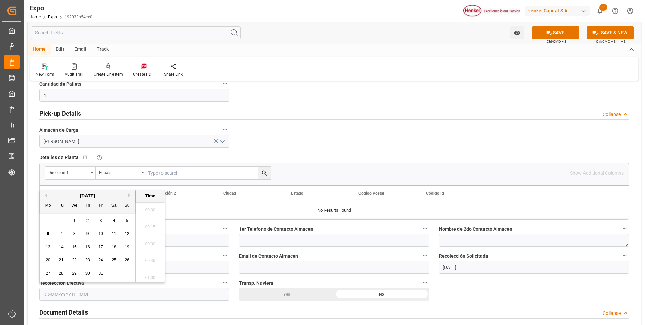
scroll to position [830, 0]
click at [46, 196] on button "Previous Month" at bounding box center [45, 195] width 4 height 4
click at [72, 245] on div "17" at bounding box center [74, 247] width 8 height 8
type input "[DATE] 00:00"
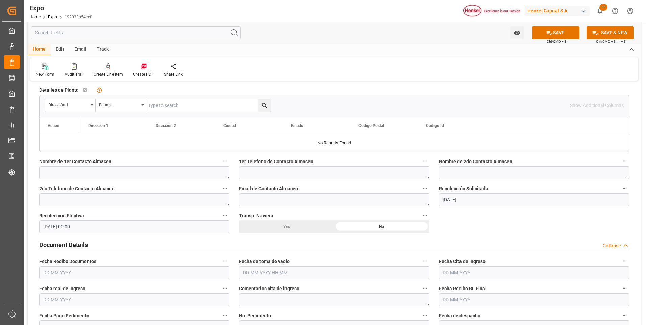
scroll to position [541, 0]
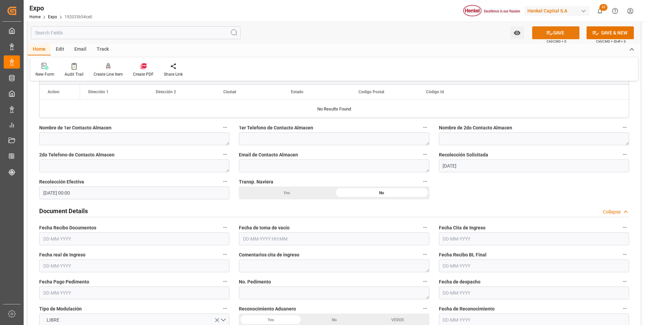
click at [557, 35] on button "SAVE" at bounding box center [555, 32] width 47 height 13
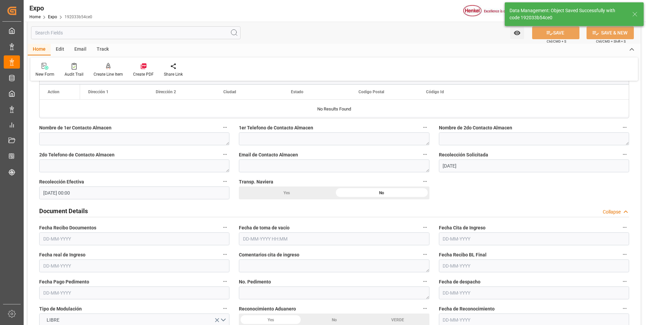
type input "06-10-2025 18:56"
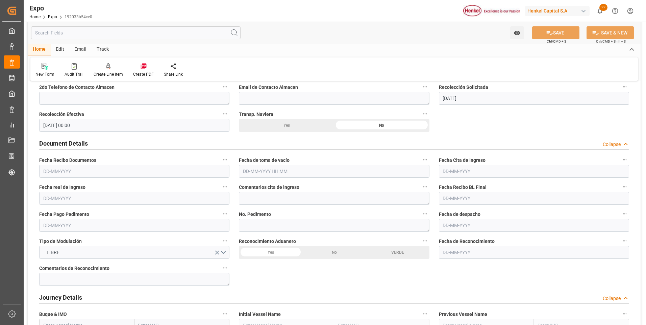
scroll to position [642, 0]
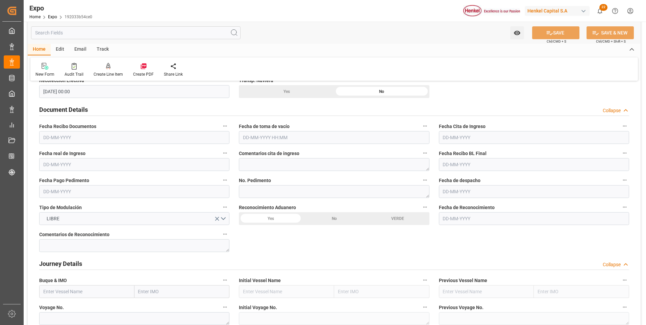
click at [62, 139] on input "text" at bounding box center [134, 137] width 190 height 13
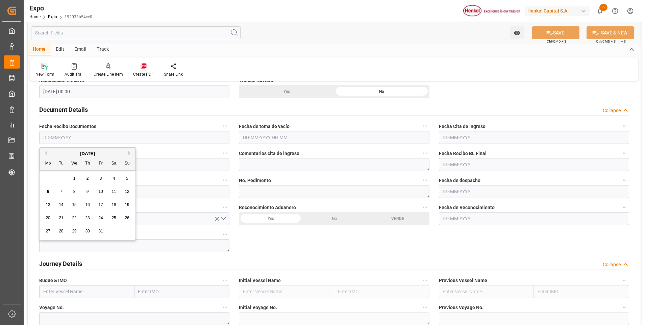
click at [45, 152] on button "Previous Month" at bounding box center [45, 153] width 4 height 4
click at [90, 204] on span "18" at bounding box center [87, 204] width 4 height 5
type input "[DATE]"
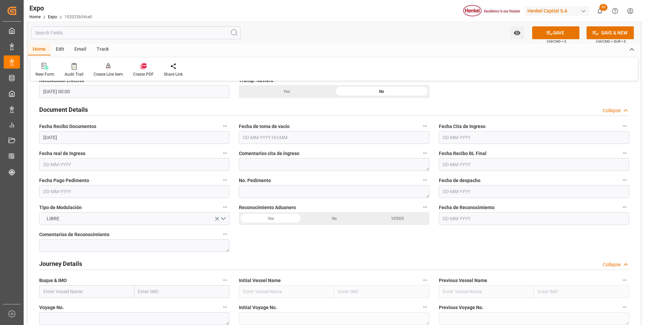
click at [327, 221] on div "No" at bounding box center [334, 218] width 64 height 13
click at [257, 192] on textarea at bounding box center [334, 191] width 190 height 13
paste textarea "25 81 3108 5001898"
type textarea "25 81 3108 5001898"
click at [260, 135] on input "text" at bounding box center [334, 137] width 190 height 13
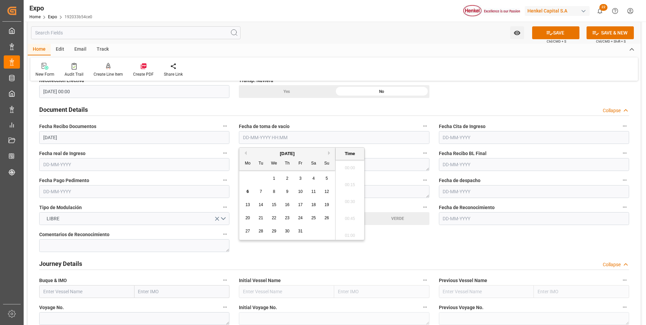
scroll to position [830, 0]
click at [246, 152] on button "Previous Month" at bounding box center [245, 153] width 4 height 4
click at [271, 205] on div "17" at bounding box center [274, 205] width 8 height 8
type input "[DATE] 00:00"
click at [443, 139] on input "text" at bounding box center [534, 137] width 190 height 13
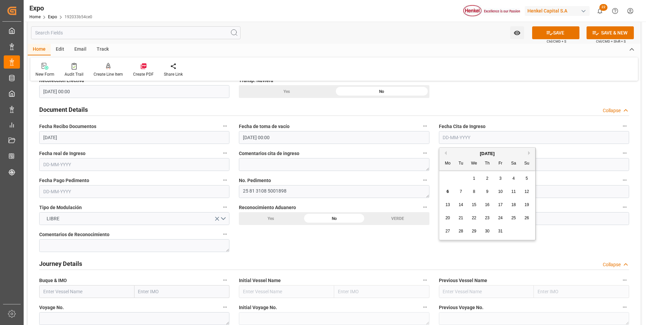
click at [446, 152] on button "Previous Month" at bounding box center [445, 153] width 4 height 4
drag, startPoint x: 460, startPoint y: 218, endPoint x: 408, endPoint y: 216, distance: 52.4
click at [460, 218] on span "23" at bounding box center [461, 218] width 4 height 5
type input "[DATE]"
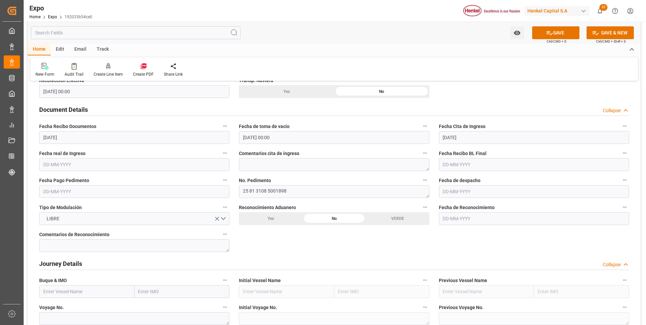
click at [71, 164] on input "text" at bounding box center [134, 164] width 190 height 13
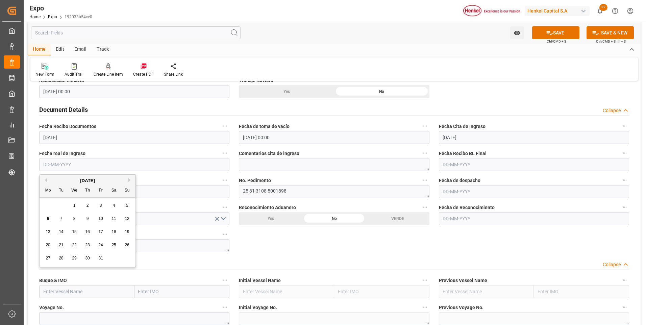
click at [47, 179] on div "October 2025" at bounding box center [88, 180] width 96 height 7
click at [86, 244] on span "23" at bounding box center [87, 245] width 4 height 5
type input "23-10-2025"
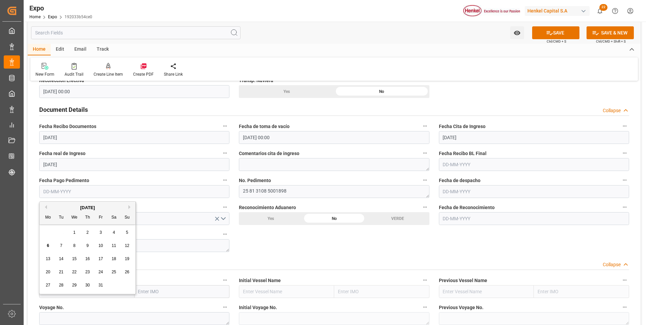
click at [62, 192] on input "text" at bounding box center [134, 191] width 190 height 13
click at [46, 208] on button "Previous Month" at bounding box center [45, 207] width 4 height 4
click at [98, 270] on div "26" at bounding box center [101, 272] width 8 height 8
type input "[DATE]"
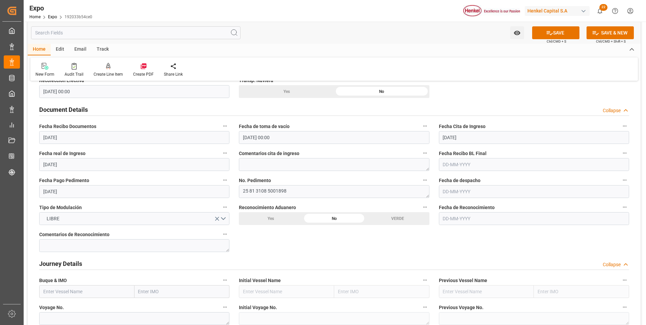
click at [49, 166] on input "23-10-2025" at bounding box center [134, 164] width 190 height 13
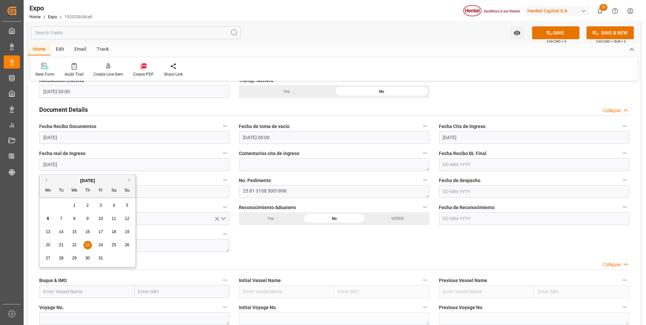
click at [47, 180] on div "October 2025" at bounding box center [88, 180] width 96 height 7
click at [46, 180] on button "Previous Month" at bounding box center [45, 180] width 4 height 4
click at [62, 244] on span "23" at bounding box center [61, 245] width 4 height 5
type input "[DATE]"
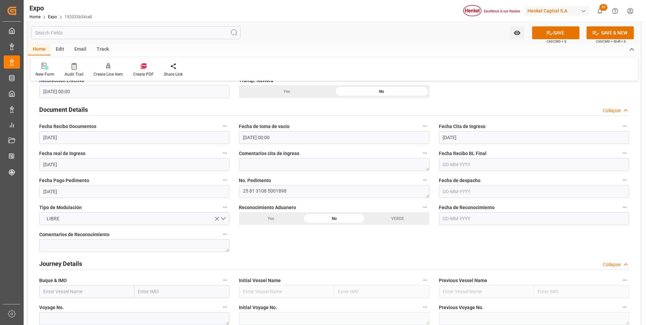
click at [451, 190] on input "text" at bounding box center [534, 191] width 190 height 13
click at [445, 207] on button "Previous Month" at bounding box center [445, 207] width 4 height 4
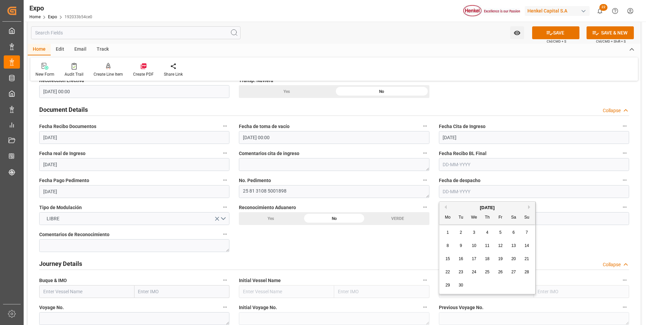
click at [501, 271] on span "26" at bounding box center [500, 272] width 4 height 5
type input "[DATE]"
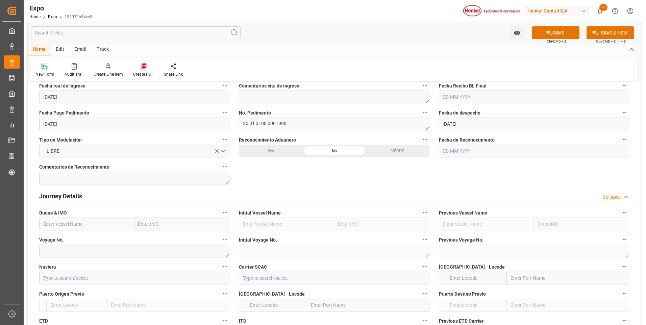
scroll to position [744, 0]
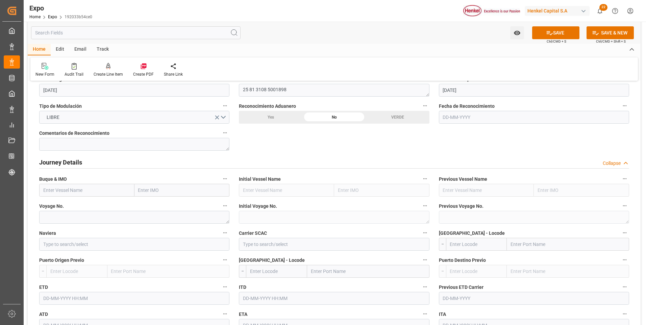
click at [78, 191] on input "text" at bounding box center [86, 190] width 95 height 13
paste input "[PERSON_NAME]"
type input "[PERSON_NAME]"
drag, startPoint x: 86, startPoint y: 208, endPoint x: 175, endPoint y: 286, distance: 118.3
click at [86, 208] on span "HENRIKA SCHULTE - 9535163" at bounding box center [72, 204] width 57 height 5
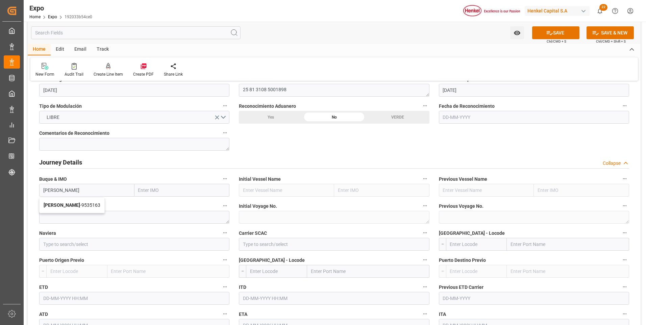
type input "9535163"
type input "[PERSON_NAME]"
click at [112, 218] on textarea at bounding box center [134, 217] width 190 height 13
paste textarea "NH540R"
type textarea "NH540R"
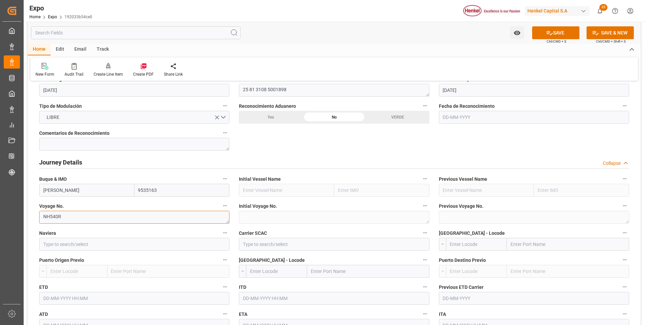
scroll to position [777, 0]
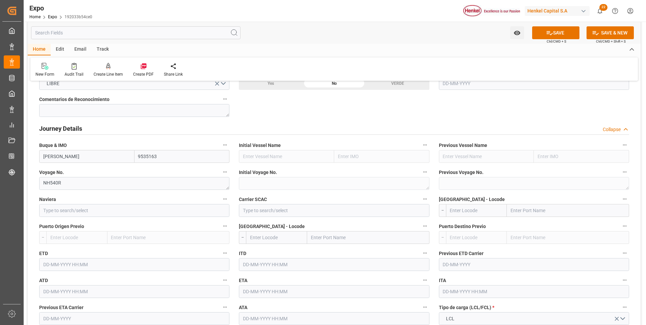
click at [62, 268] on input "text" at bounding box center [134, 264] width 190 height 13
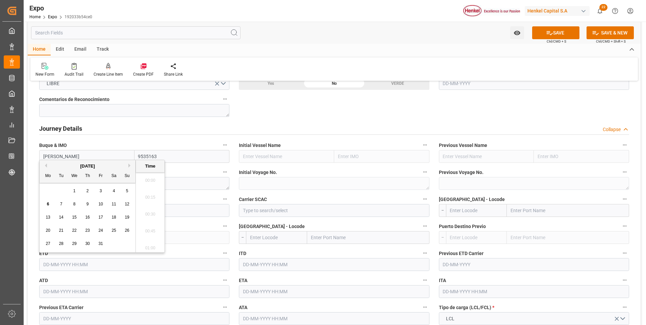
scroll to position [847, 0]
click at [86, 189] on div "2" at bounding box center [87, 191] width 8 height 8
type input "[DATE] 00:00"
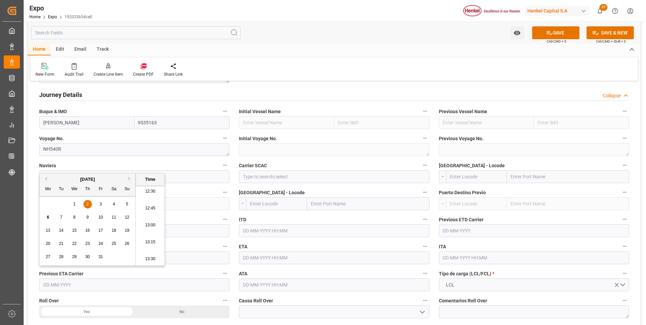
scroll to position [879, 0]
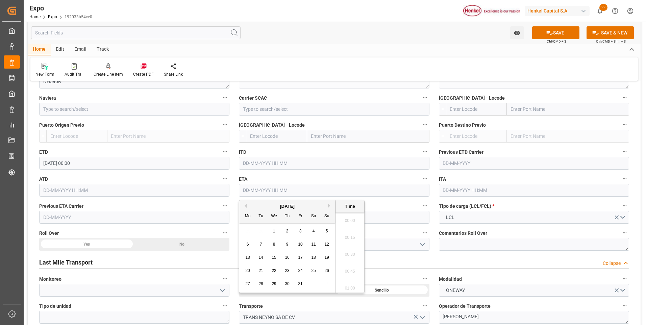
click at [264, 191] on input "text" at bounding box center [334, 190] width 190 height 13
click at [328, 206] on div "October 2025" at bounding box center [287, 206] width 96 height 7
click at [329, 205] on button "Next Month" at bounding box center [330, 206] width 4 height 4
click at [260, 258] on span "11" at bounding box center [261, 257] width 4 height 5
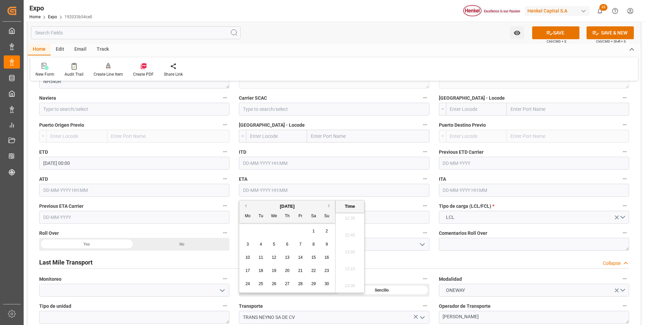
type input "[DATE] 00:00"
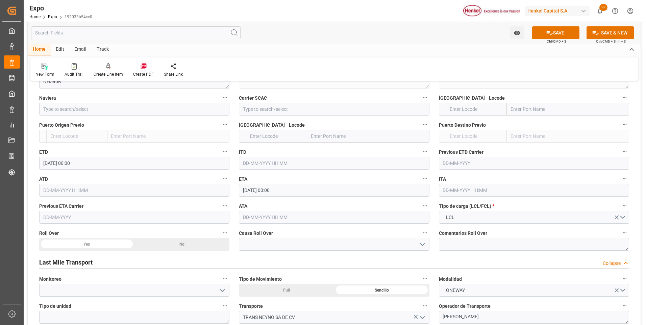
click at [435, 260] on div "Last Mile Transport Collapse" at bounding box center [334, 262] width 590 height 13
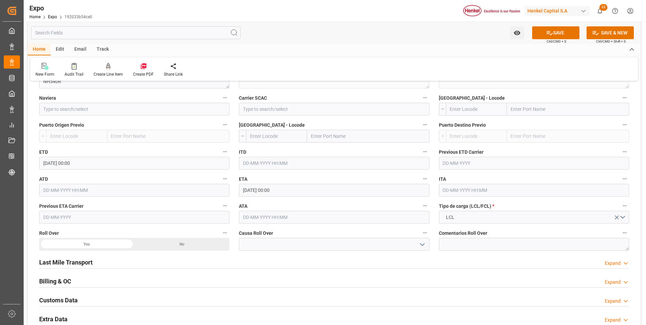
click at [442, 263] on div "Last Mile Transport Expand" at bounding box center [334, 262] width 590 height 13
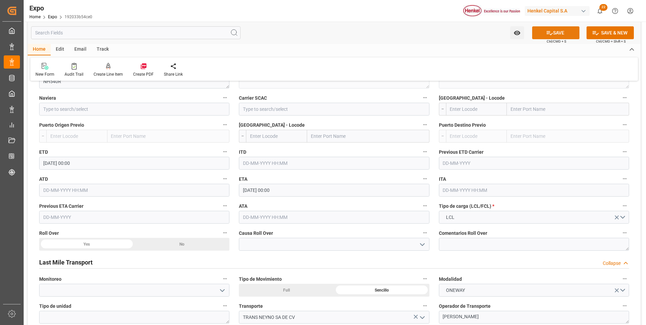
drag, startPoint x: 543, startPoint y: 32, endPoint x: 548, endPoint y: 33, distance: 4.8
click at [544, 32] on button "SAVE" at bounding box center [555, 32] width 47 height 13
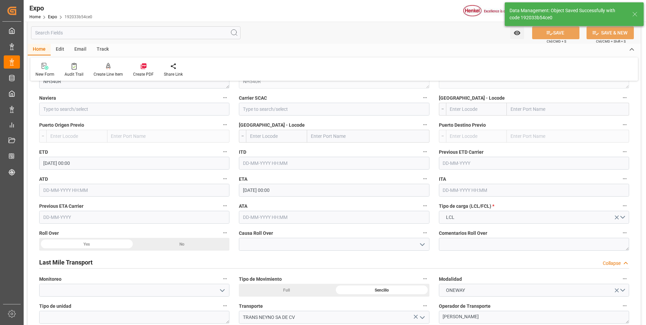
type input "[PERSON_NAME]"
type input "9535163"
type textarea "NH540R"
type input "[DATE] 00:00"
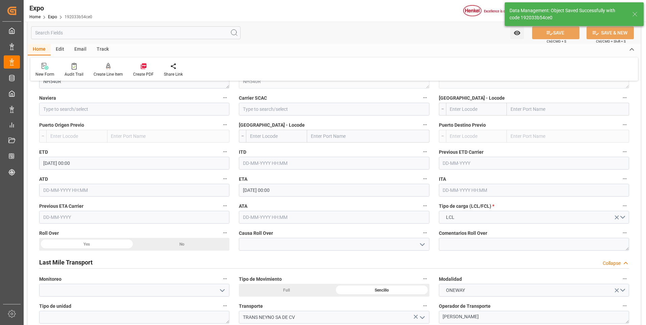
type input "[DATE] 19:01"
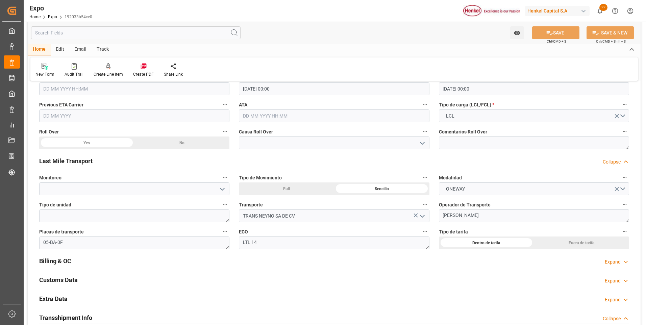
scroll to position [1014, 0]
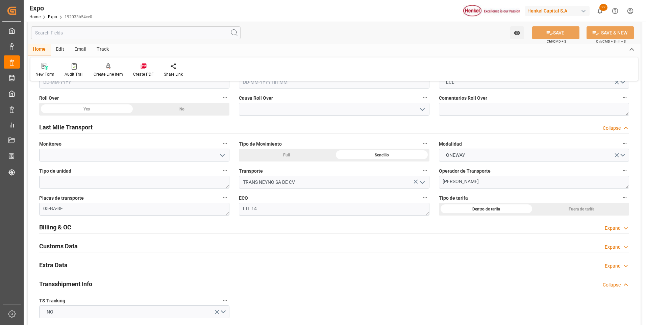
click at [627, 266] on polyline at bounding box center [625, 266] width 3 height 2
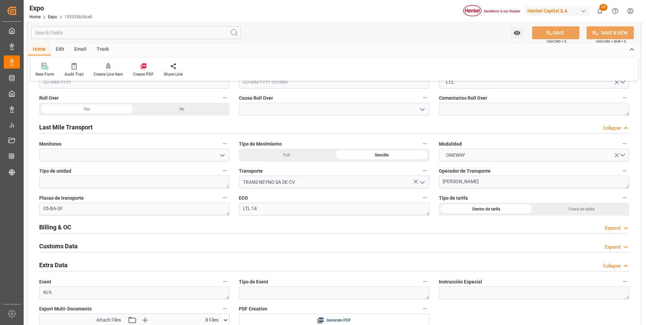
scroll to position [1082, 0]
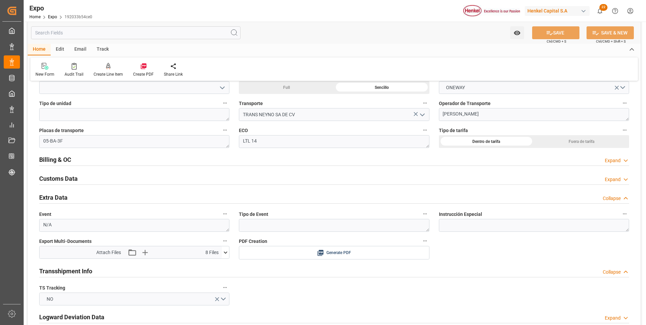
click at [226, 253] on icon at bounding box center [226, 252] width 4 height 2
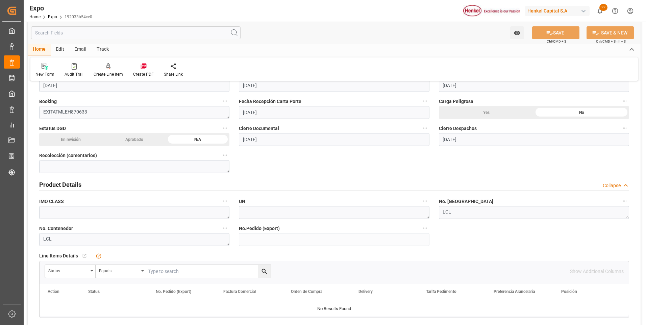
scroll to position [0, 0]
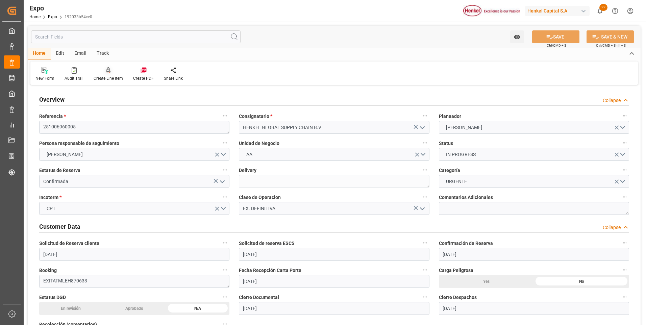
click at [106, 70] on icon at bounding box center [108, 70] width 5 height 6
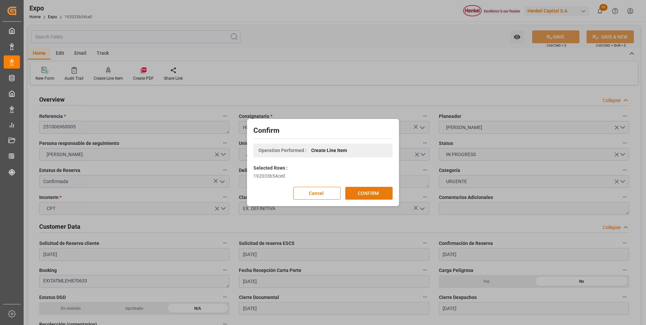
click at [355, 192] on button "CONFIRM" at bounding box center [368, 193] width 47 height 13
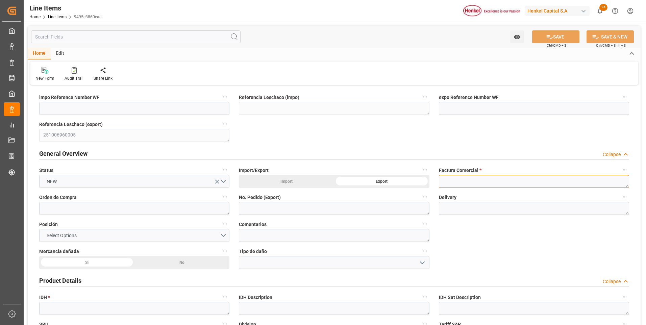
click at [478, 181] on textarea at bounding box center [534, 181] width 190 height 13
paste textarea "9912123447"
type textarea "9912123447"
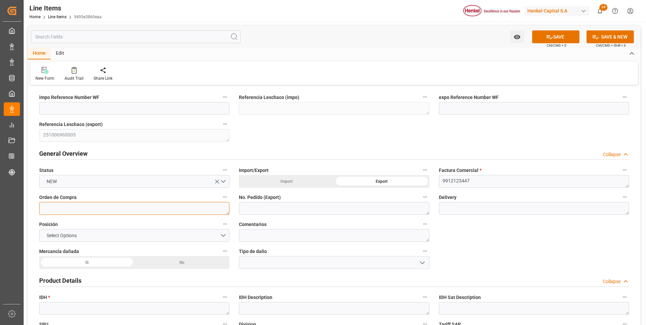
click at [126, 208] on textarea at bounding box center [134, 208] width 190 height 13
paste textarea "4578502064"
type textarea "4578502064"
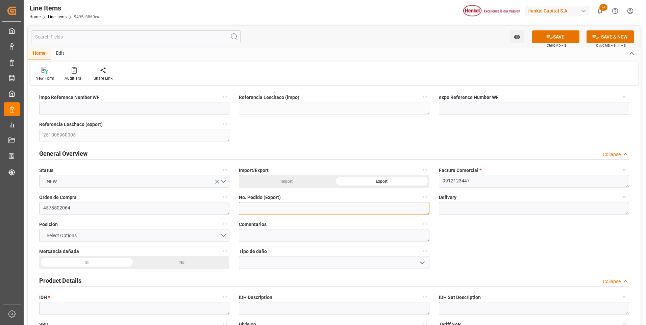
click at [272, 210] on textarea at bounding box center [334, 208] width 190 height 13
paste textarea "4578502064"
type textarea "4578502064"
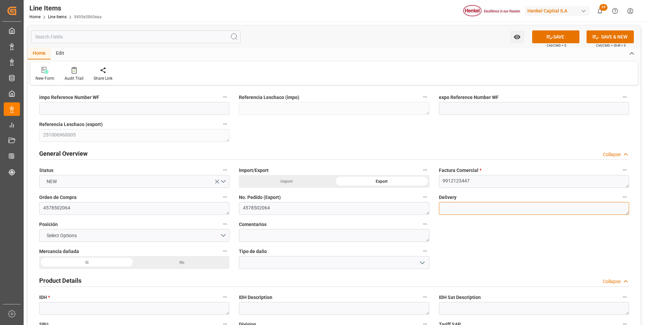
click at [454, 211] on textarea at bounding box center [534, 208] width 190 height 13
paste textarea "996190863"
type textarea "996190863"
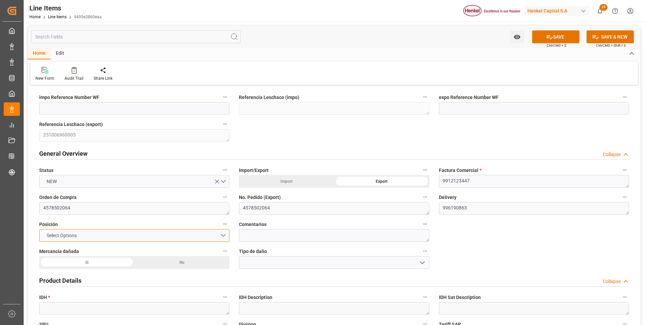
click at [217, 236] on button "Select Options" at bounding box center [134, 235] width 190 height 13
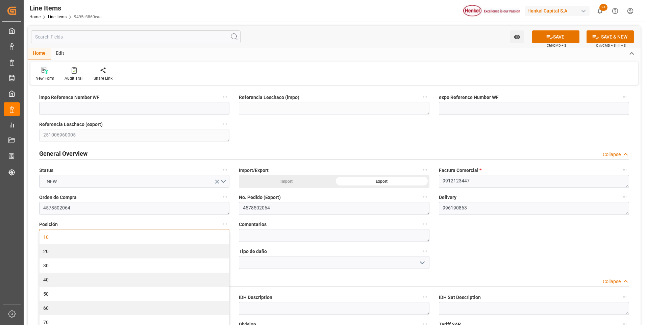
click at [106, 238] on div "10" at bounding box center [135, 237] width 190 height 14
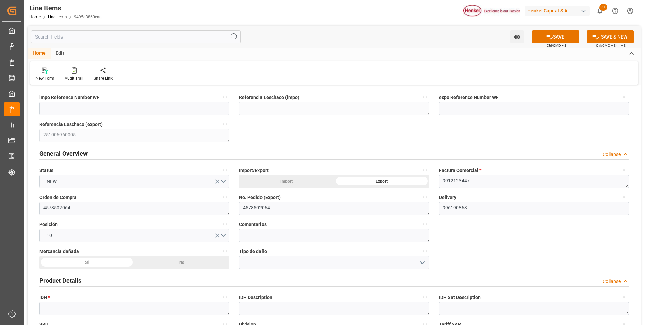
click at [194, 261] on div "No" at bounding box center [182, 262] width 95 height 13
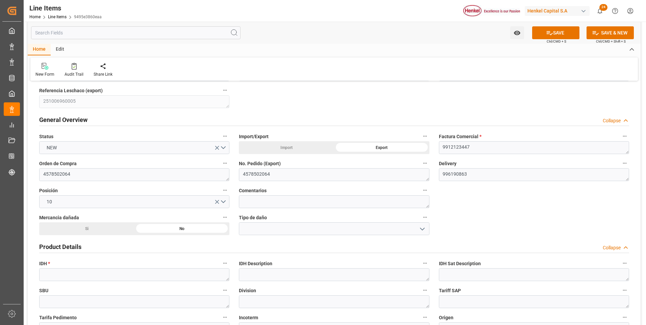
scroll to position [68, 0]
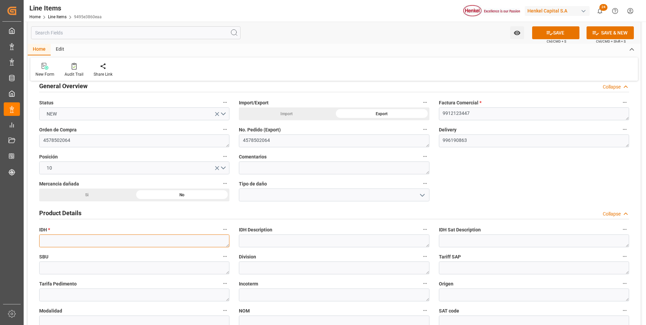
click at [107, 242] on textarea at bounding box center [134, 241] width 190 height 13
paste textarea "3052240"
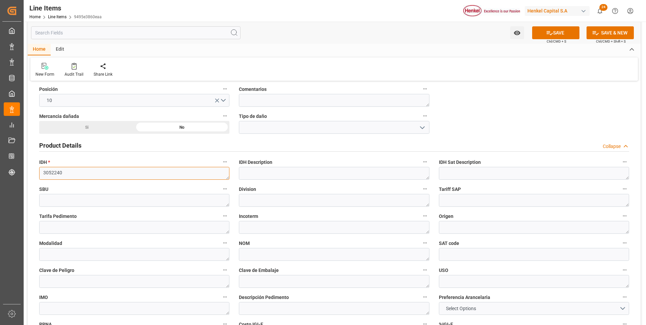
scroll to position [169, 0]
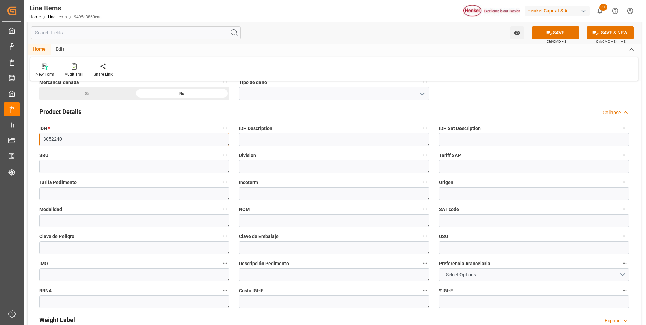
type textarea "3052240"
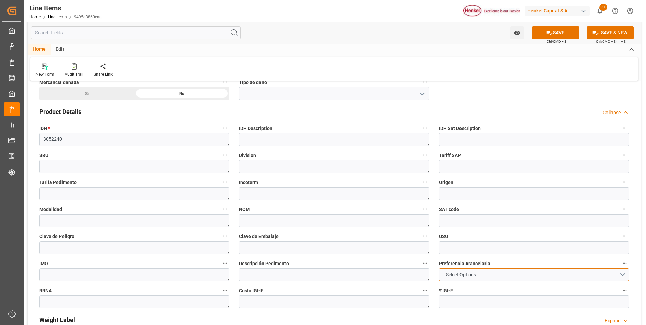
click at [476, 274] on span "Select Options" at bounding box center [461, 274] width 37 height 7
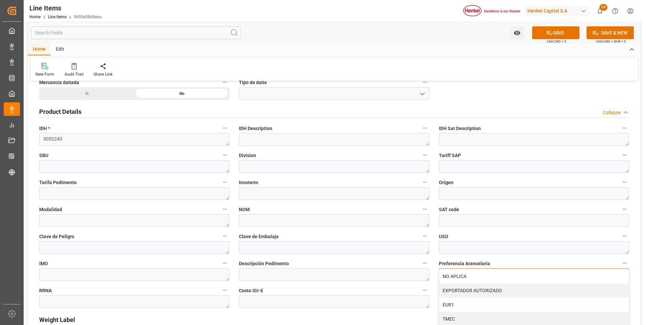
click at [476, 274] on div "NO APLICA" at bounding box center [534, 276] width 190 height 14
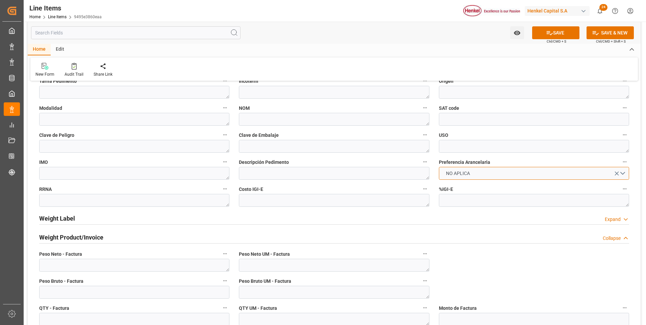
scroll to position [338, 0]
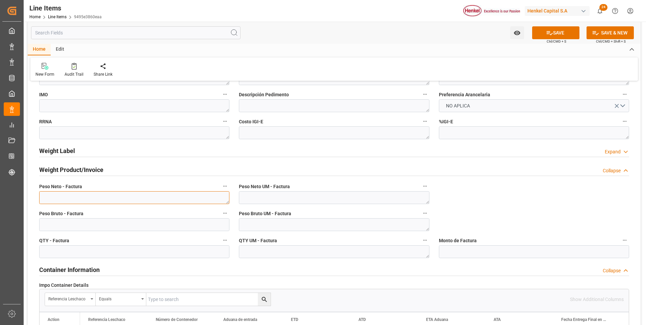
click at [134, 201] on textarea at bounding box center [134, 197] width 190 height 13
paste textarea "2.636,000"
type textarea "2.636,000"
click at [134, 225] on input "text" at bounding box center [134, 224] width 190 height 13
type input "2721790"
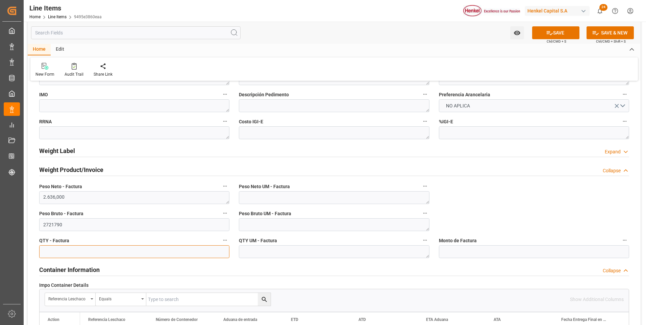
click at [138, 256] on input "text" at bounding box center [134, 251] width 190 height 13
paste input "text"
type input "2636"
click at [262, 200] on textarea at bounding box center [334, 197] width 190 height 13
type textarea "KG"
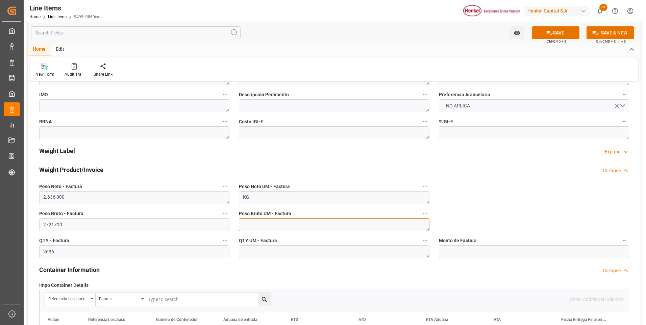
click at [280, 226] on textarea at bounding box center [334, 224] width 190 height 13
type textarea "KG"
click at [286, 250] on textarea at bounding box center [334, 251] width 190 height 13
type textarea "KG"
click at [53, 225] on input "2721790" at bounding box center [134, 224] width 190 height 13
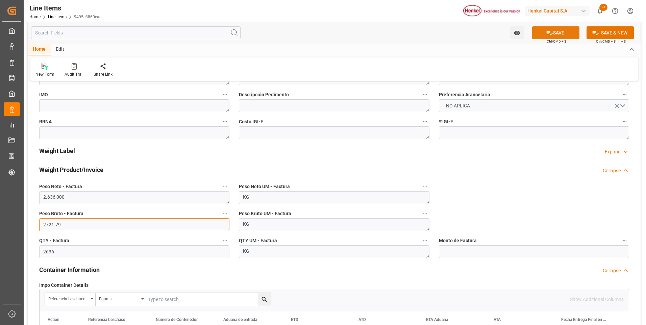
type input "2721.79"
click at [544, 31] on button "SAVE" at bounding box center [555, 32] width 47 height 13
click at [502, 253] on input "text" at bounding box center [534, 251] width 190 height 13
type input "12502.09"
click at [521, 209] on div "impo Reference Number WF Referencia Leschaco (impo) expo Reference Number WF Re…" at bounding box center [334, 96] width 613 height 694
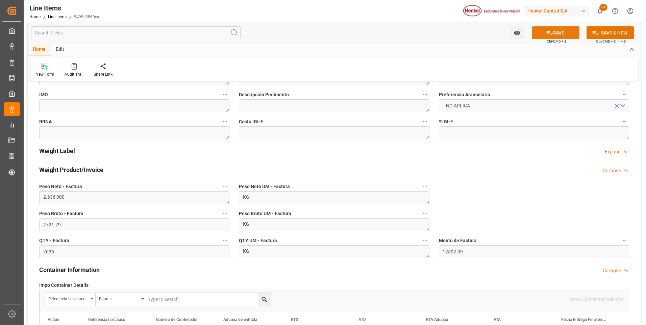
click at [548, 33] on icon at bounding box center [549, 32] width 7 height 7
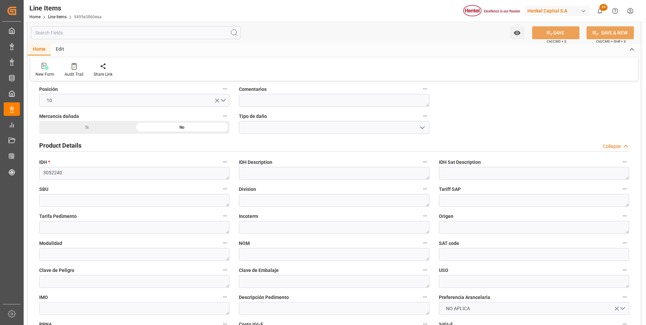
scroll to position [0, 0]
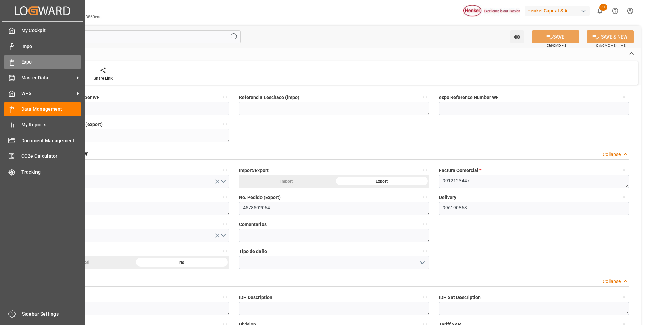
click at [18, 65] on div "Expo Expo" at bounding box center [43, 61] width 78 height 13
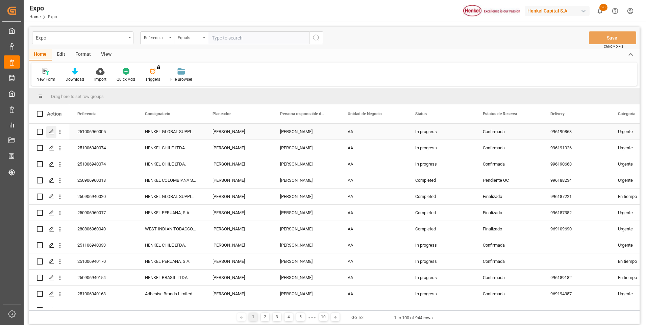
click at [51, 135] on icon "Press SPACE to select this row." at bounding box center [51, 131] width 5 height 5
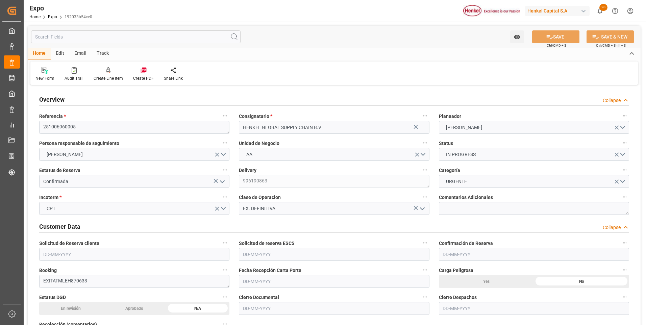
type input "2636"
type input "2721.79"
type input "4"
type input "9535163"
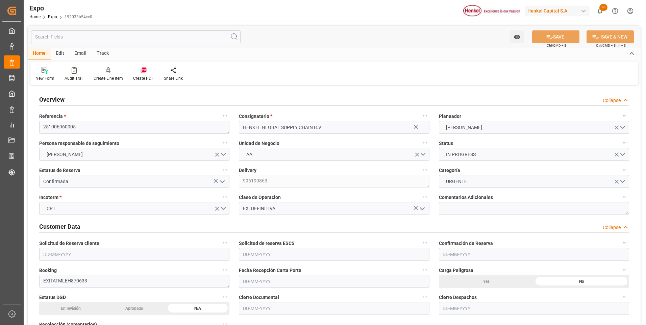
type input "[DATE]"
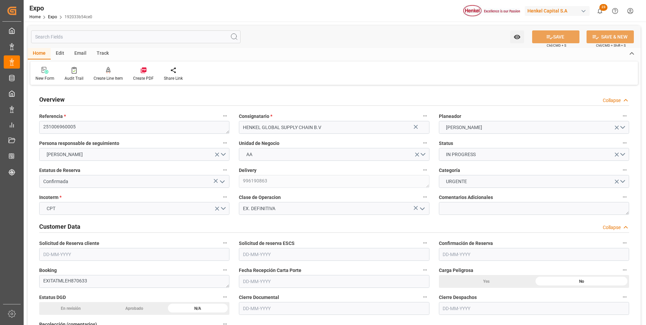
type input "[DATE]"
type input "[DATE] 00:00"
type input "[DATE]"
type input "[DATE] 00:00"
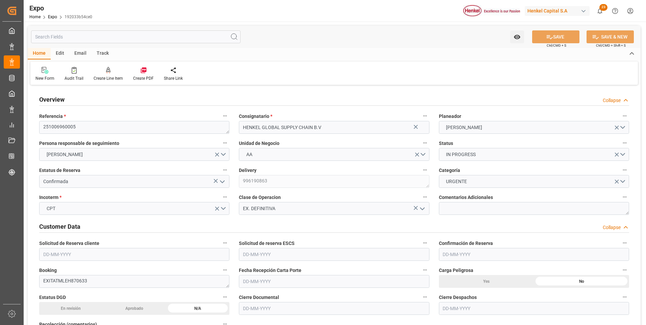
type input "[DATE]"
type input "[DATE] 00:00"
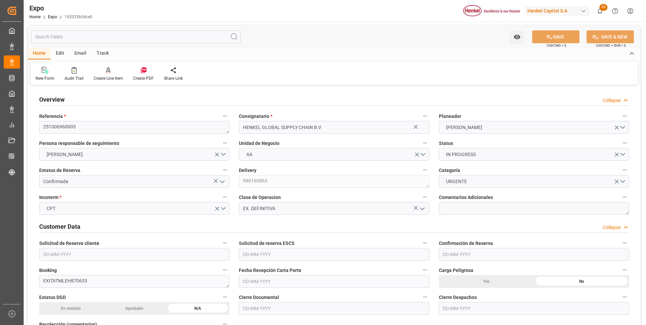
type input "[DATE] 00:00"
type input "[DATE] 19:01"
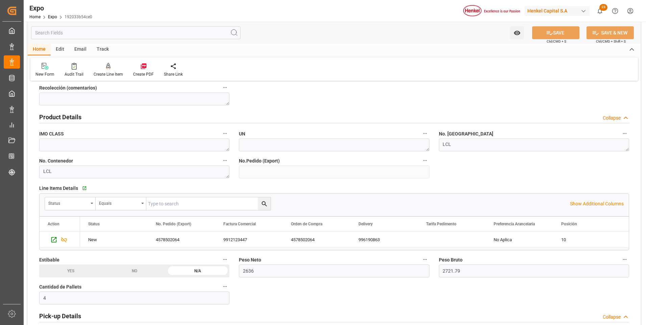
scroll to position [270, 0]
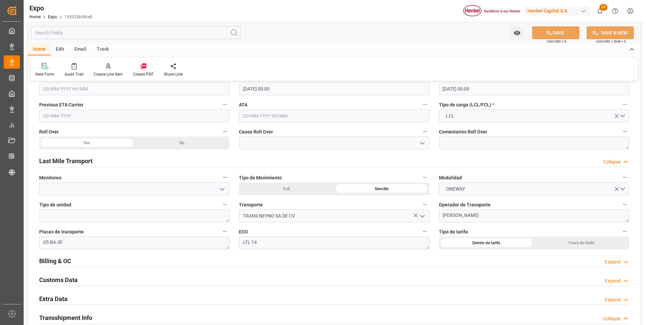
scroll to position [1014, 0]
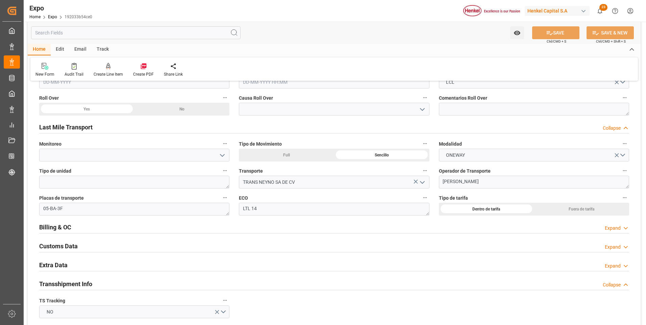
click at [619, 229] on div "Expand" at bounding box center [613, 228] width 16 height 7
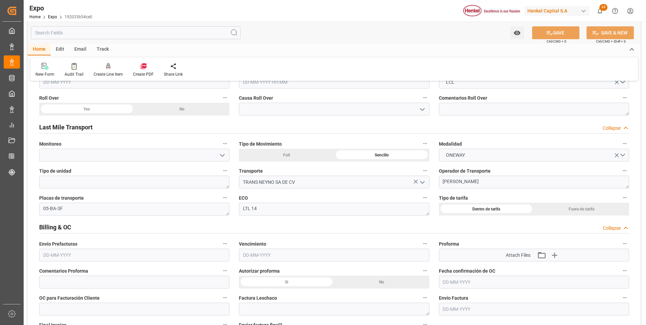
scroll to position [1082, 0]
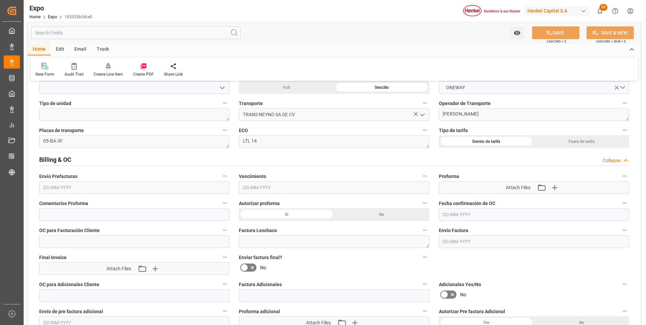
click at [610, 160] on div "Collapse" at bounding box center [612, 160] width 18 height 7
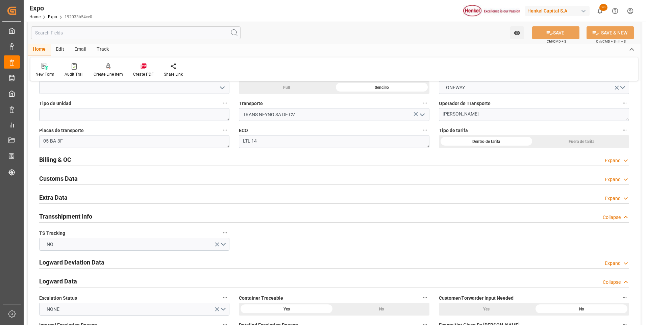
drag, startPoint x: 622, startPoint y: 198, endPoint x: 453, endPoint y: 227, distance: 171.8
click at [622, 198] on div "Expand" at bounding box center [617, 198] width 24 height 7
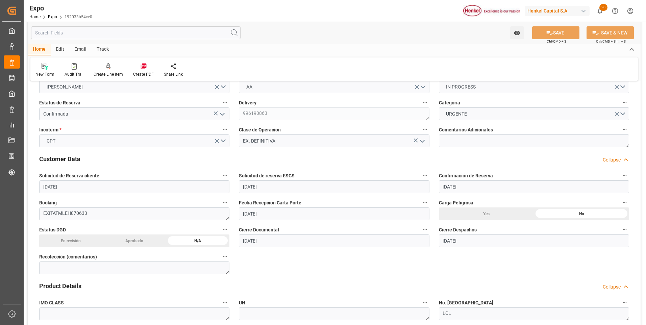
scroll to position [0, 0]
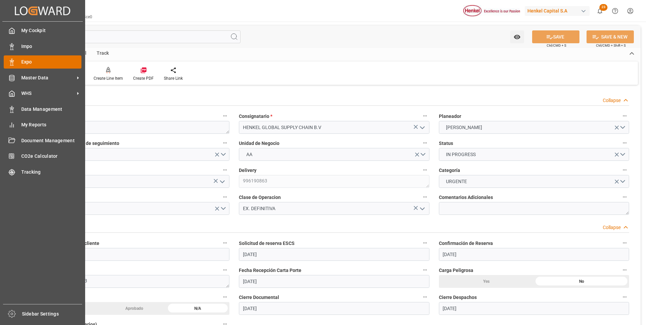
click at [16, 64] on div "Expo Expo" at bounding box center [43, 61] width 78 height 13
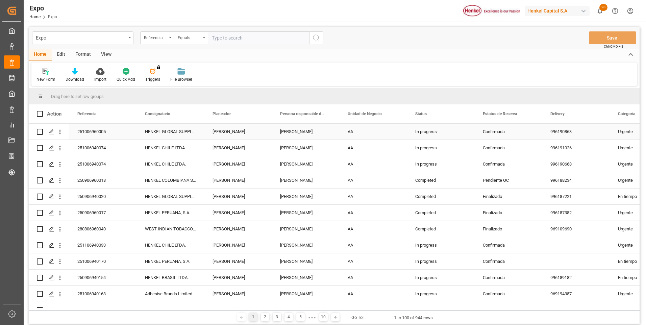
click at [434, 133] on div "In progress" at bounding box center [441, 132] width 68 height 16
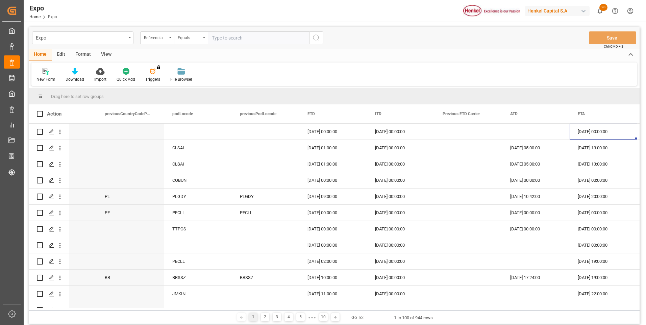
click at [254, 38] on input "text" at bounding box center [258, 37] width 101 height 13
paste input "250806940233"
type input "250806940233"
click at [320, 42] on icon "search button" at bounding box center [316, 38] width 8 height 8
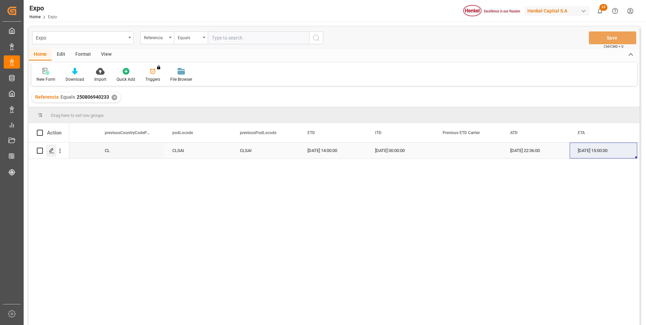
click at [50, 151] on icon "Press SPACE to select this row." at bounding box center [51, 150] width 5 height 5
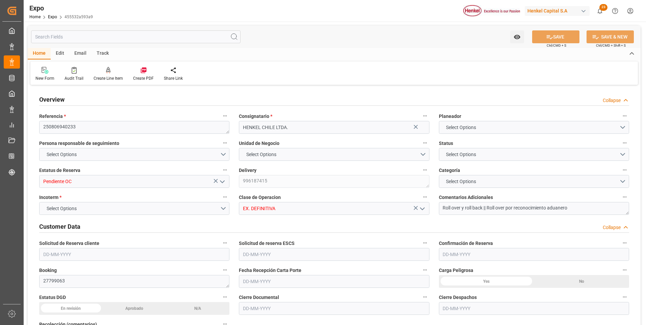
type input "3018.4"
type input "5594.085"
type input "11"
type input "9946714"
type input "9461427"
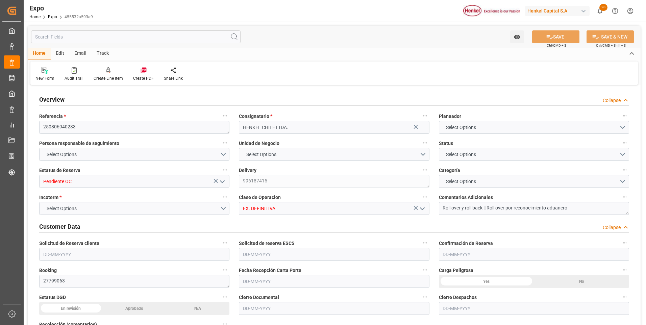
type input "9946714"
type input "MXZLO"
type input "CLSAI"
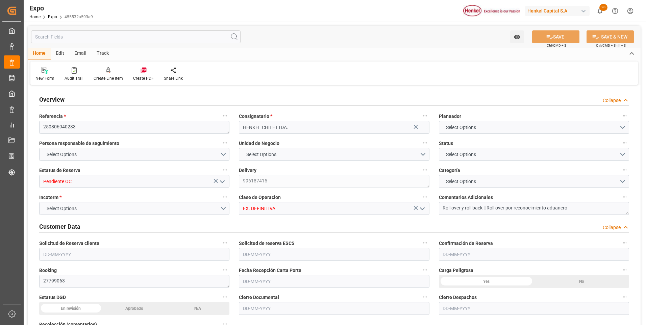
type input "9946714"
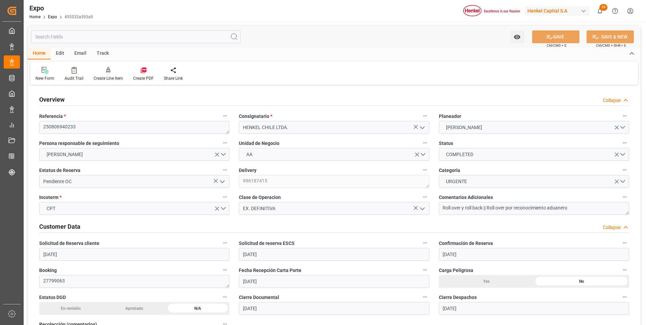
type input "[DATE]"
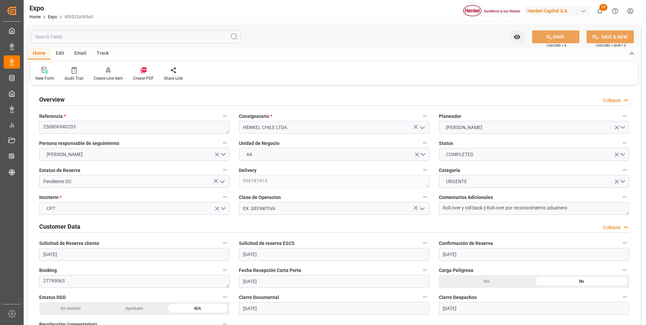
type input "[DATE]"
type input "[DATE] 00:00"
type input "[DATE]"
type input "[DATE] 02:30"
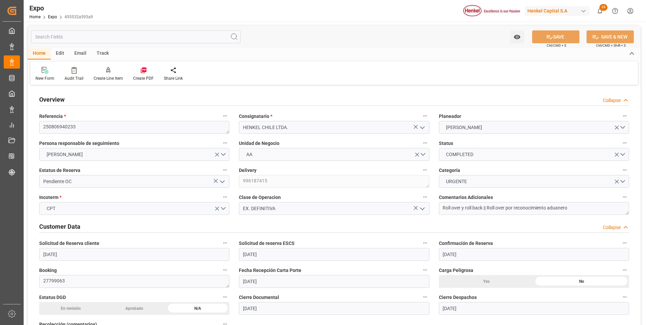
type input "[DATE]"
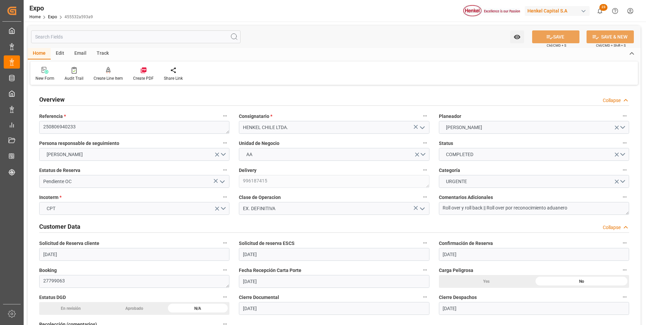
type input "[DATE]"
type input "[DATE] 14:00"
type input "[DATE] 00:00"
type input "[DATE] 22:36"
type input "[DATE] 15:00"
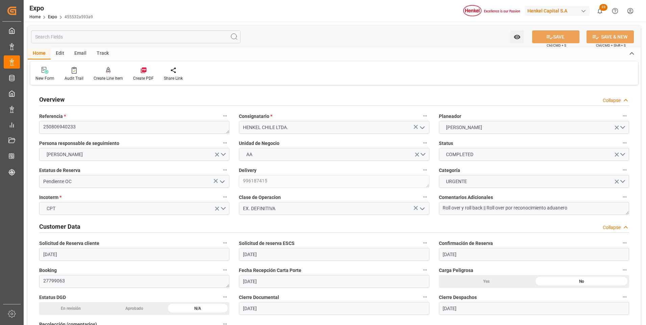
type input "[DATE] 00:00"
type input "[DATE] 10:24"
type input "[DATE] 18:12"
type input "[DATE] 11:52"
type input "[DATE] 19:28"
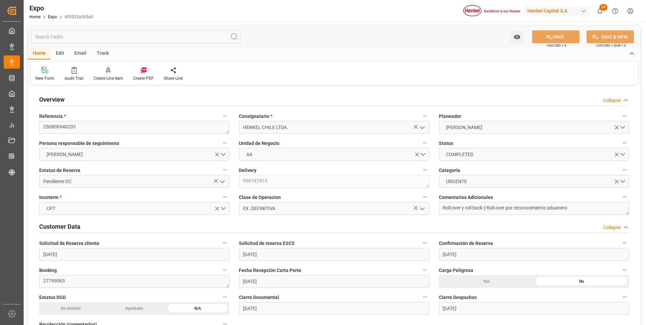
type input "[DATE] 15:00"
type input "[DATE] 23:23"
type input "[DATE] 15:00"
type input "[DATE] 10:27"
type input "[DATE] 09:58"
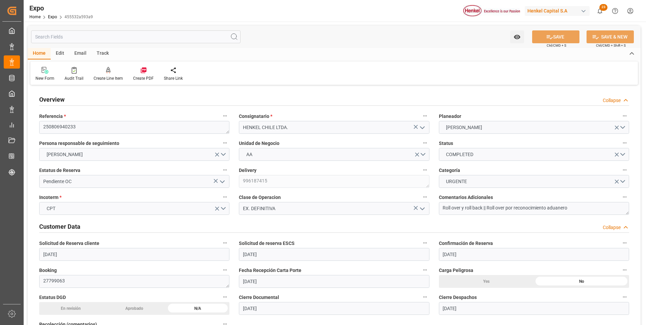
type input "[DATE] 10:24"
type input "[DATE] 18:46"
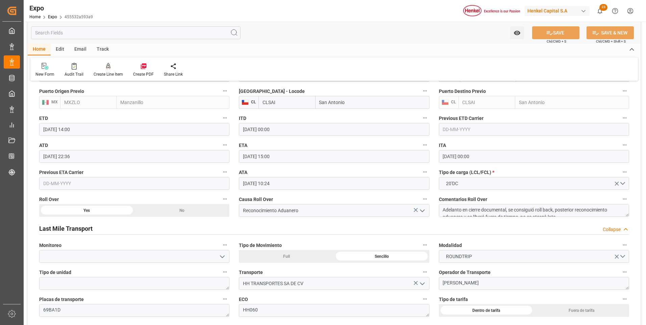
scroll to position [1014, 0]
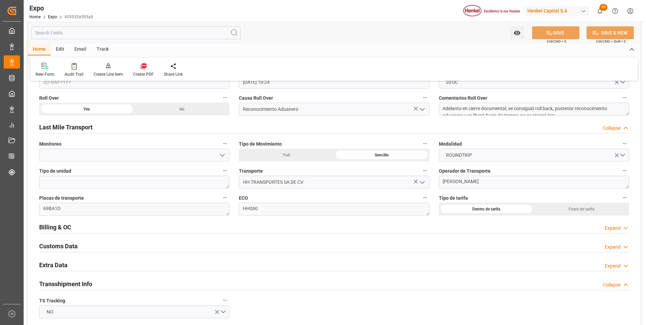
click at [609, 230] on div "Expand" at bounding box center [613, 228] width 16 height 7
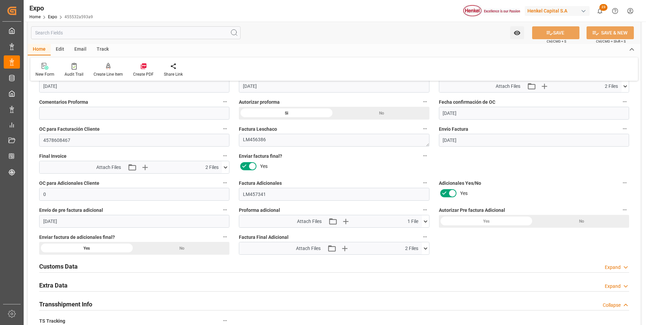
scroll to position [1251, 0]
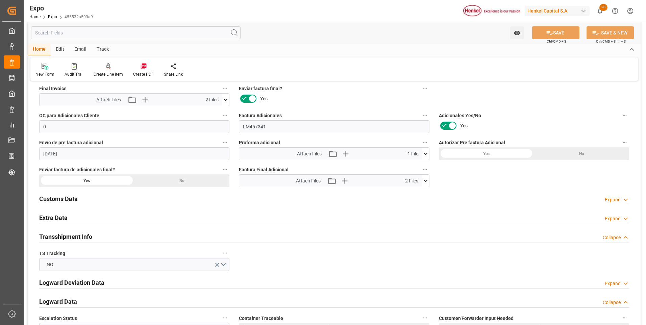
click at [614, 221] on div "Expand" at bounding box center [613, 218] width 16 height 7
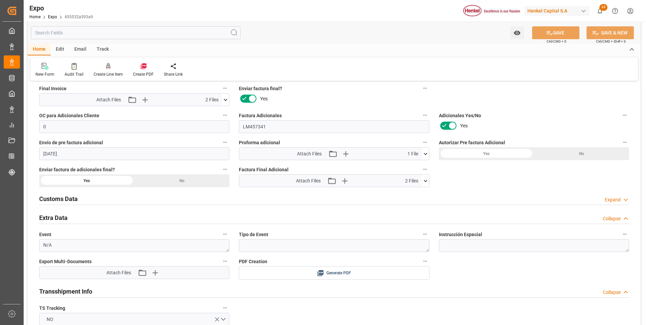
scroll to position [1318, 0]
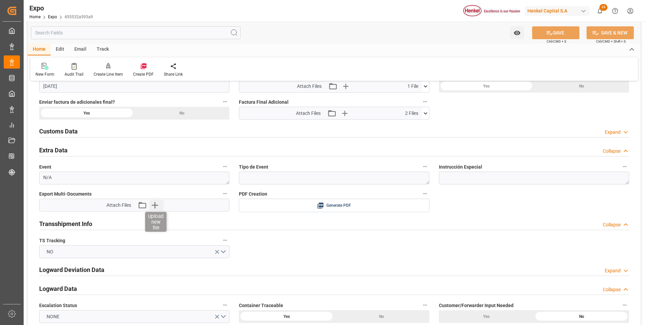
click at [154, 205] on icon "button" at bounding box center [154, 205] width 11 height 11
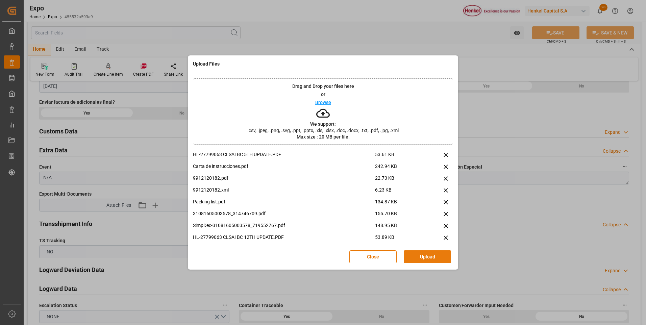
click at [413, 258] on button "Upload" at bounding box center [427, 256] width 47 height 13
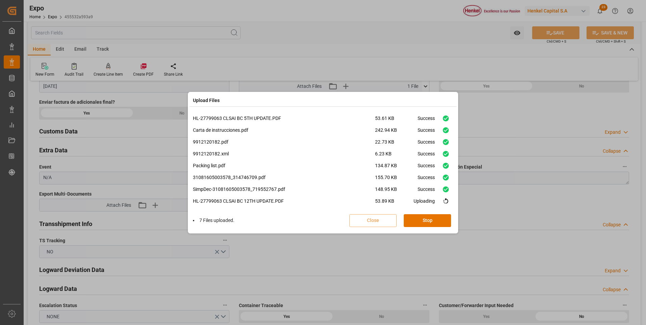
scroll to position [52, 0]
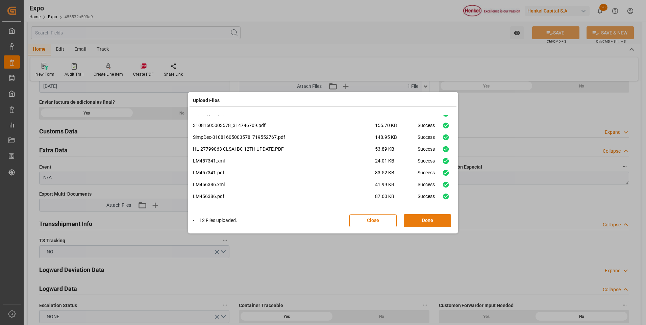
click at [415, 223] on button "Done" at bounding box center [427, 220] width 47 height 13
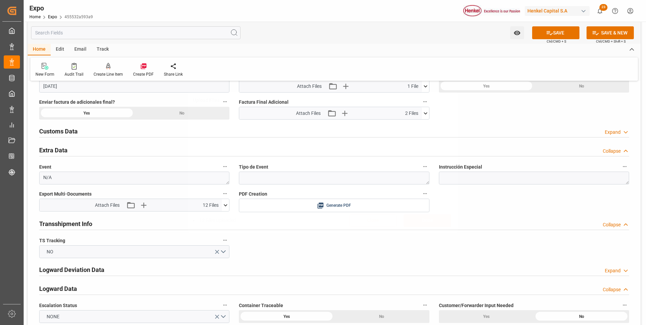
scroll to position [0, 0]
click at [573, 33] on button "SAVE" at bounding box center [555, 32] width 47 height 13
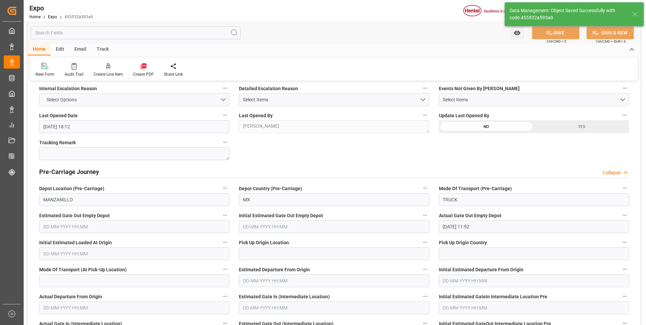
type input "[DATE] 19:18"
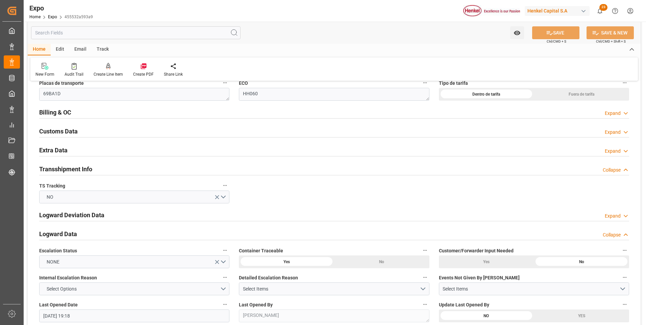
click at [607, 151] on div "Expand" at bounding box center [613, 151] width 16 height 7
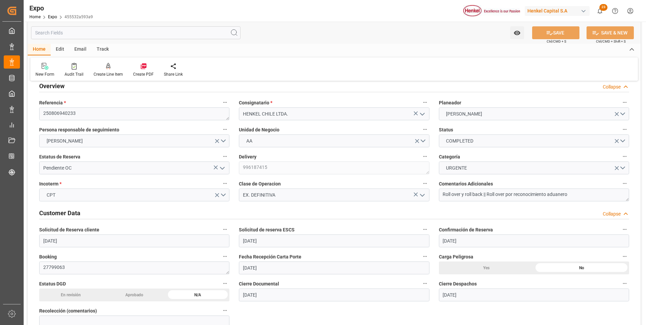
scroll to position [0, 0]
